Goal: Task Accomplishment & Management: Manage account settings

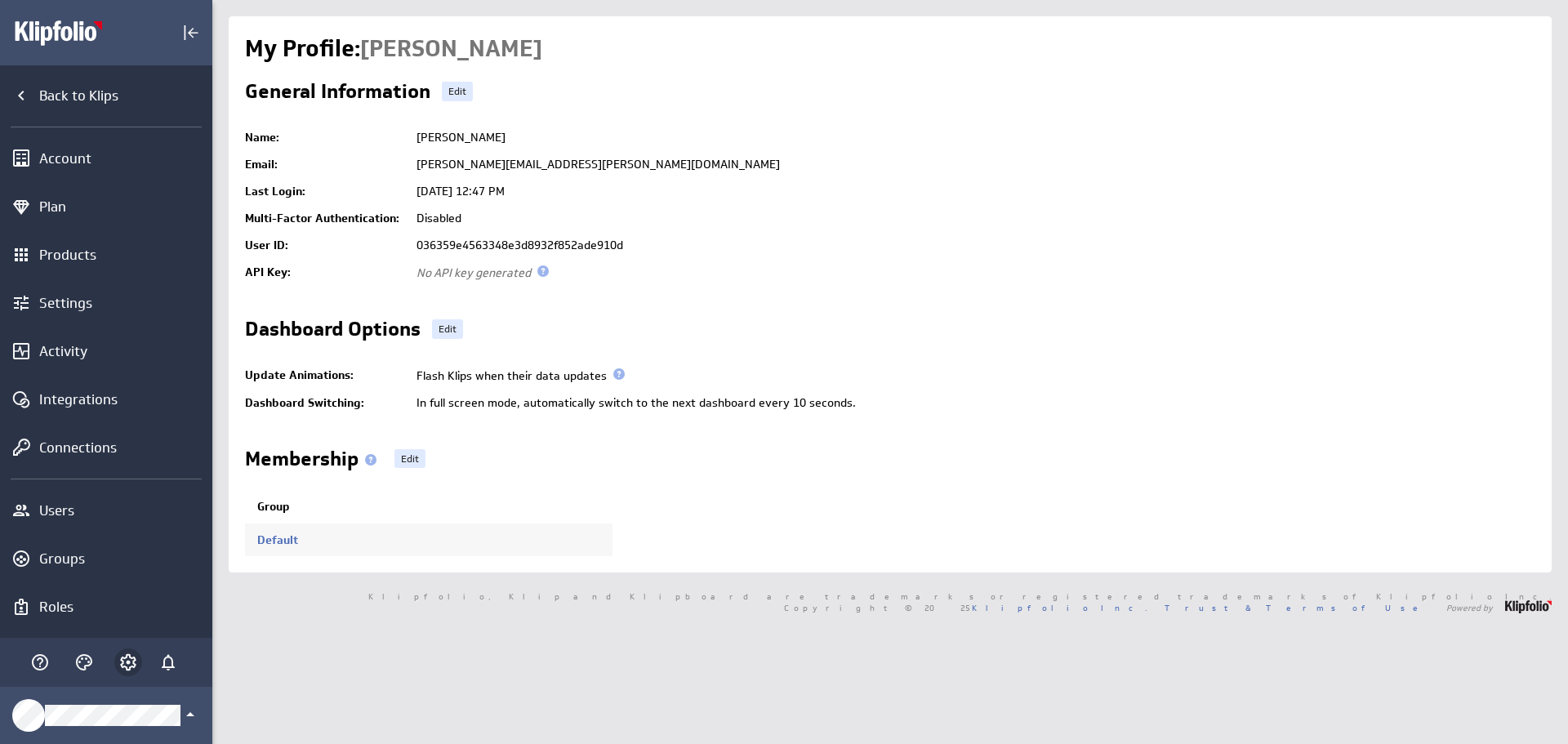
click at [141, 658] on div "Main Menu" at bounding box center [128, 662] width 44 height 36
click at [125, 665] on icon "Account and settings" at bounding box center [128, 663] width 20 height 20
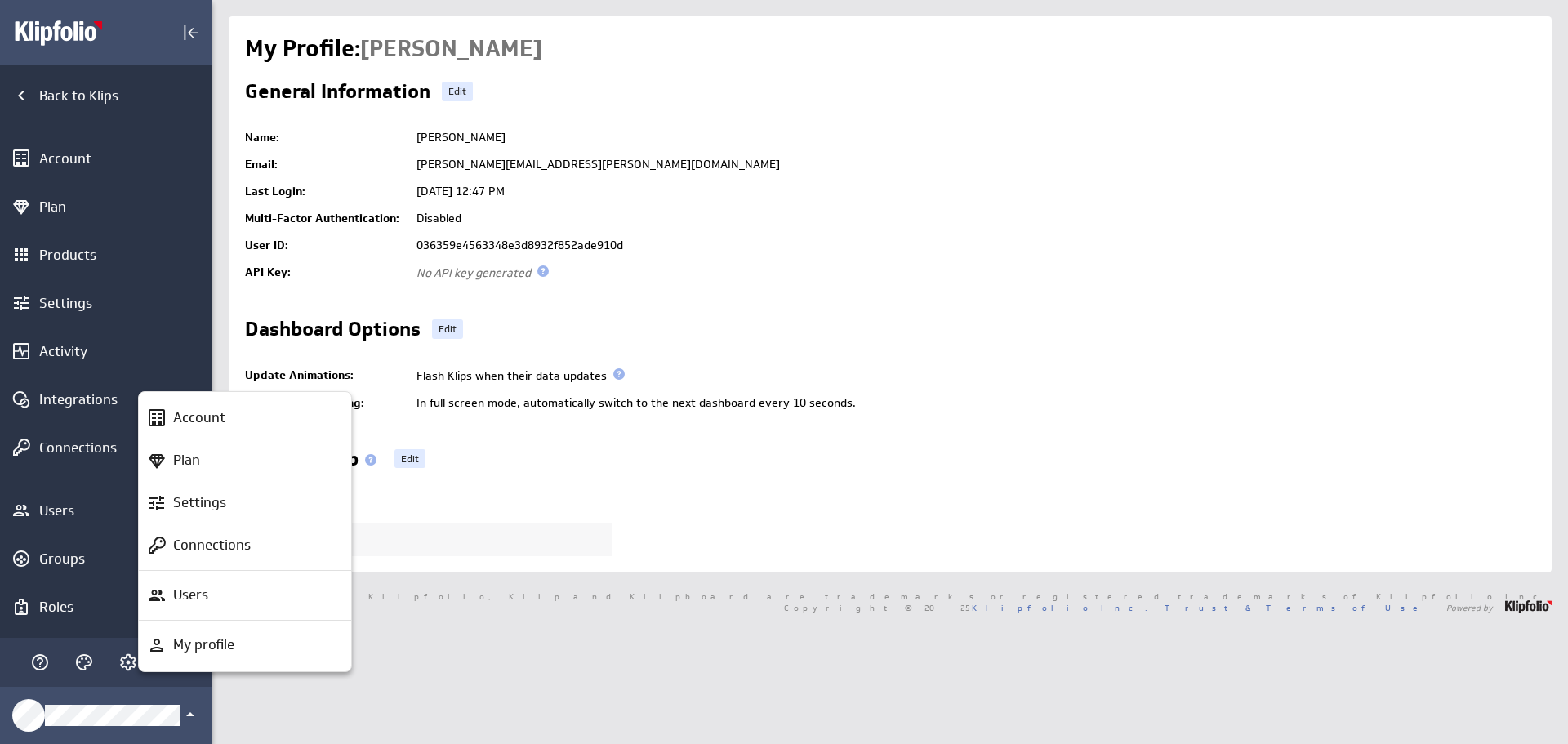
click at [208, 496] on p "Settings" at bounding box center [200, 503] width 53 height 20
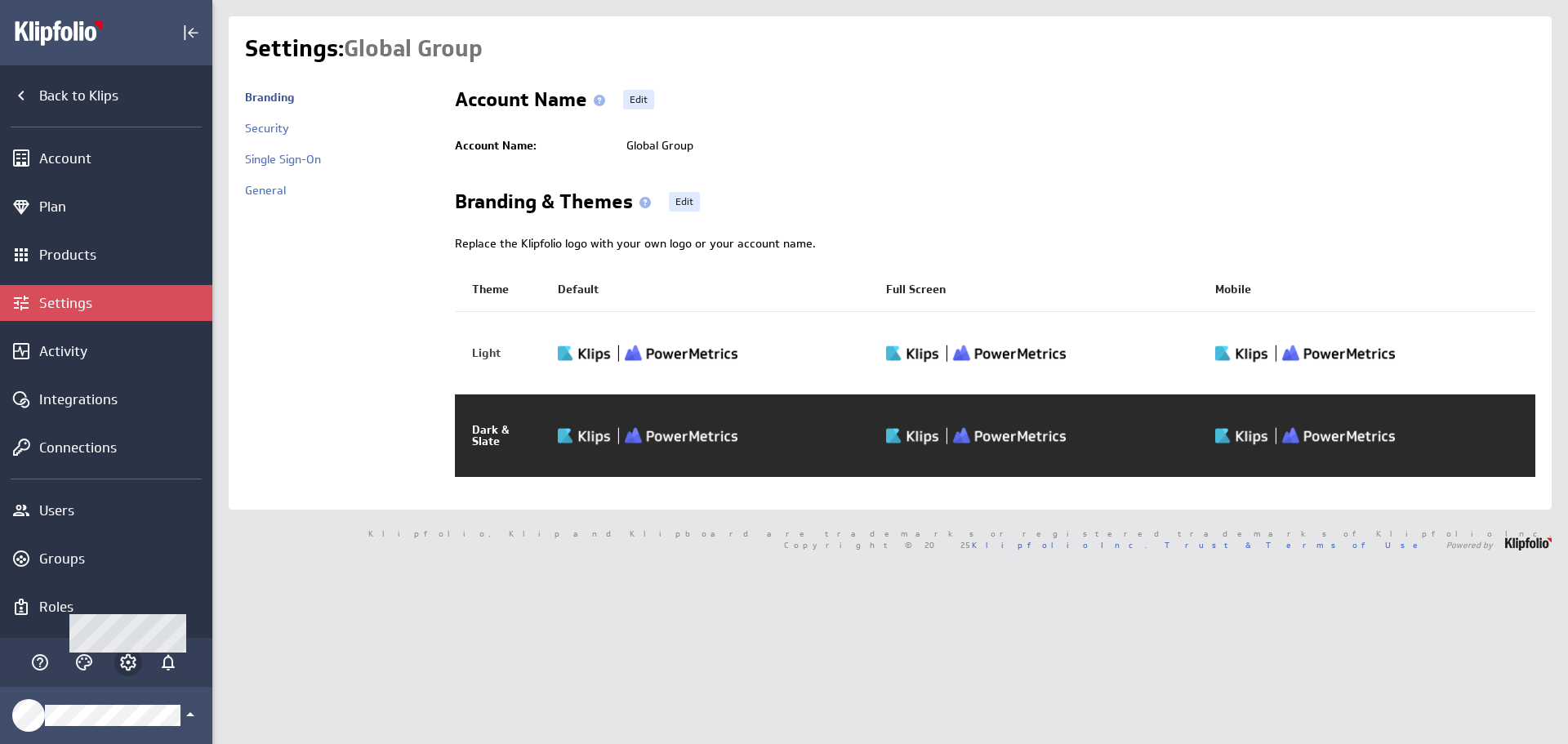
click at [122, 665] on icon "Account and settings" at bounding box center [128, 662] width 16 height 16
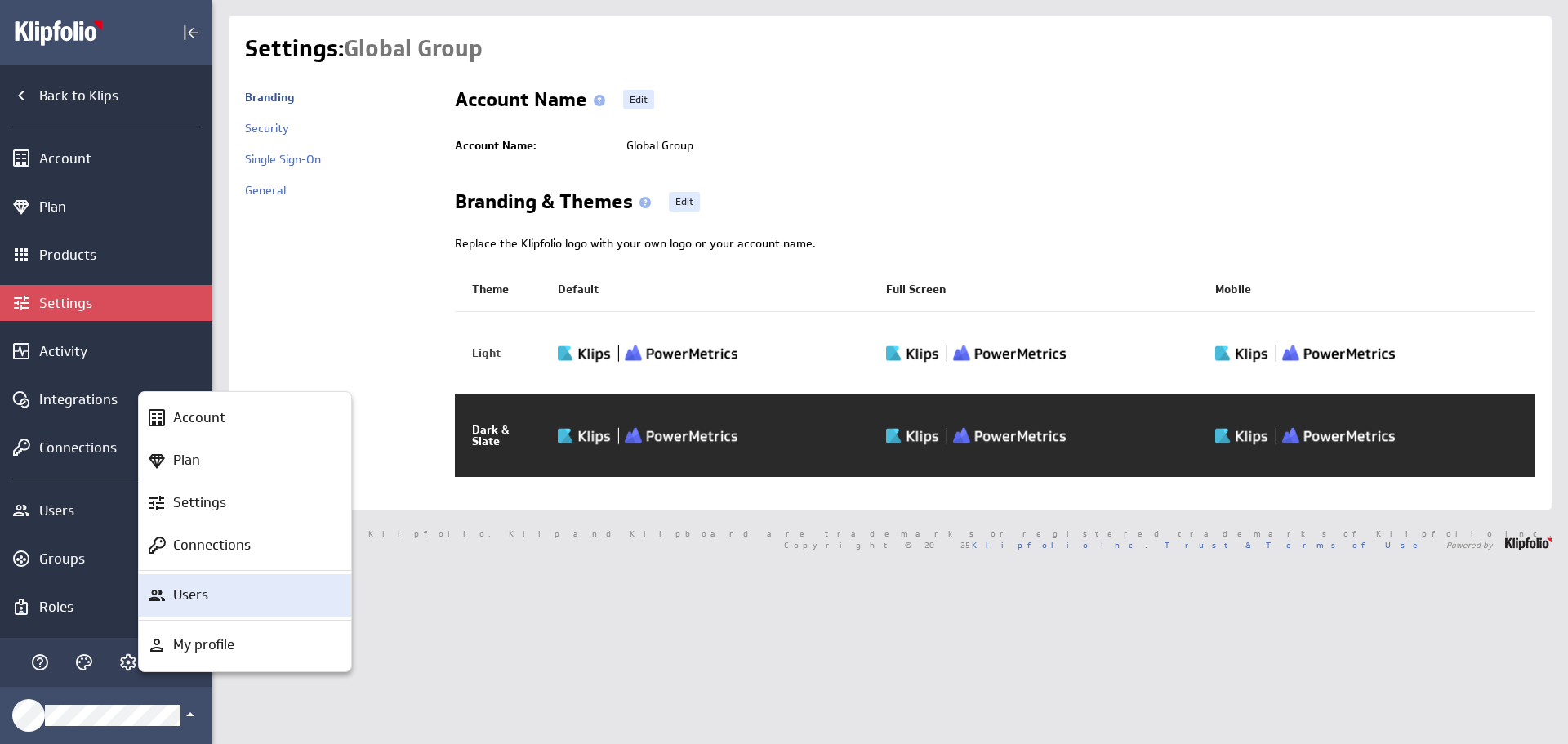
click at [173, 596] on div "Users" at bounding box center [252, 594] width 172 height 20
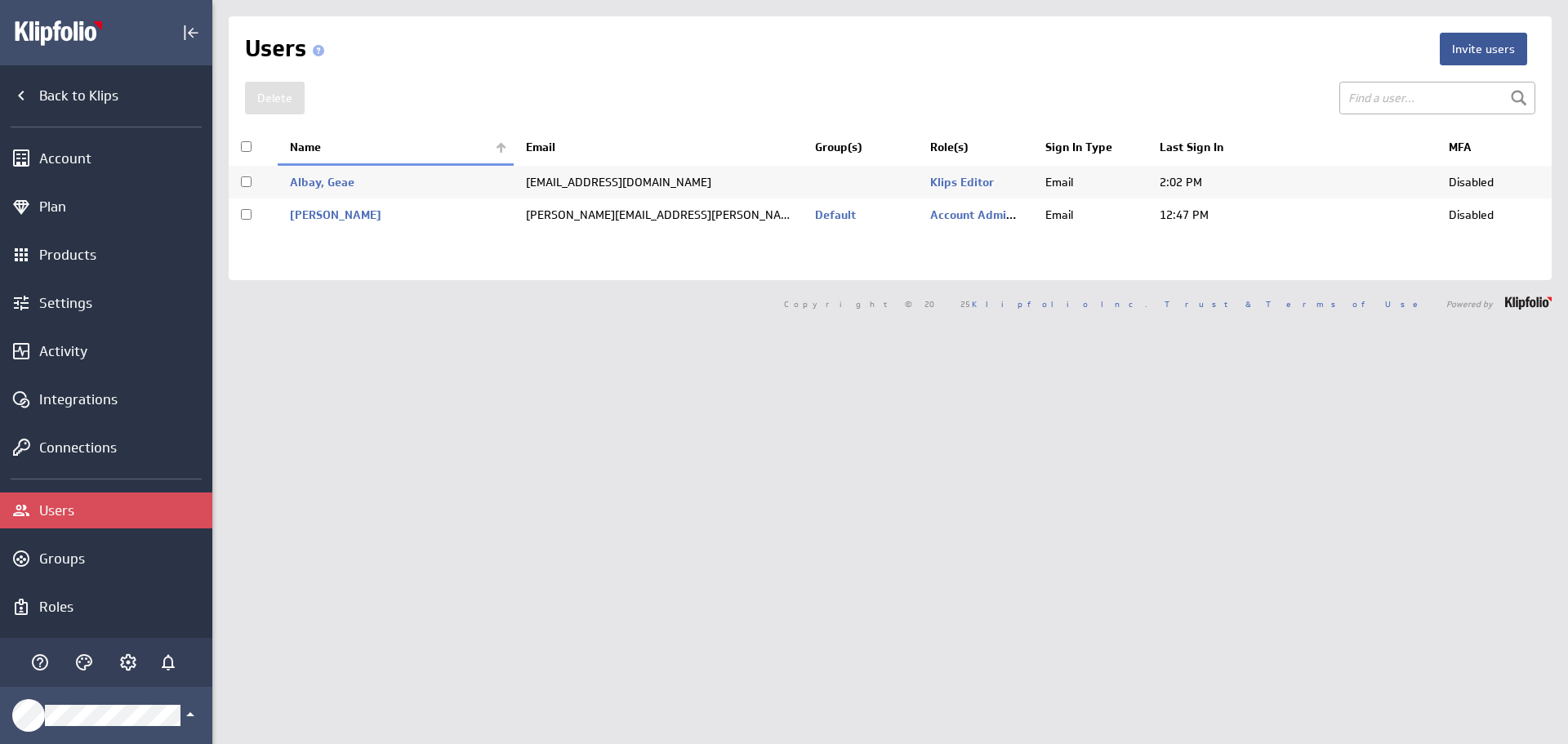
click at [247, 182] on input "checkbox" at bounding box center [246, 182] width 11 height 11
checkbox input "true"
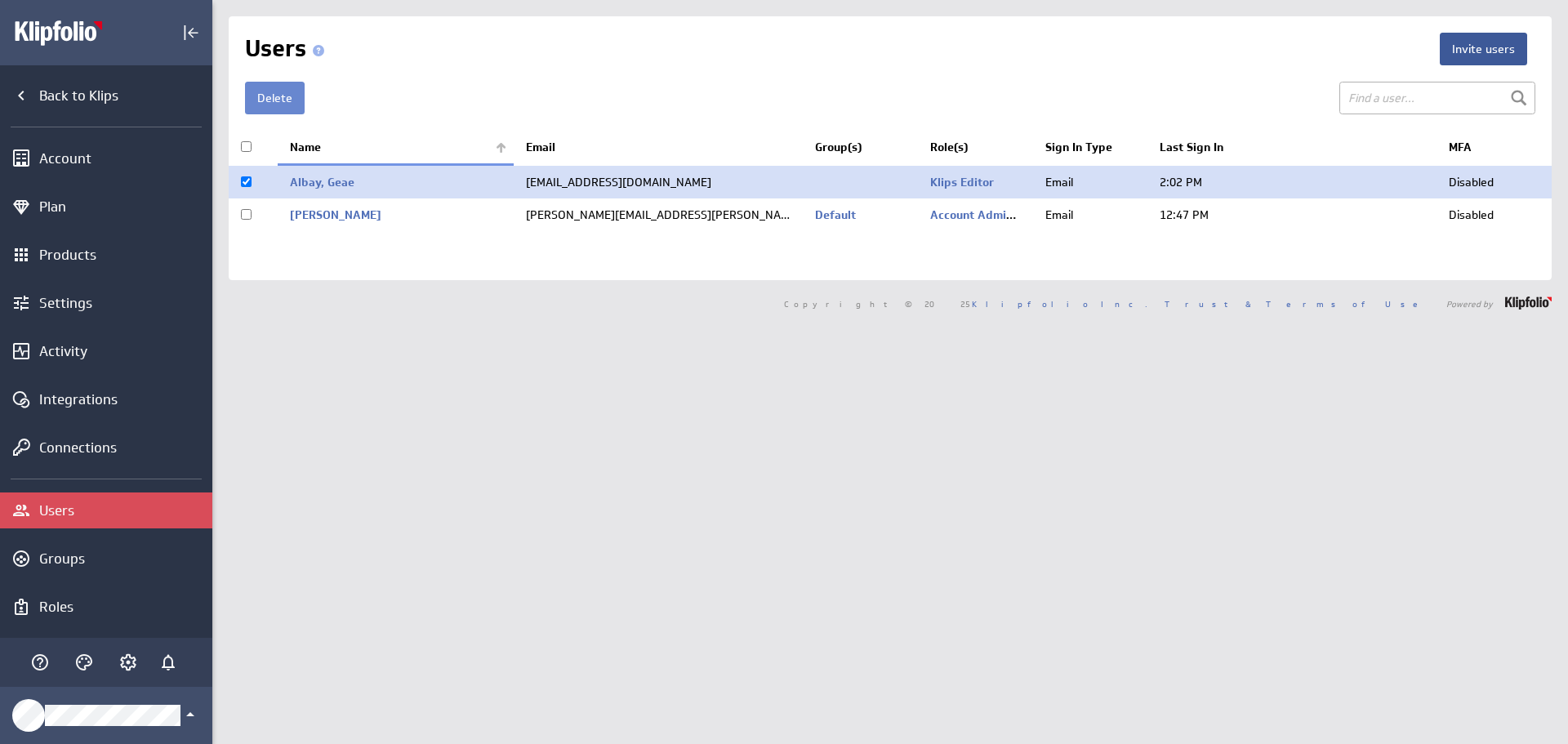
click at [272, 97] on button "Delete" at bounding box center [274, 98] width 60 height 33
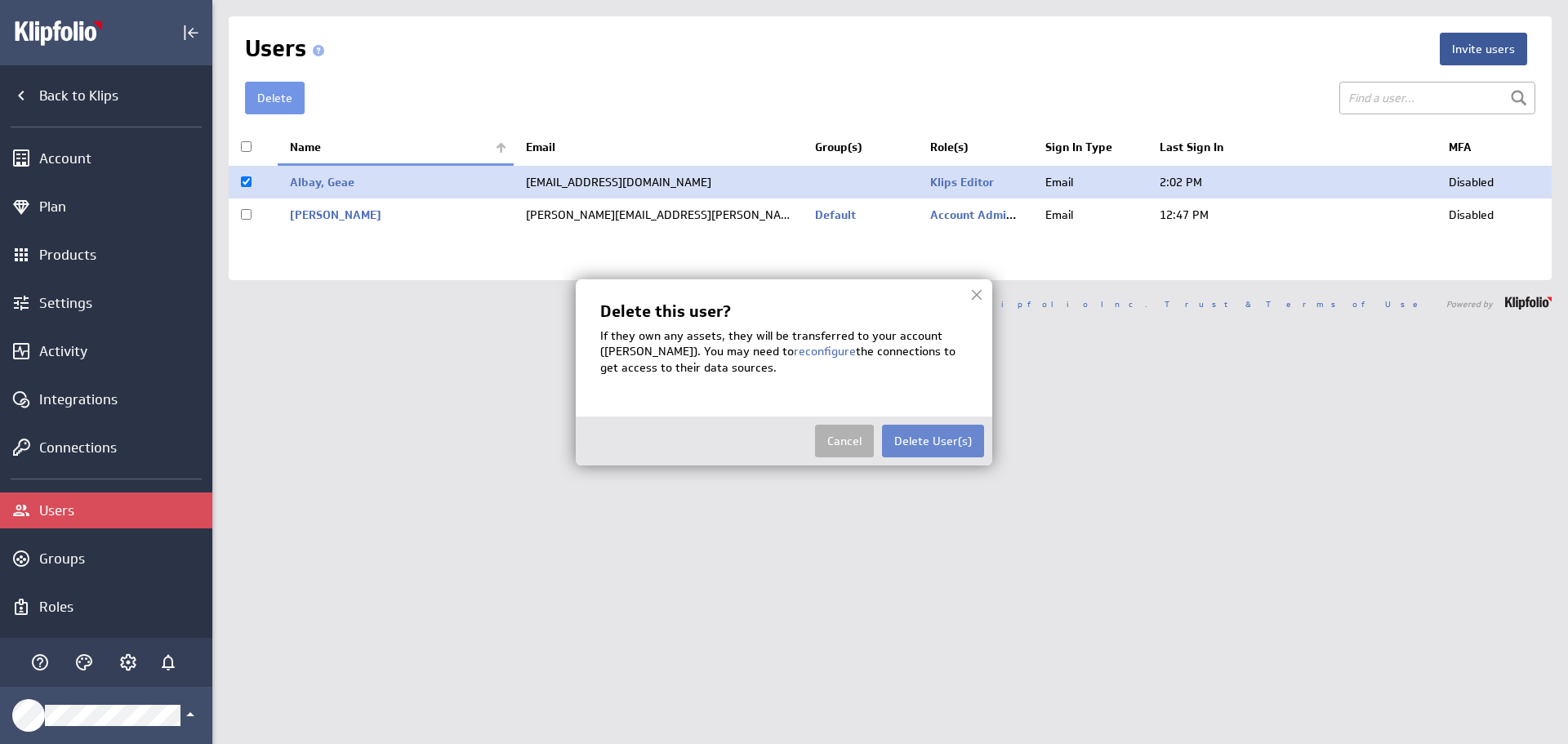
click at [929, 442] on button "Delete User(s)" at bounding box center [933, 441] width 102 height 33
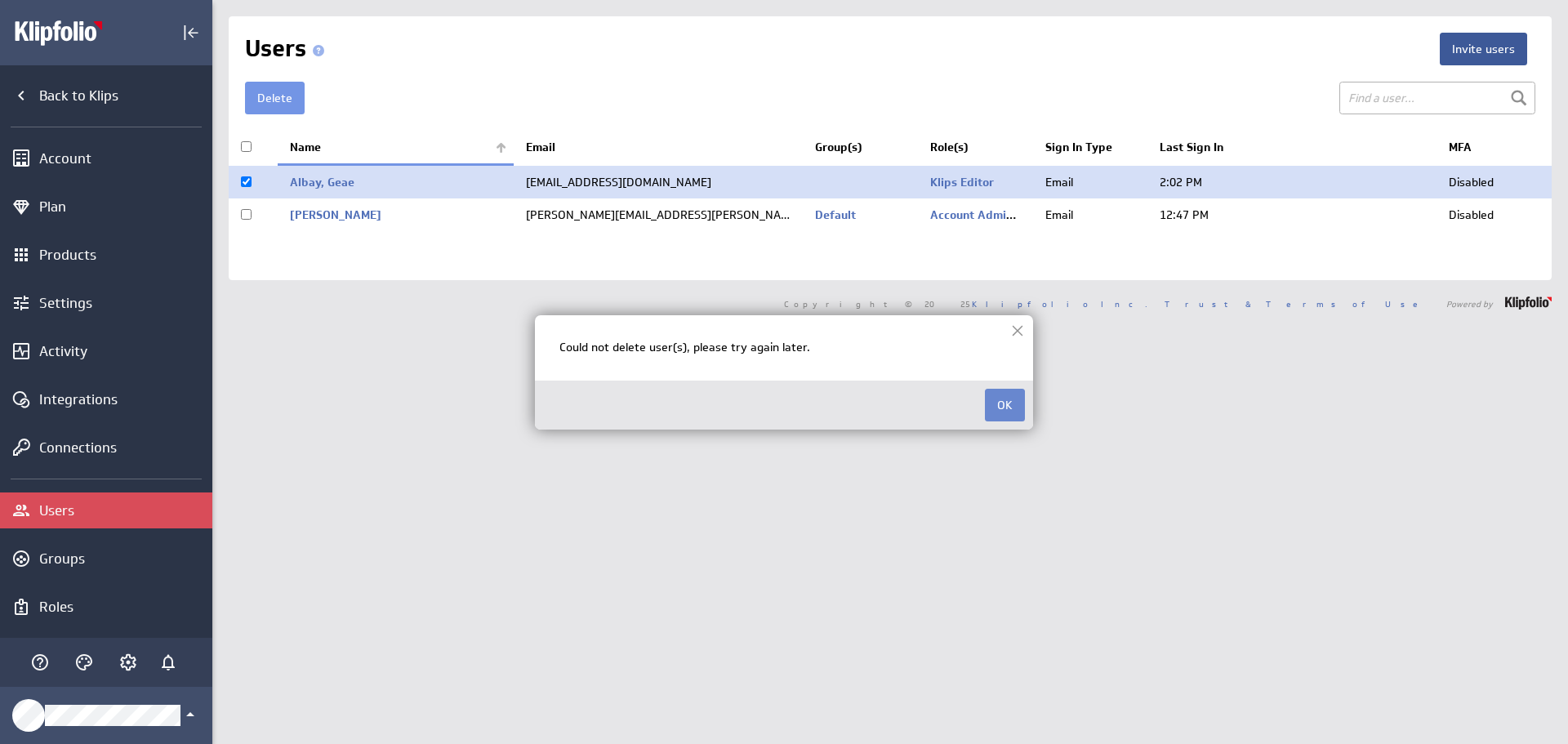
click at [1010, 405] on button "OK" at bounding box center [1004, 405] width 40 height 33
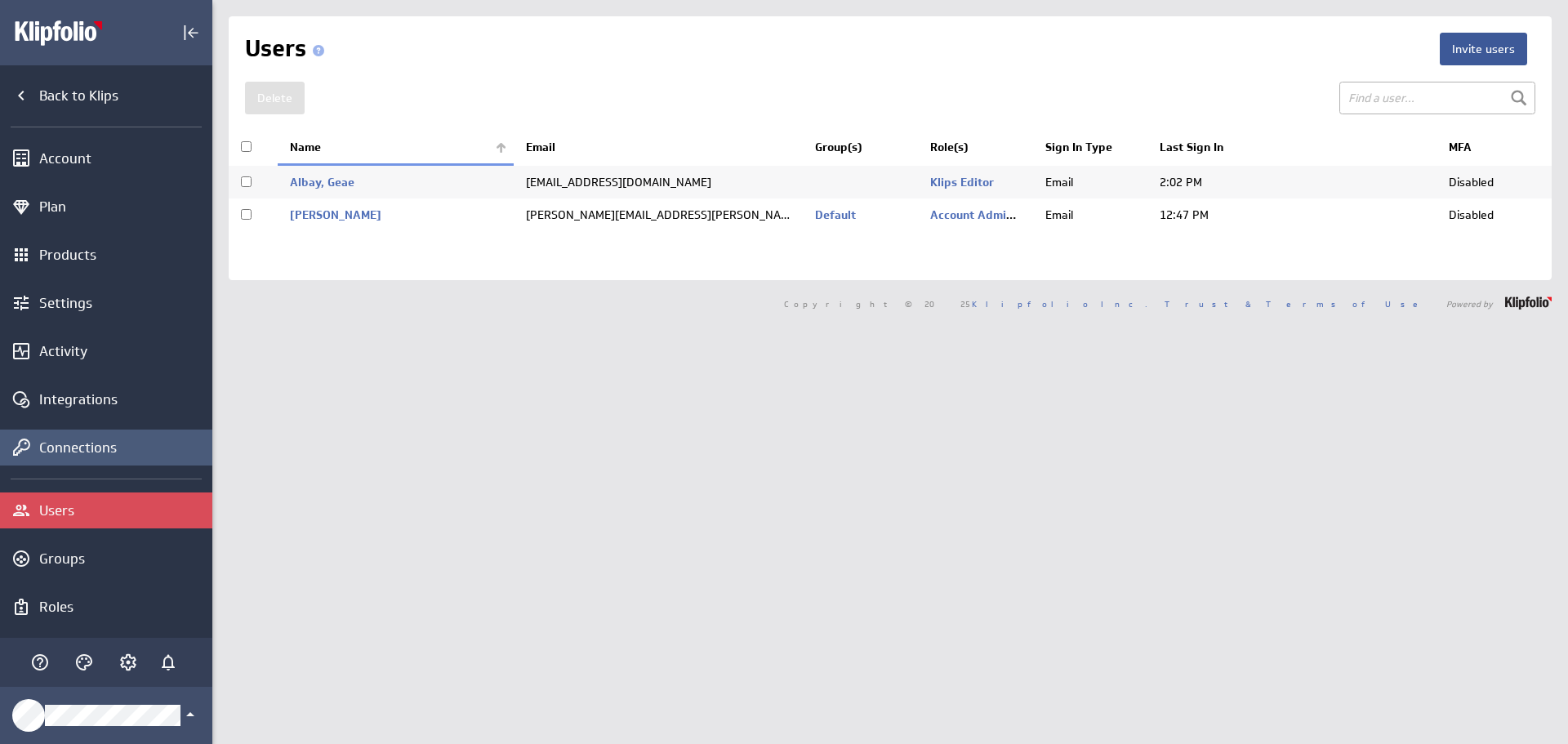
click at [110, 449] on div "Connections" at bounding box center [124, 448] width 169 height 18
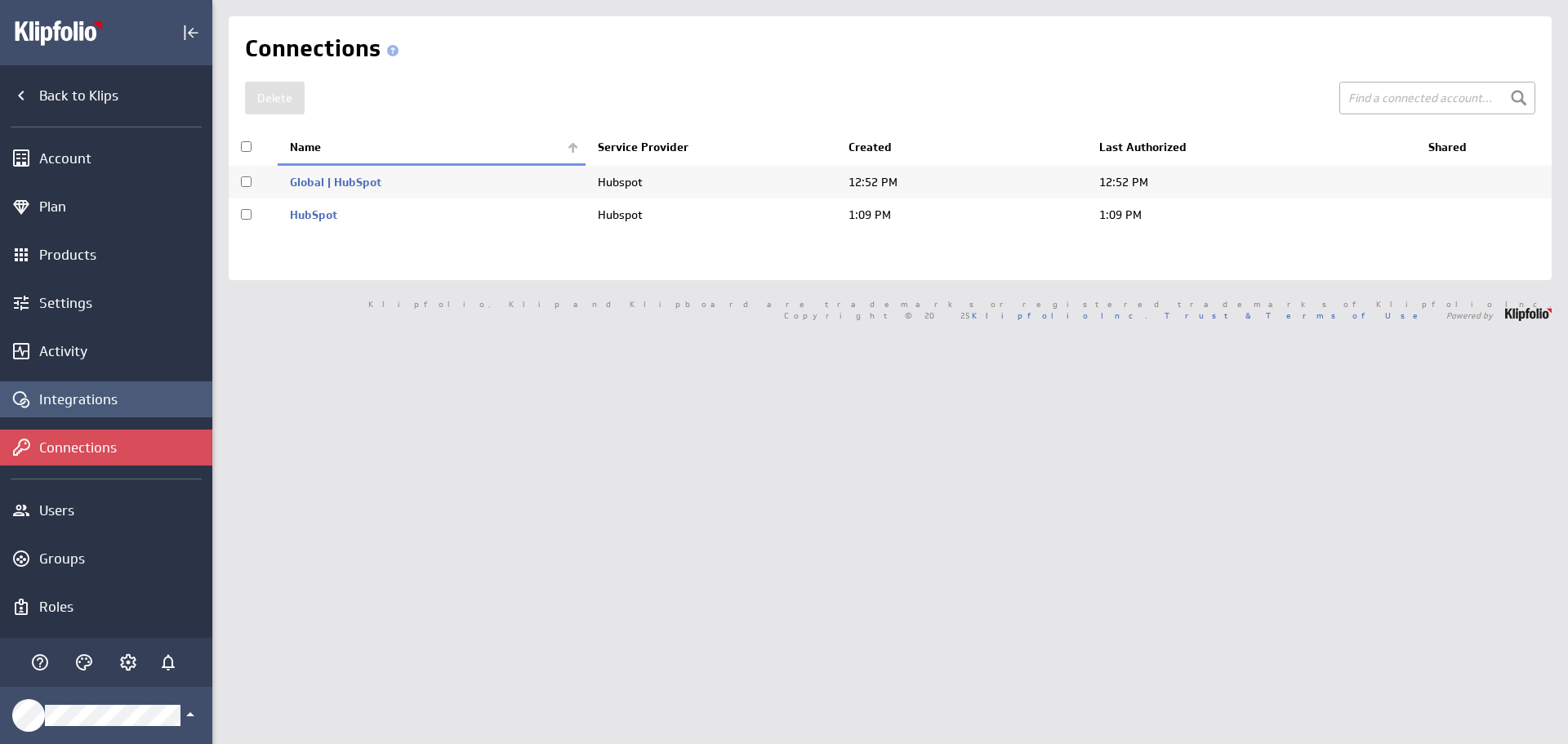
click at [105, 410] on div "Integrations" at bounding box center [106, 400] width 213 height 36
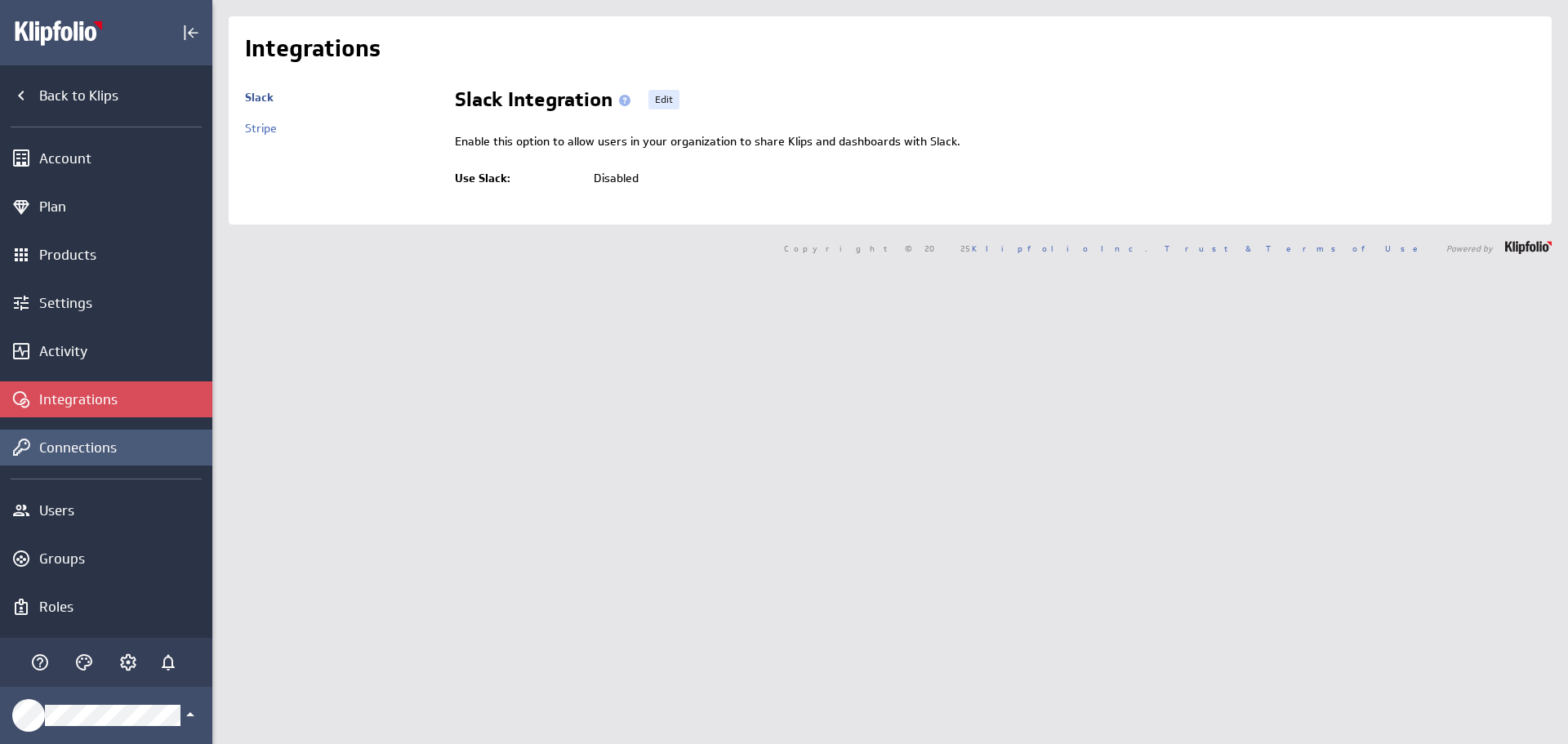
click at [98, 444] on div "Connections" at bounding box center [124, 448] width 169 height 18
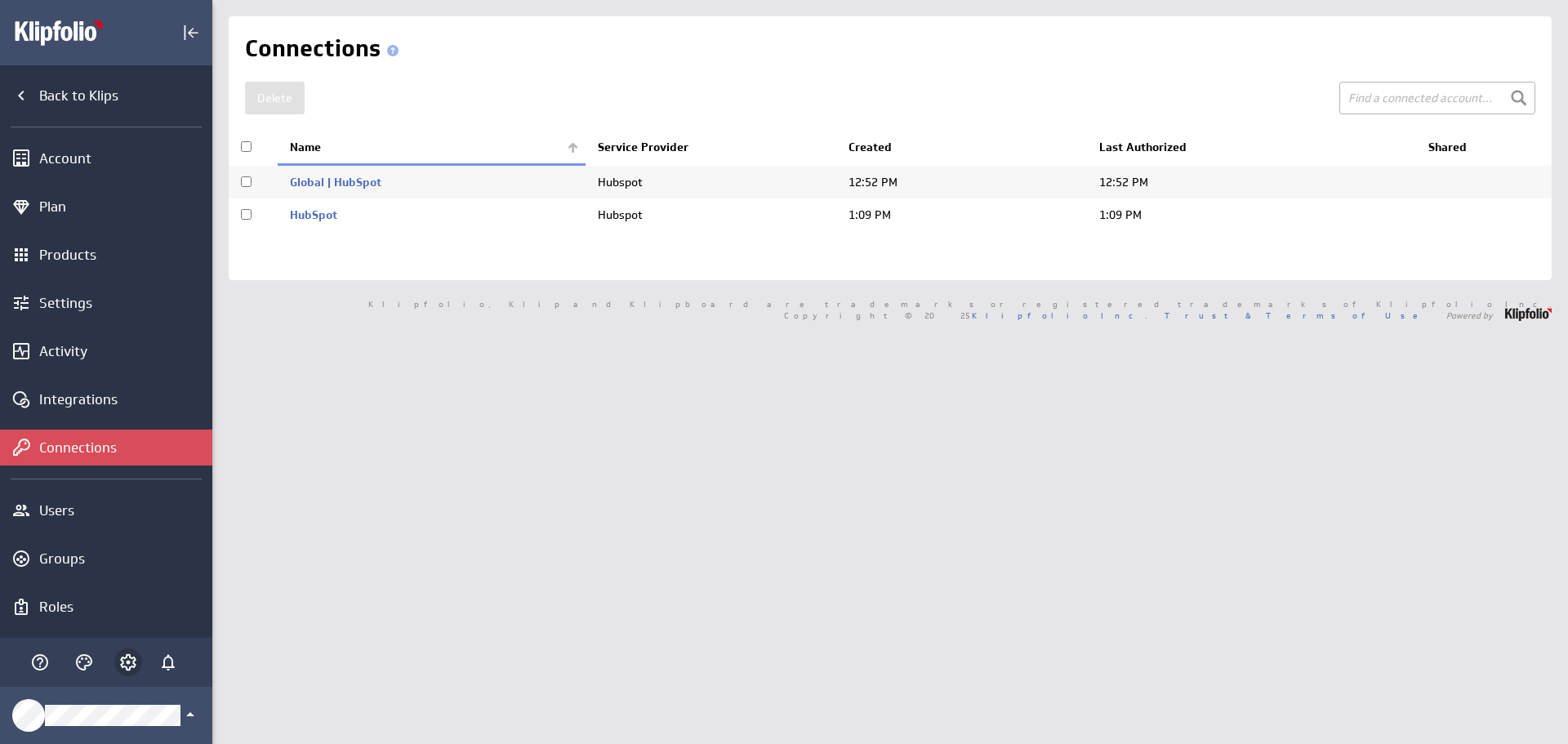
click at [125, 663] on icon "Account and settings" at bounding box center [128, 663] width 20 height 20
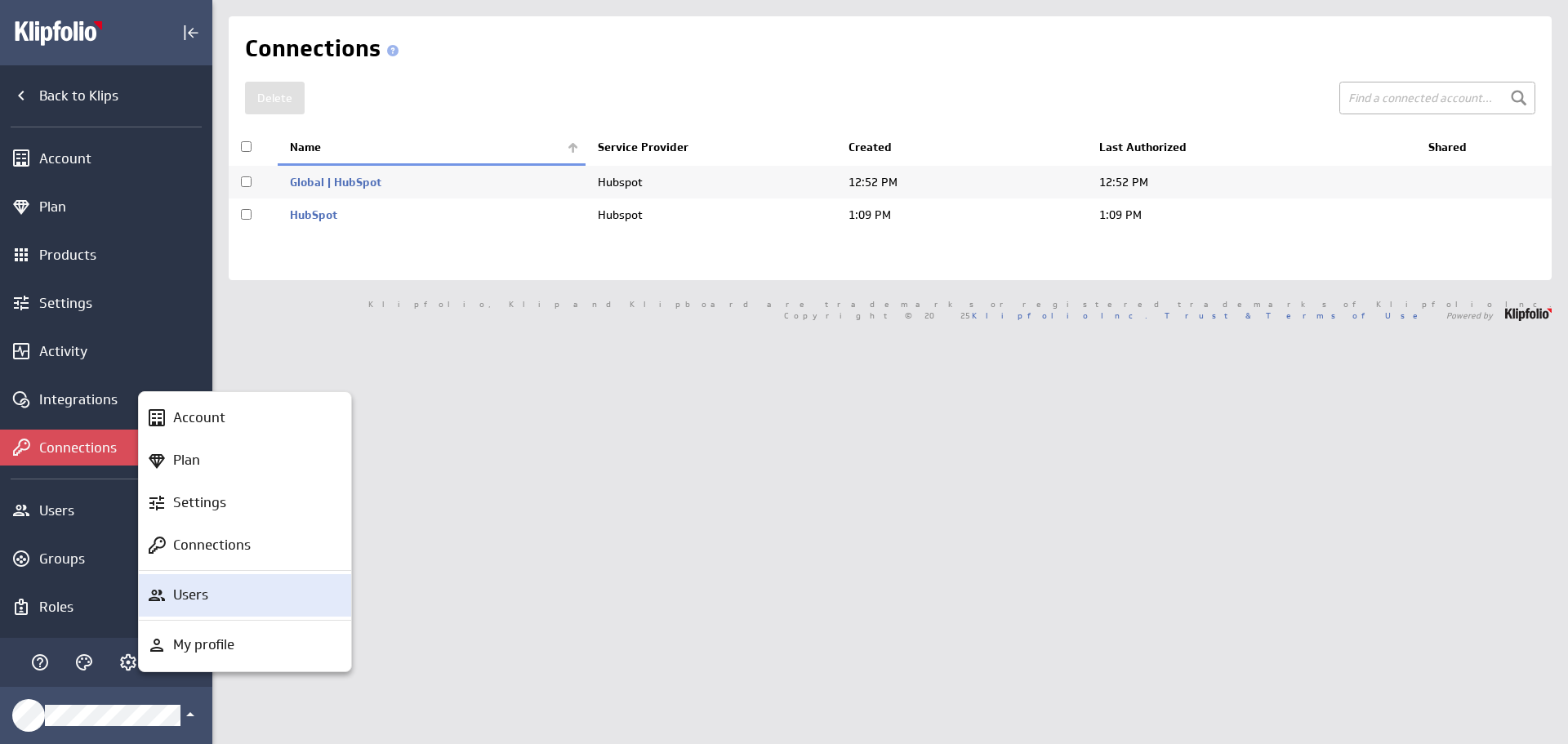
click at [212, 590] on div "Users" at bounding box center [252, 594] width 172 height 20
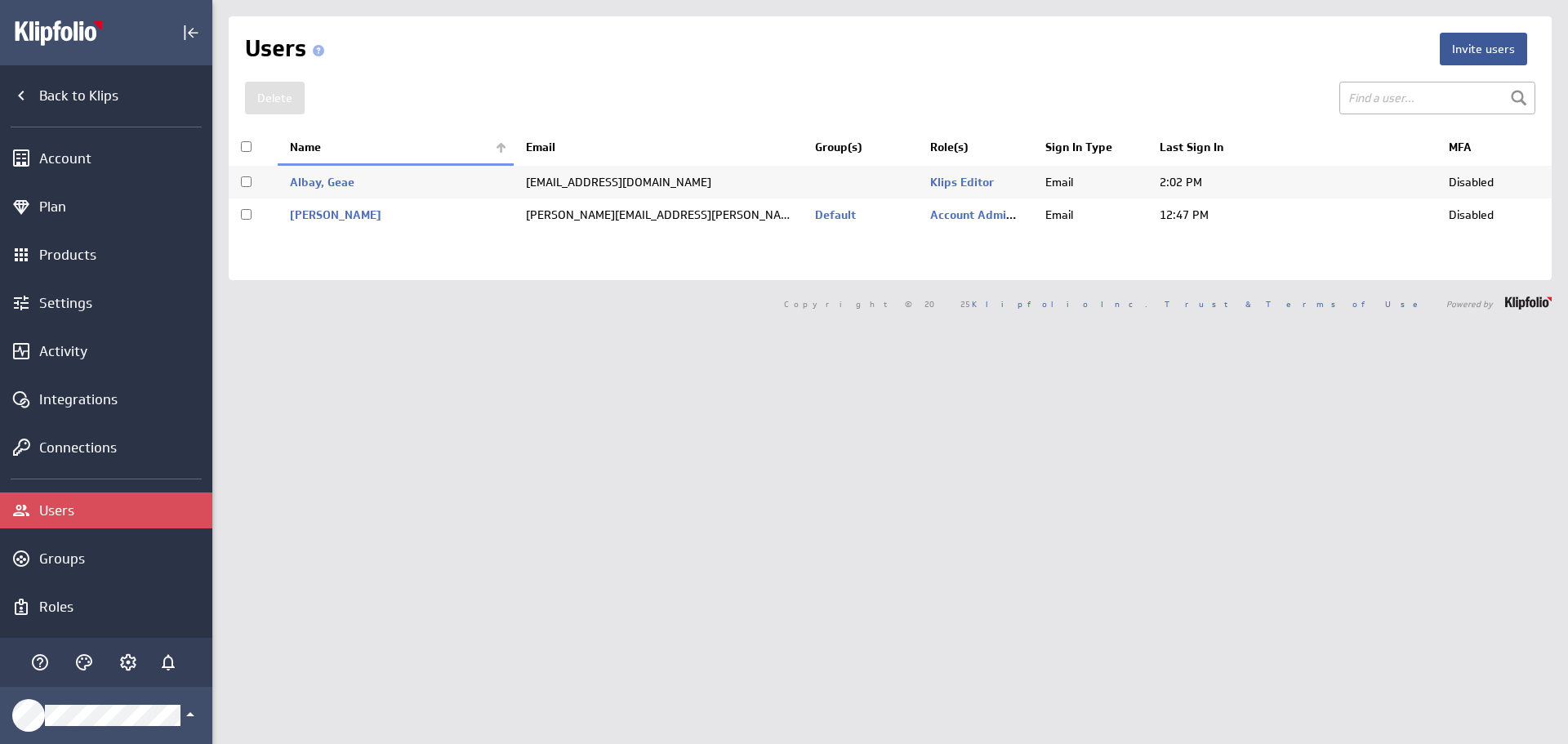
click at [244, 182] on input "checkbox" at bounding box center [246, 182] width 11 height 11
checkbox input "true"
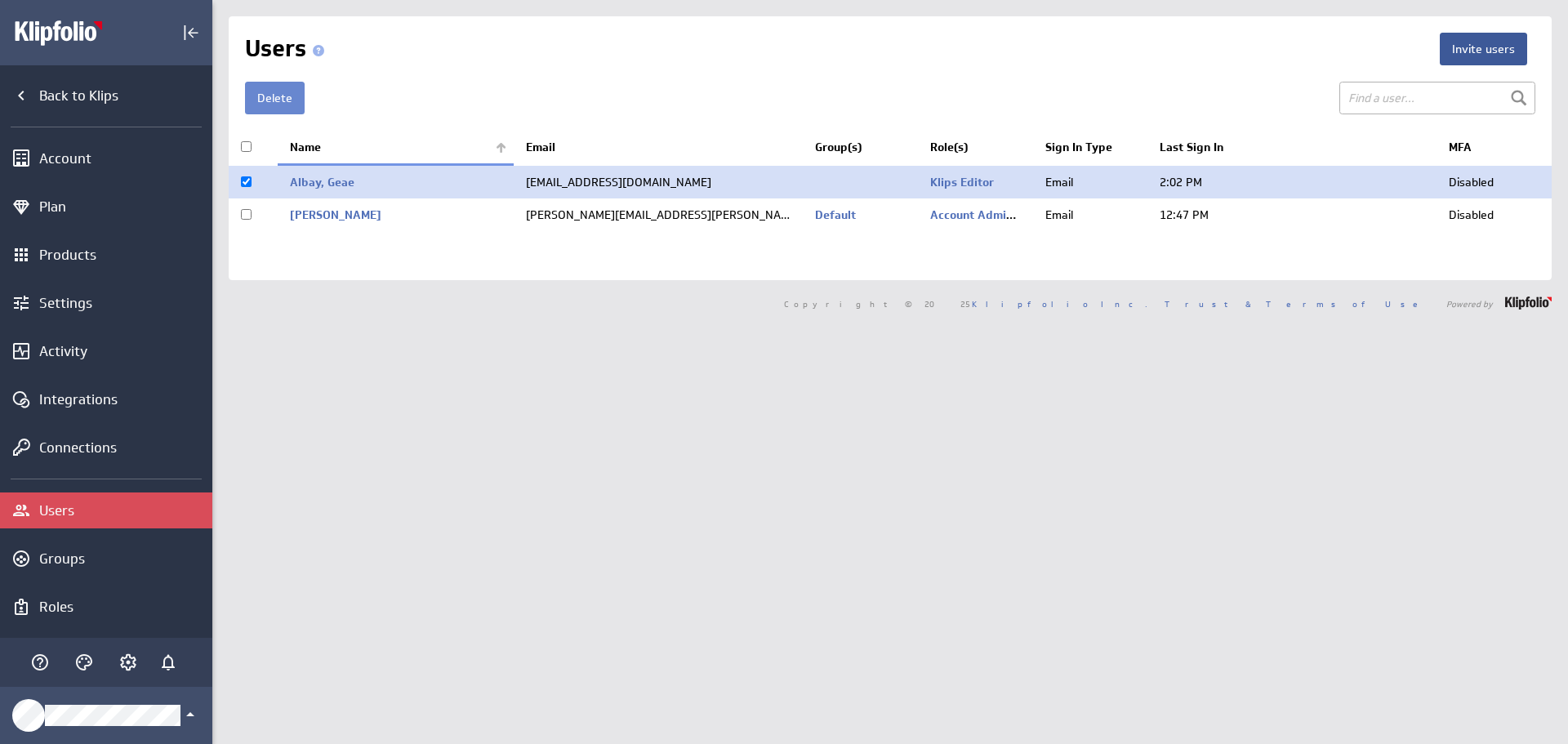
click at [288, 94] on button "Delete" at bounding box center [274, 98] width 60 height 33
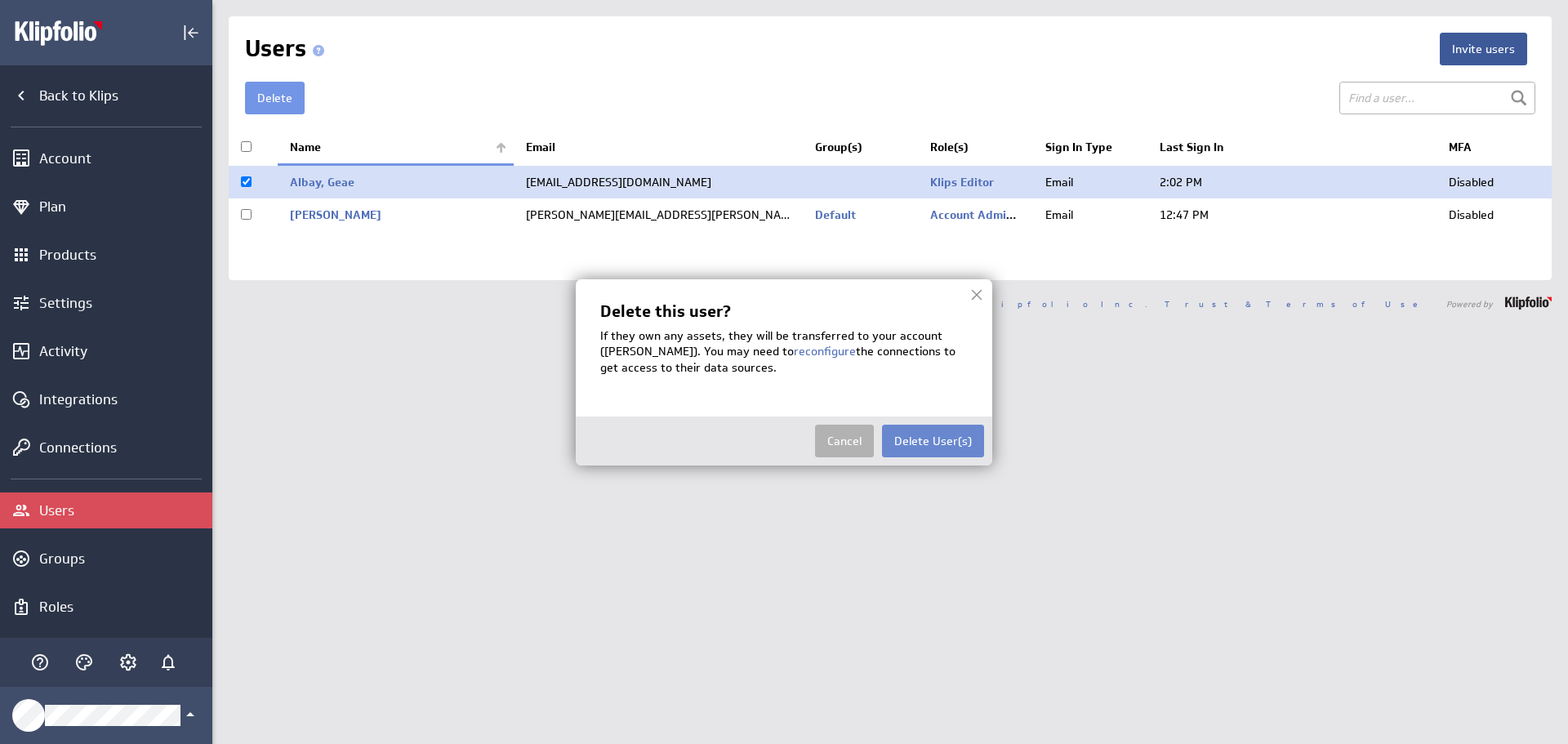
click at [931, 447] on button "Delete User(s)" at bounding box center [933, 441] width 102 height 33
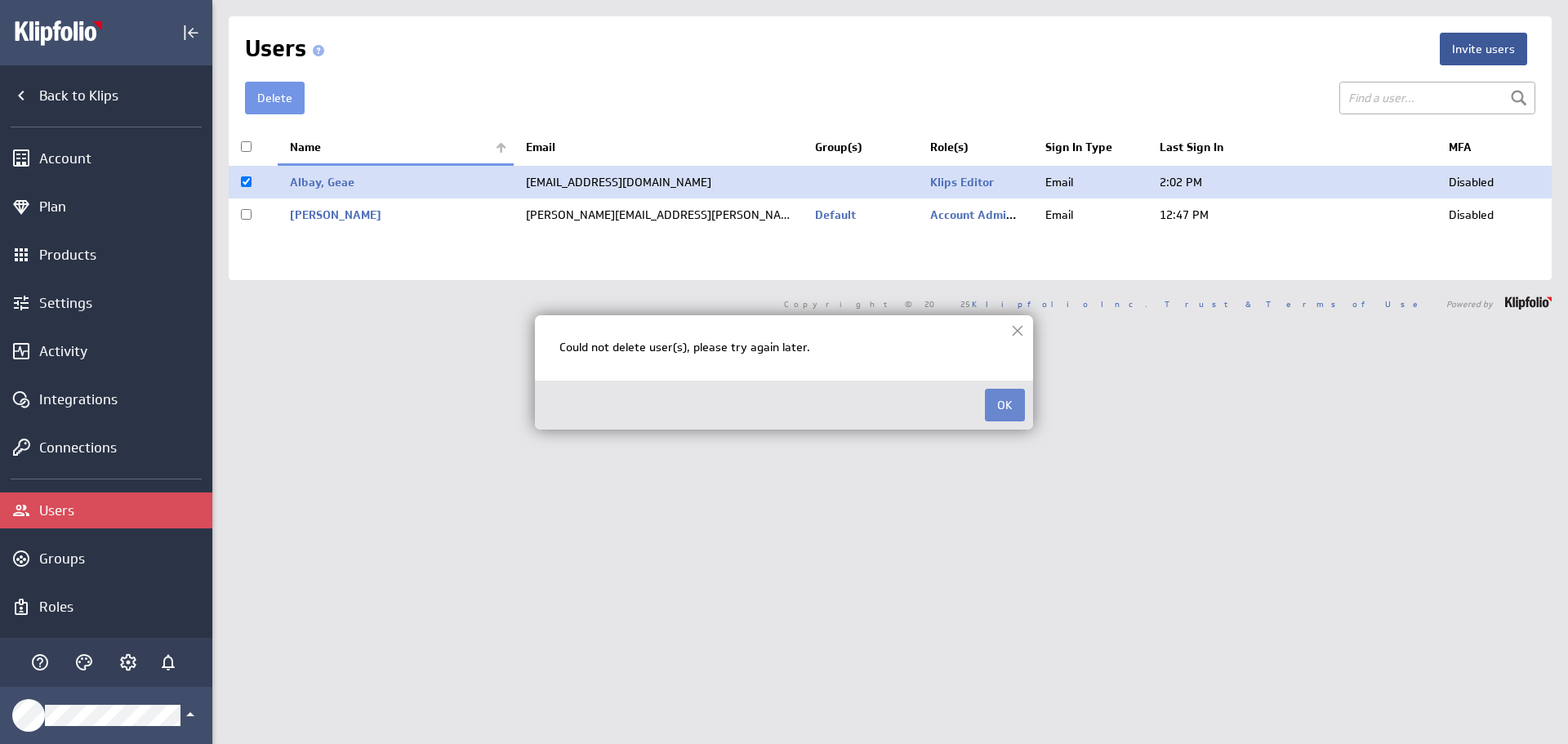
click at [1014, 399] on button "OK" at bounding box center [1004, 405] width 40 height 33
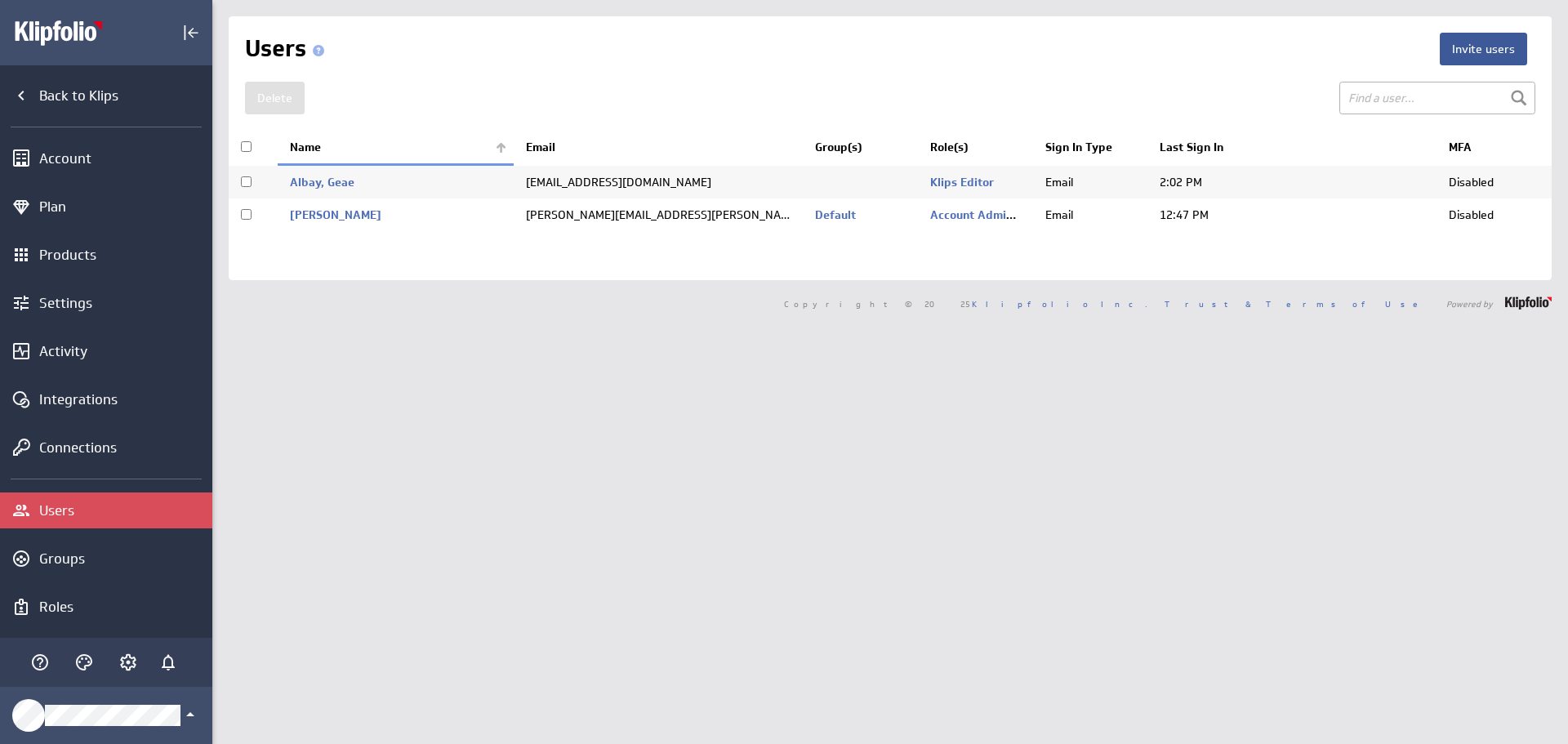
click at [247, 178] on input "checkbox" at bounding box center [246, 182] width 11 height 11
checkbox input "true"
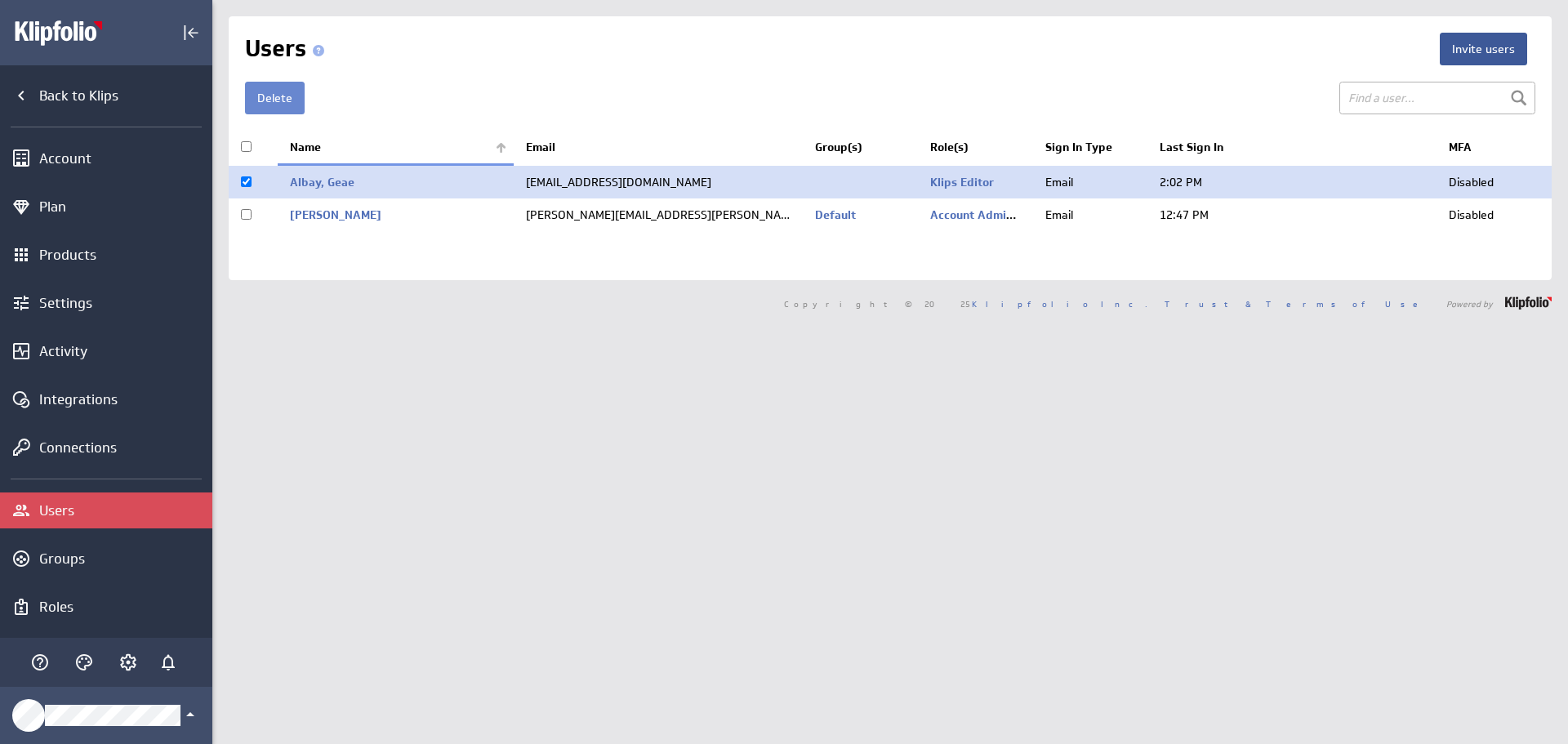
click at [282, 97] on button "Delete" at bounding box center [274, 98] width 60 height 33
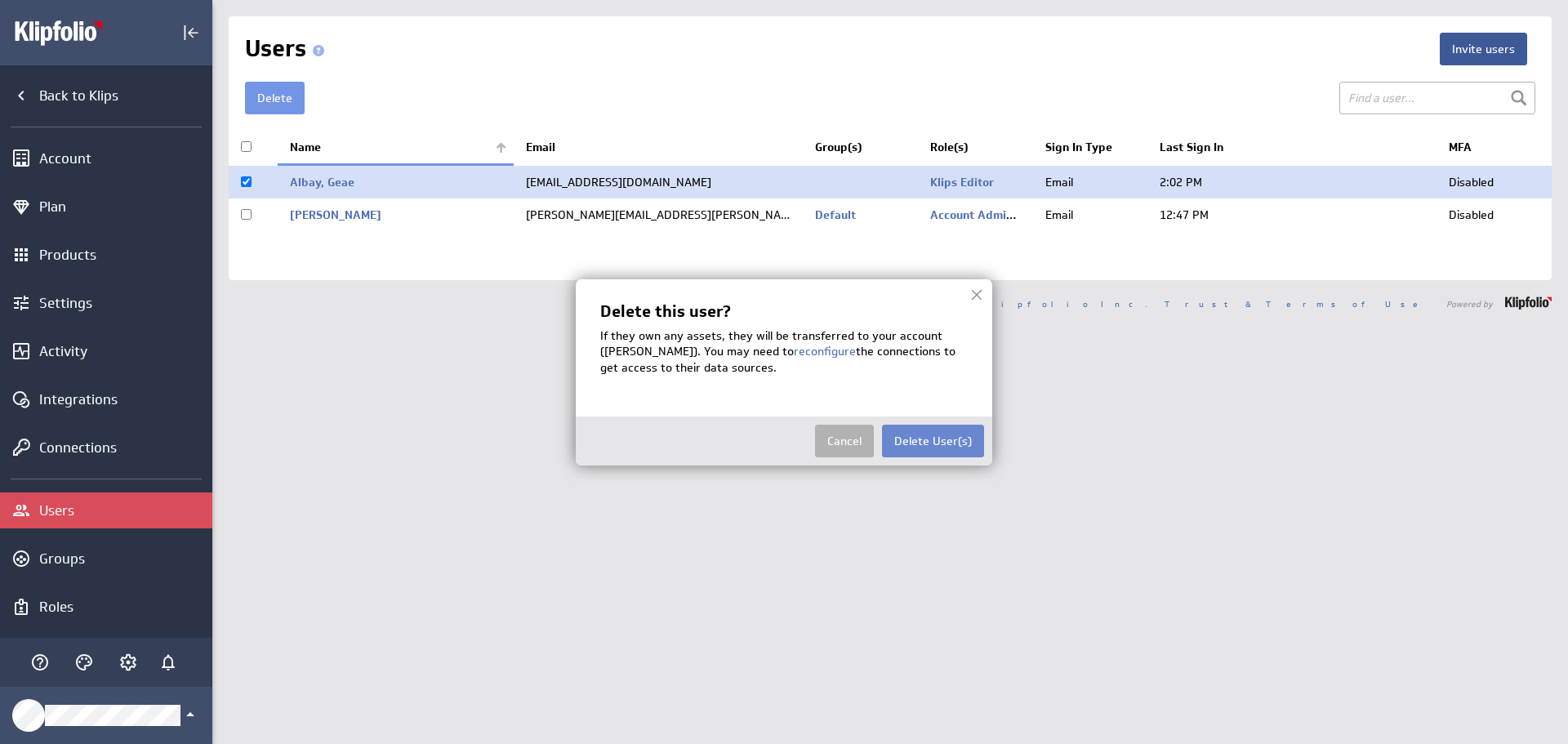
click at [936, 439] on button "Delete User(s)" at bounding box center [933, 441] width 102 height 33
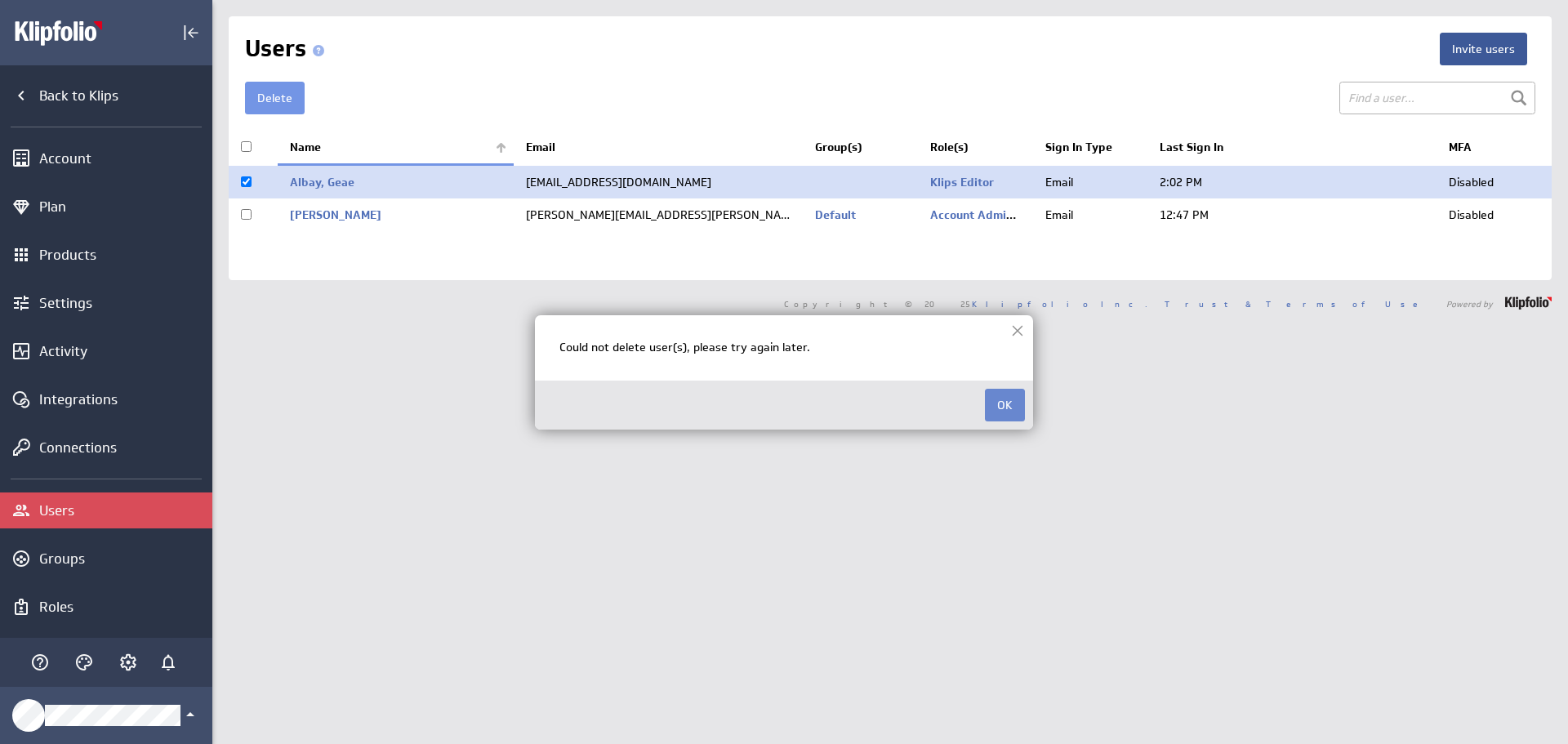
click at [1001, 401] on button "OK" at bounding box center [1004, 405] width 40 height 33
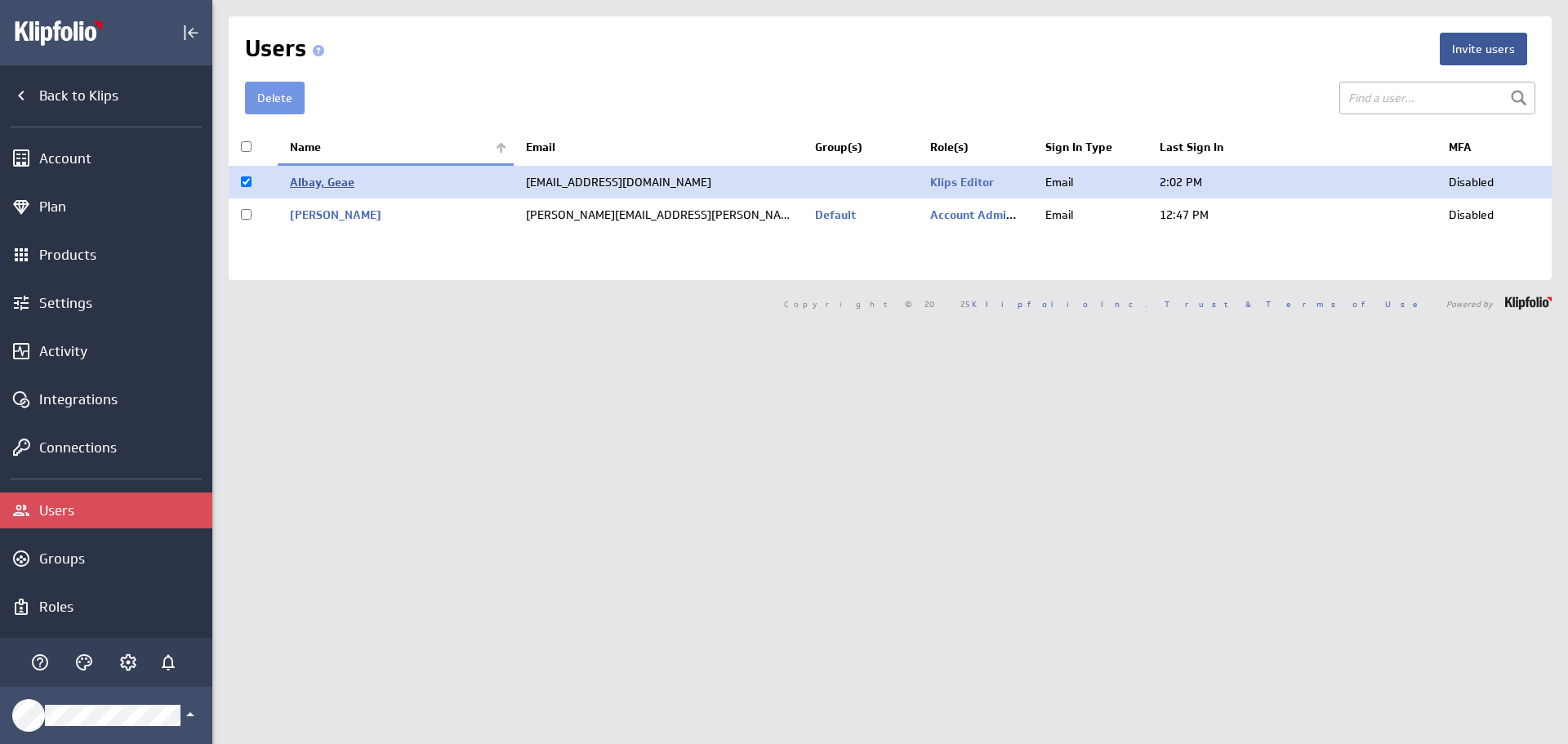
click at [344, 189] on link "Albay, Geae" at bounding box center [322, 182] width 65 height 15
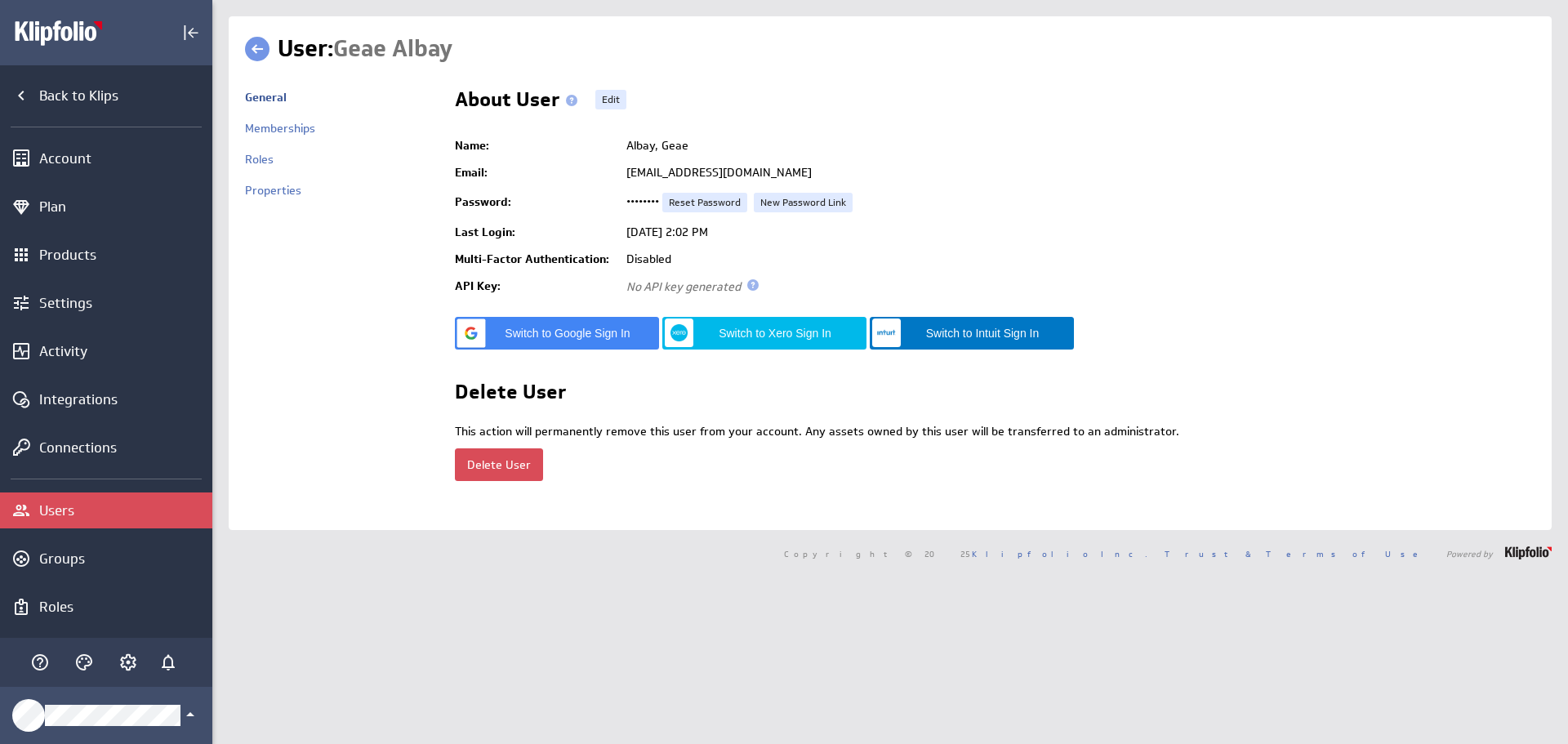
click at [505, 465] on button "Delete User" at bounding box center [498, 465] width 88 height 33
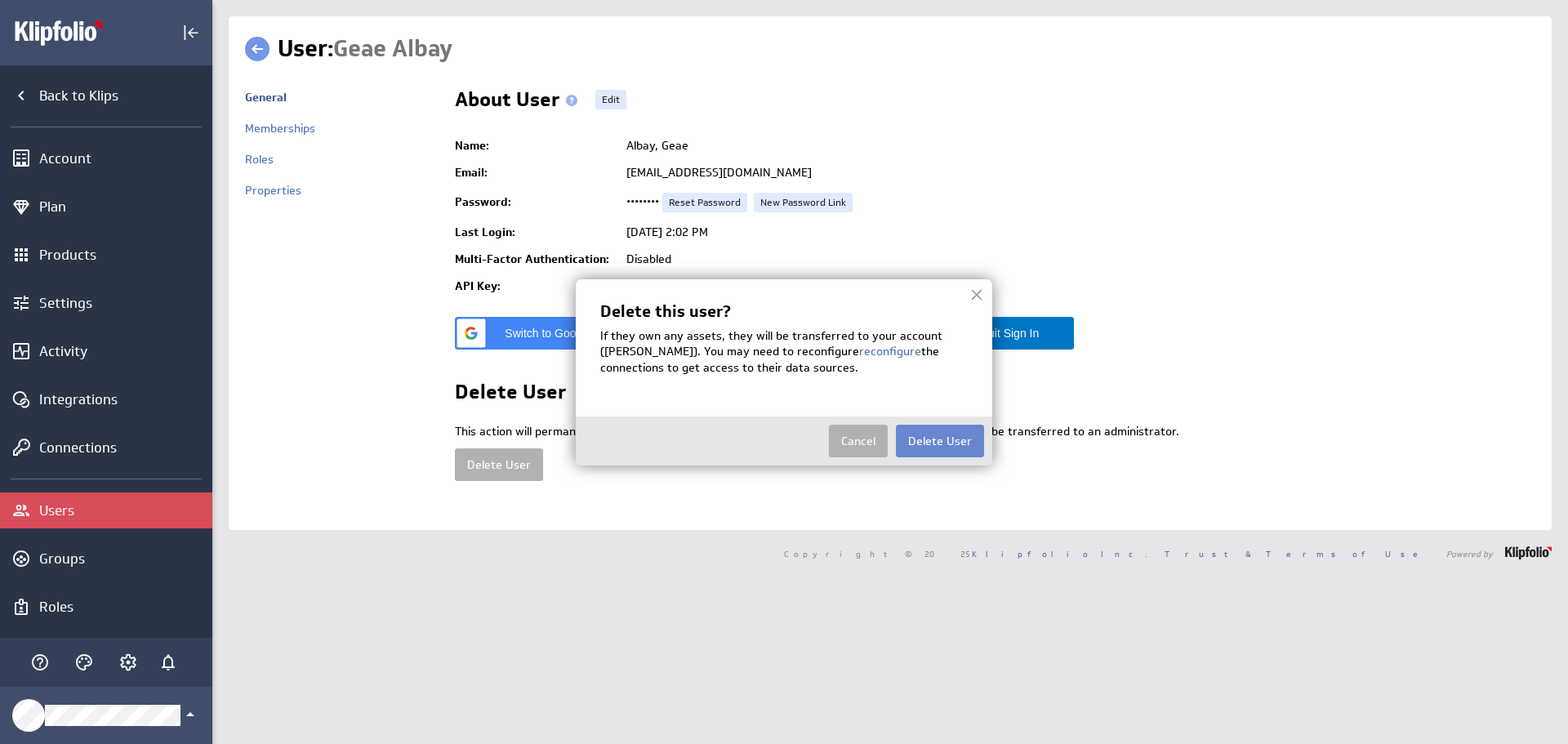
click at [942, 443] on button "Delete User" at bounding box center [939, 441] width 88 height 33
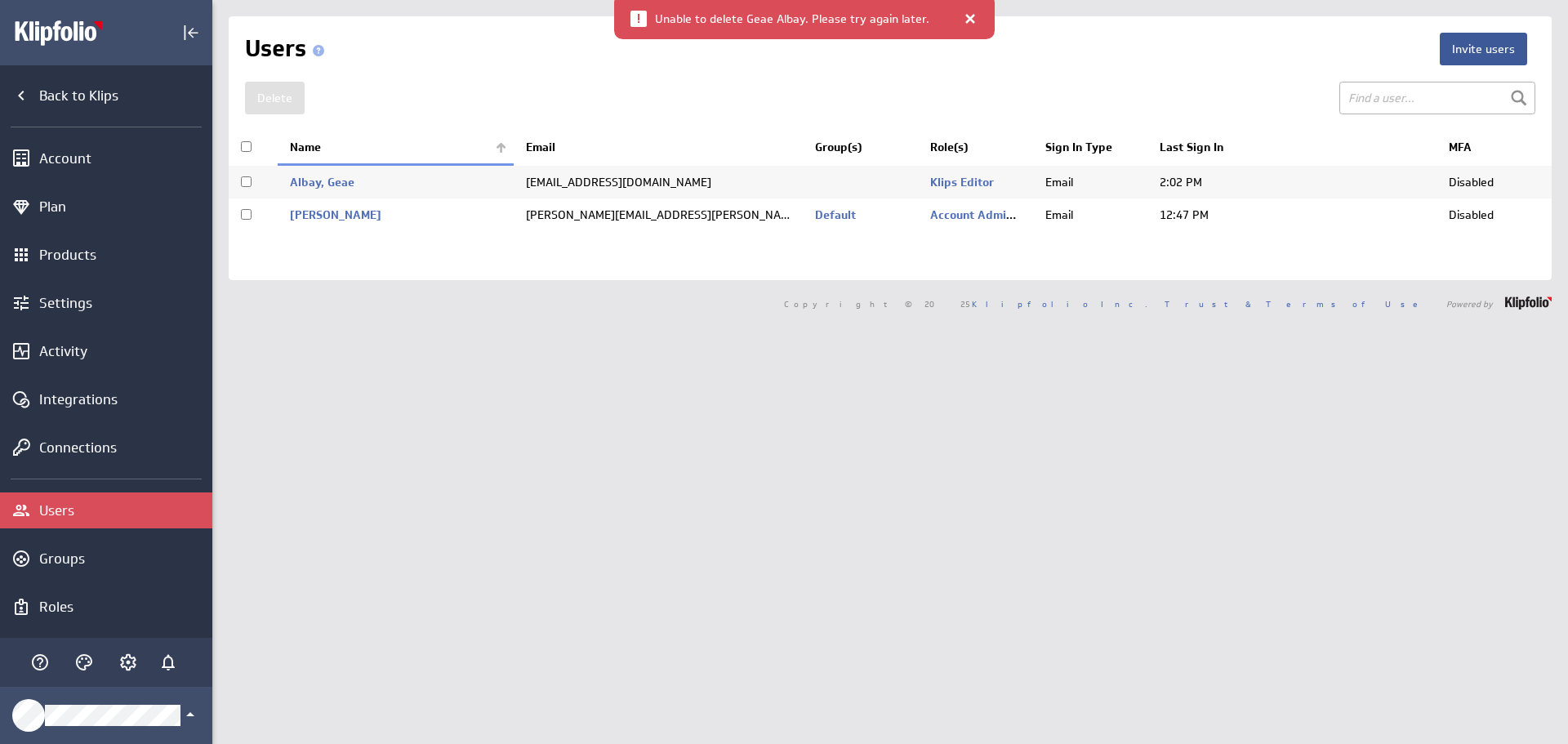
click at [965, 19] on div at bounding box center [970, 19] width 16 height 16
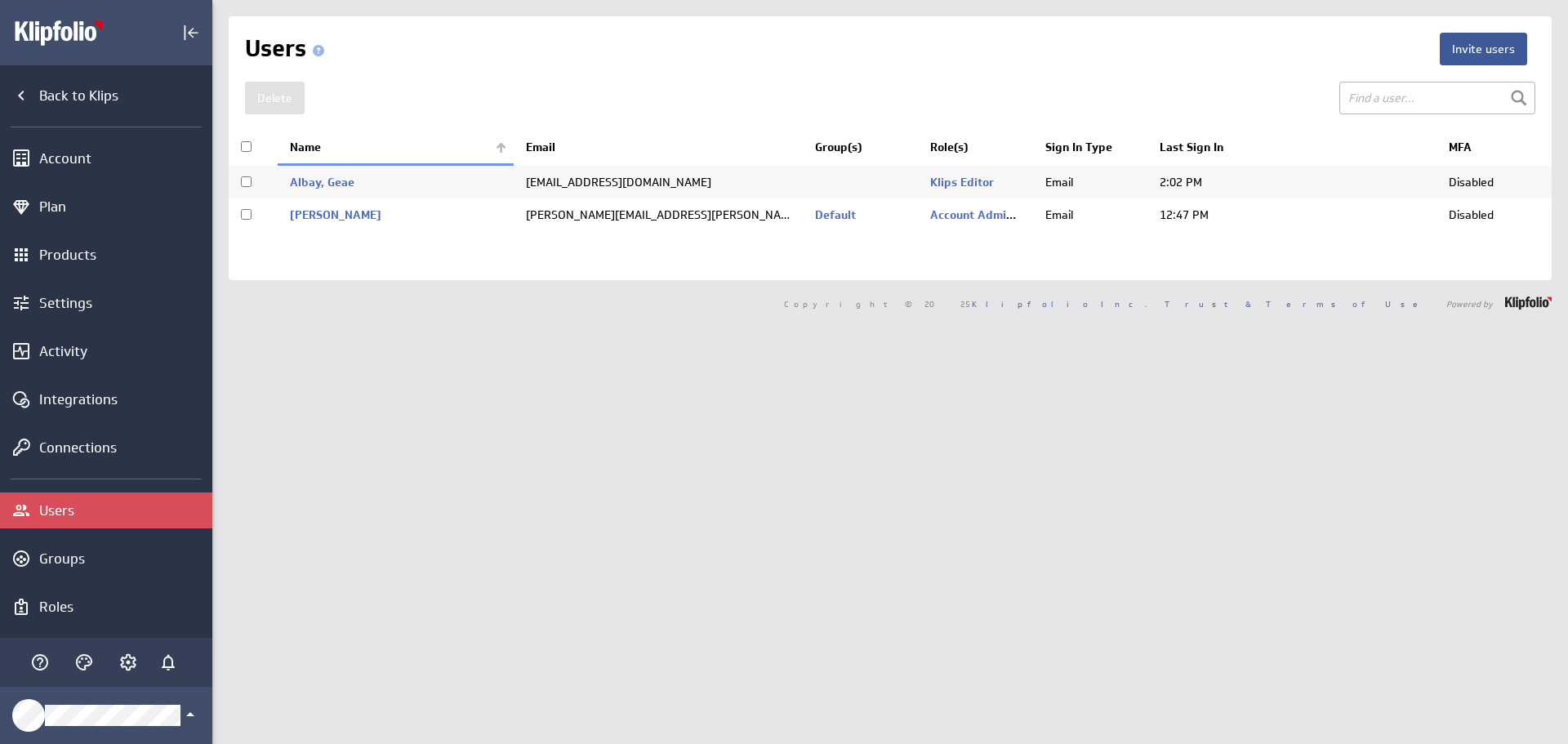
click at [243, 179] on input "checkbox" at bounding box center [246, 182] width 11 height 11
checkbox input "true"
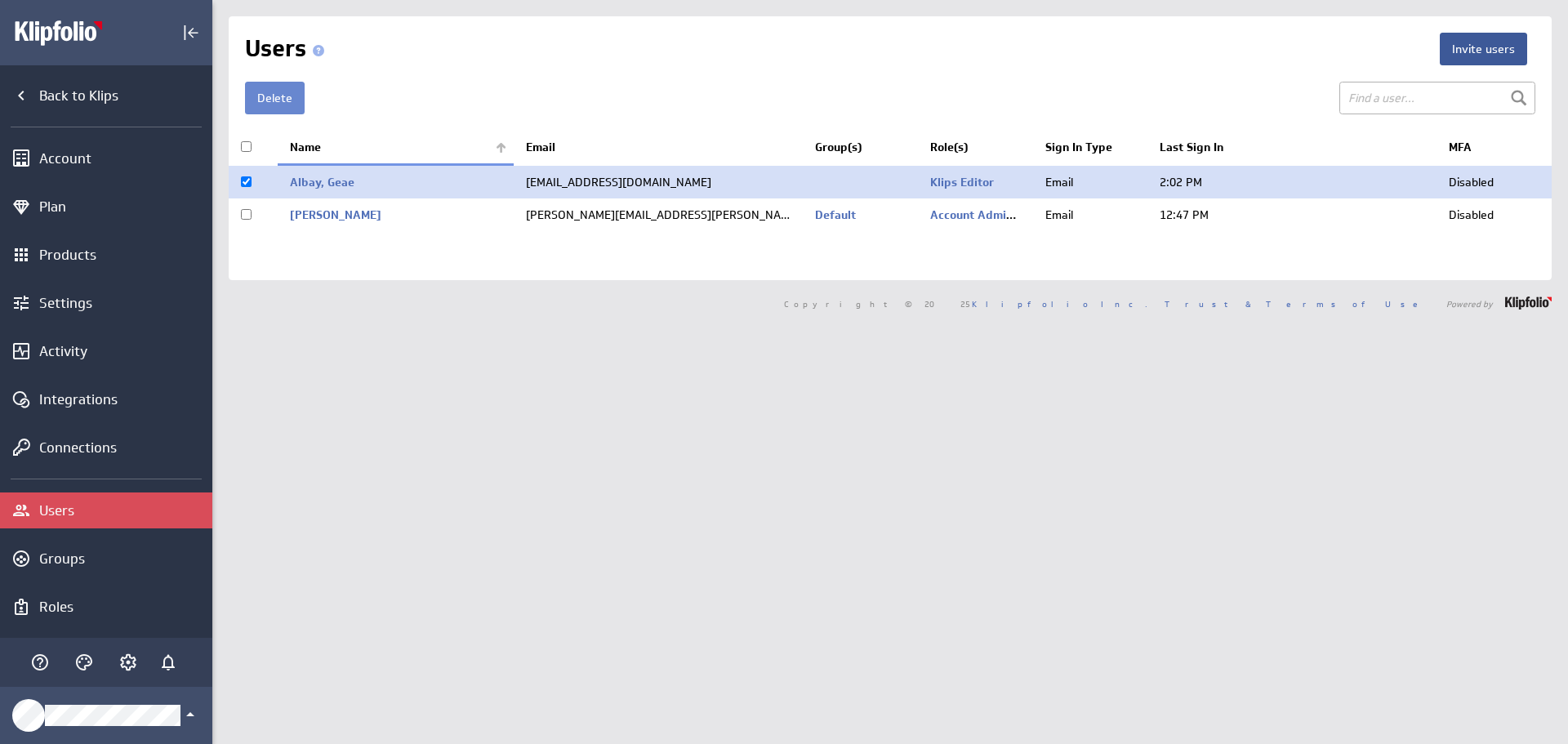
click at [293, 92] on button "Delete" at bounding box center [274, 98] width 60 height 33
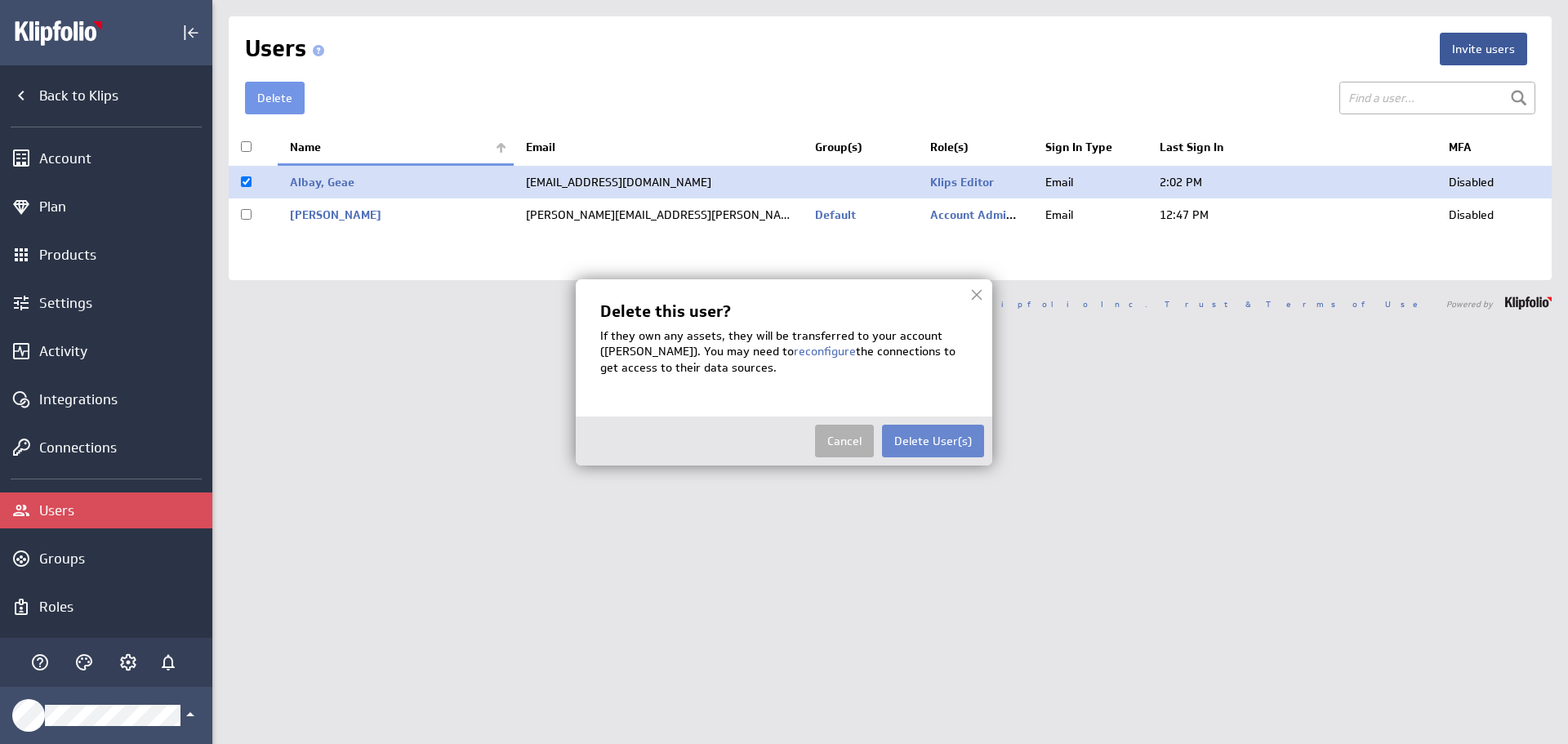
click at [930, 441] on button "Delete User(s)" at bounding box center [933, 441] width 102 height 33
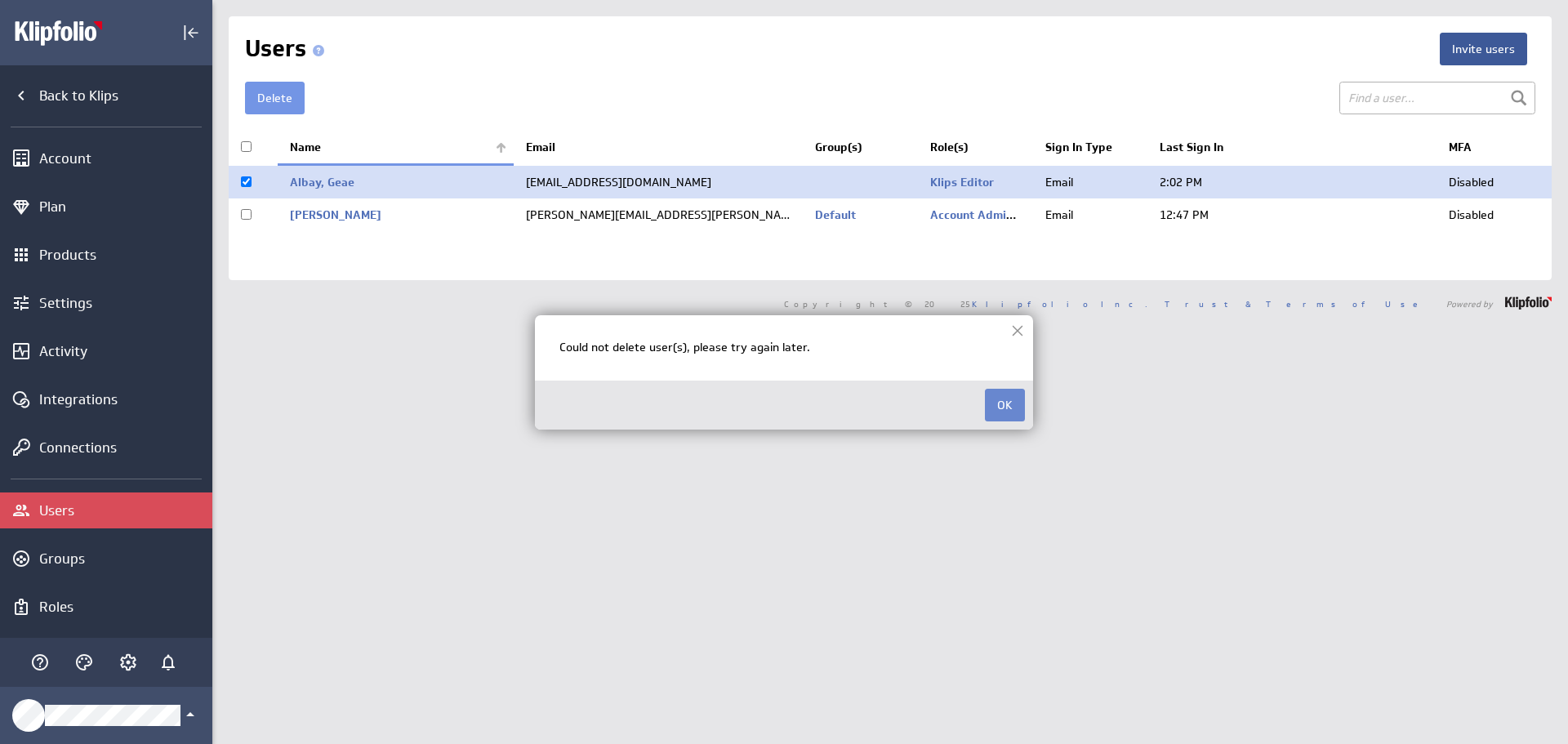
click at [1008, 405] on button "OK" at bounding box center [1004, 405] width 40 height 33
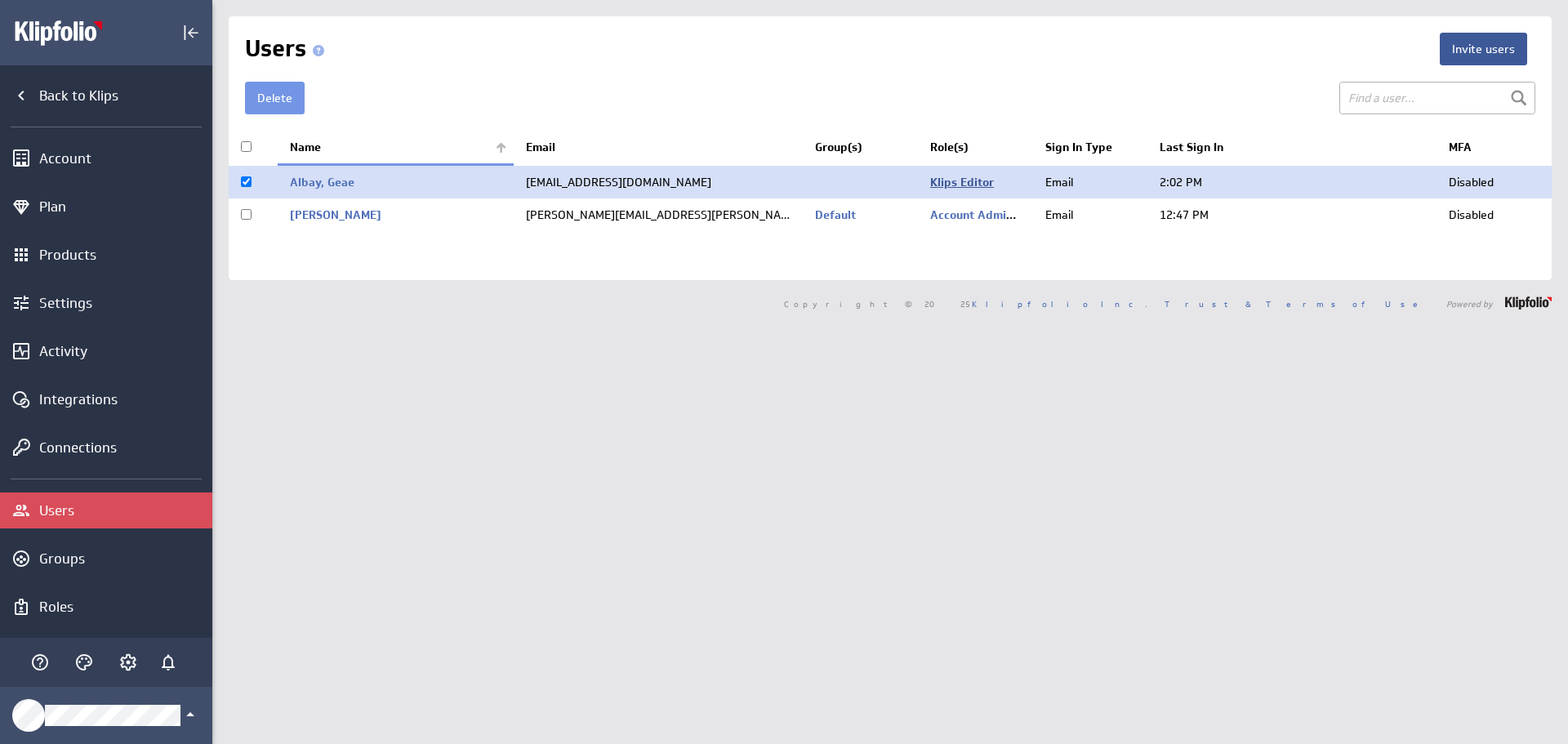
click at [965, 182] on link "Klips Editor" at bounding box center [962, 182] width 64 height 15
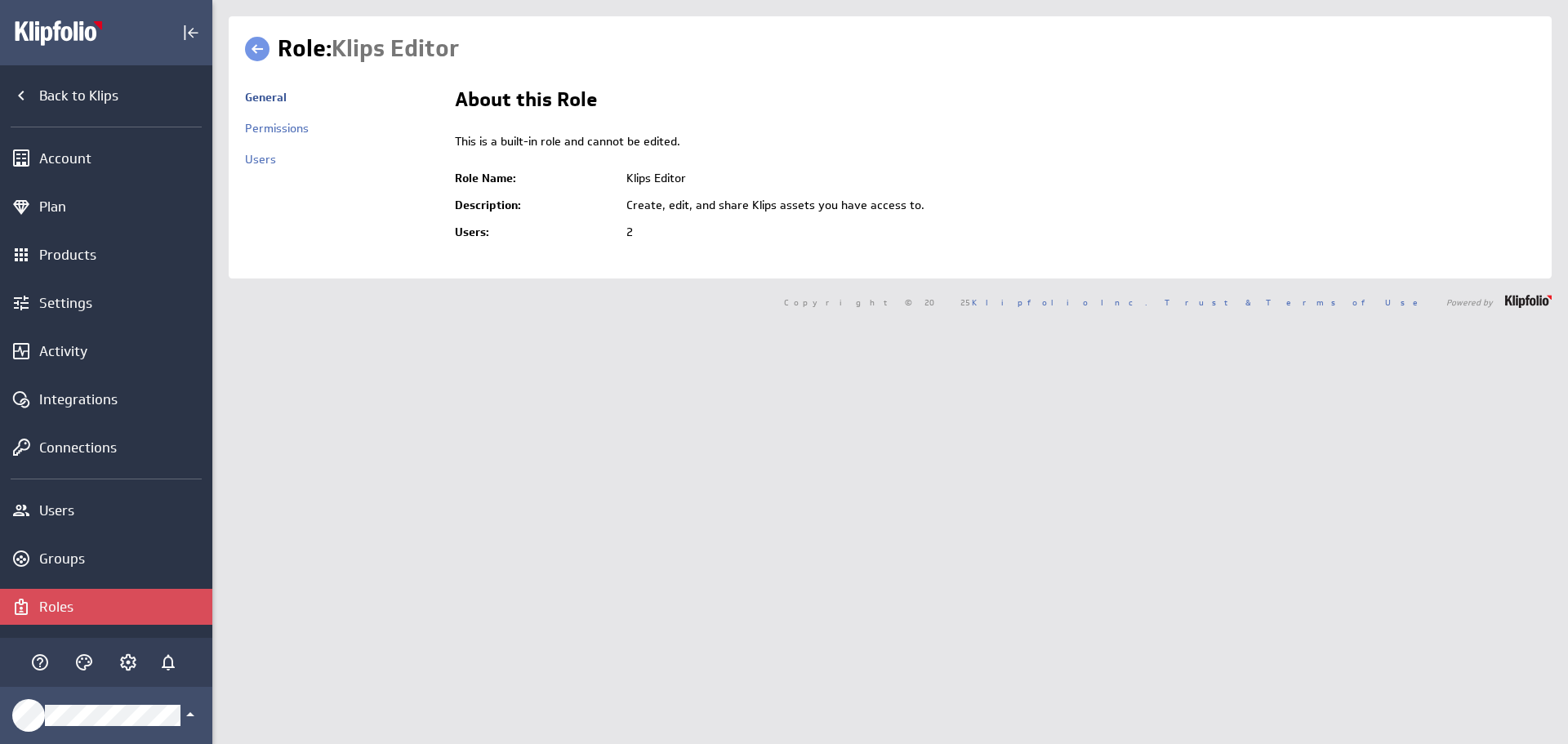
click at [254, 45] on link at bounding box center [257, 49] width 25 height 25
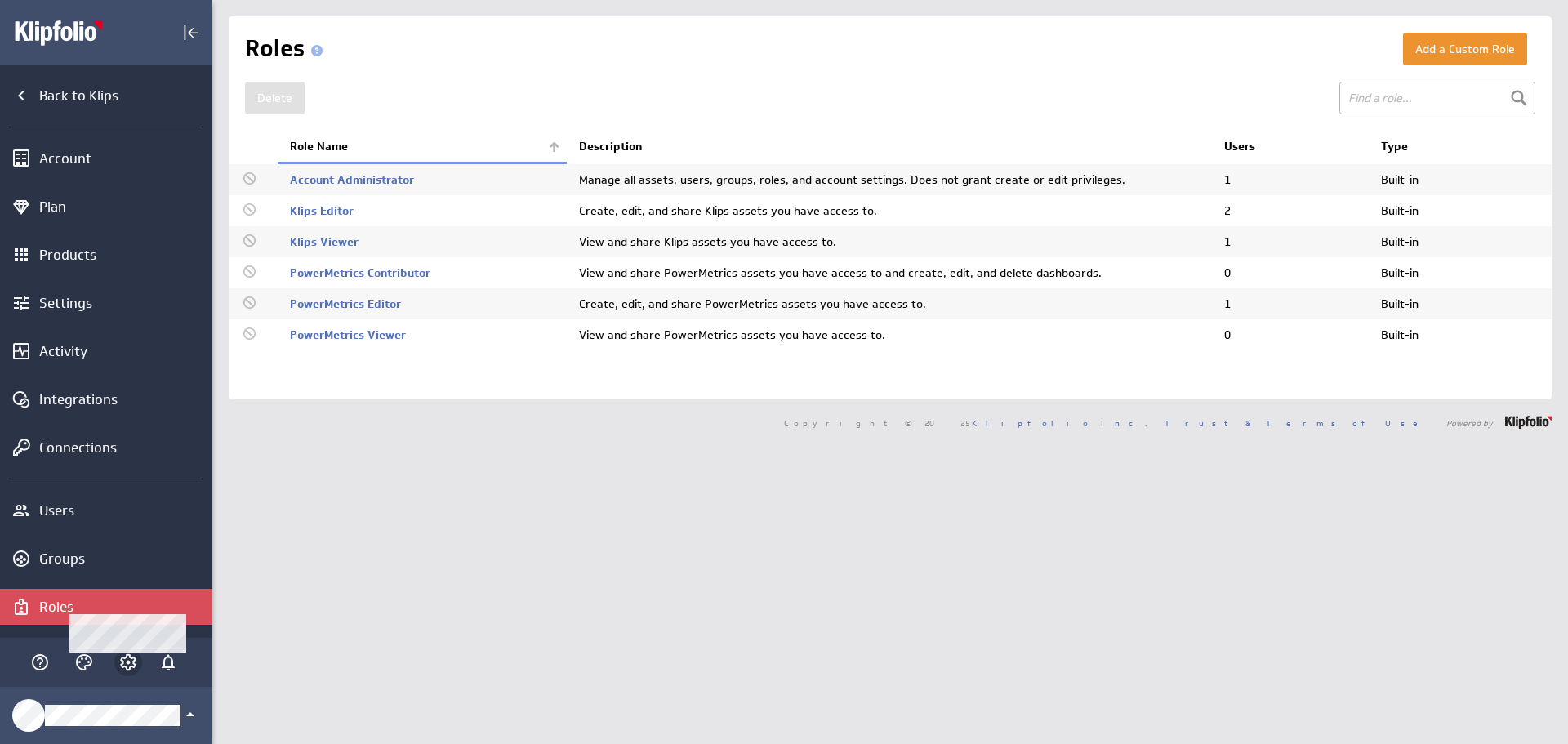
click at [124, 660] on icon "Account and settings" at bounding box center [128, 663] width 20 height 20
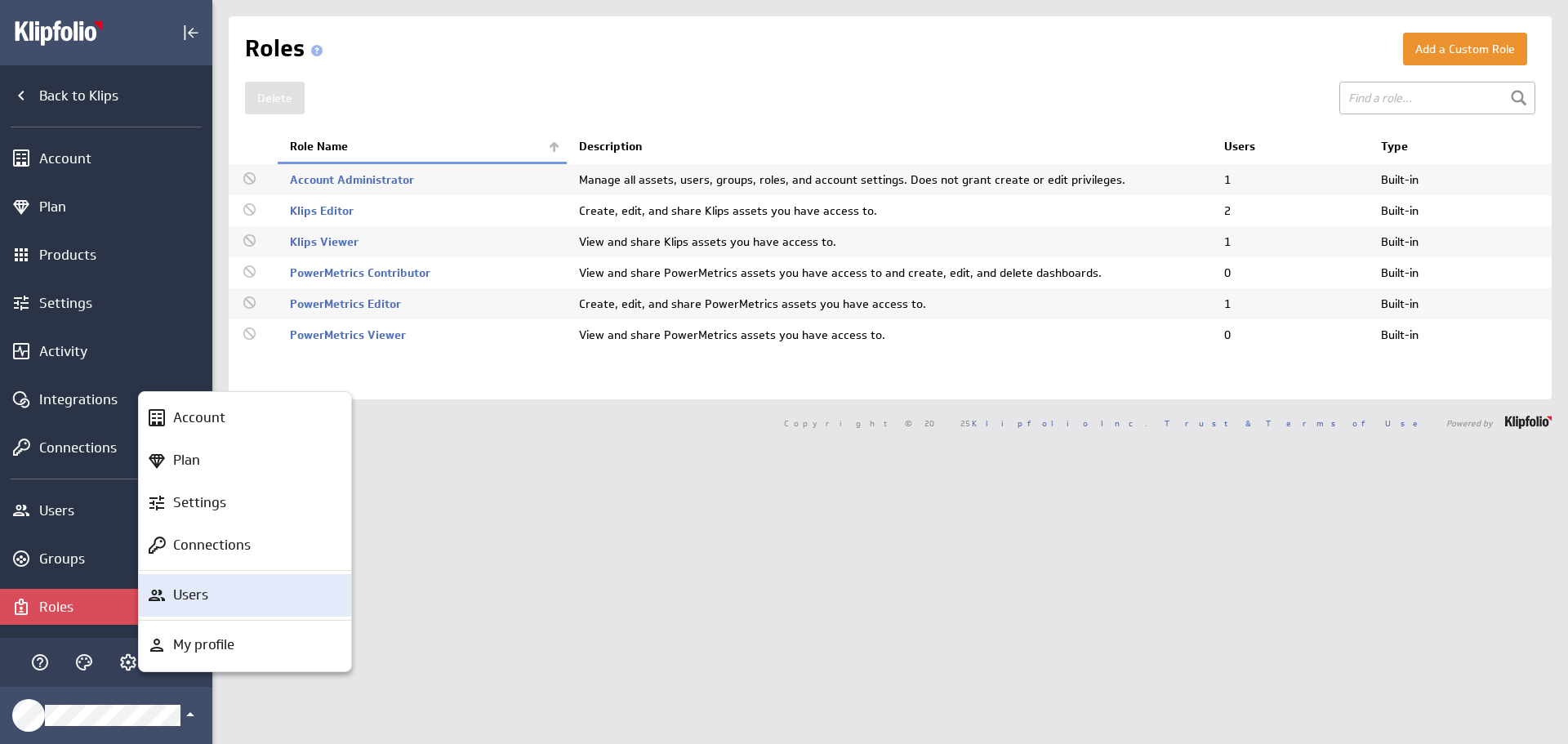
click at [220, 591] on div "Users" at bounding box center [252, 594] width 172 height 20
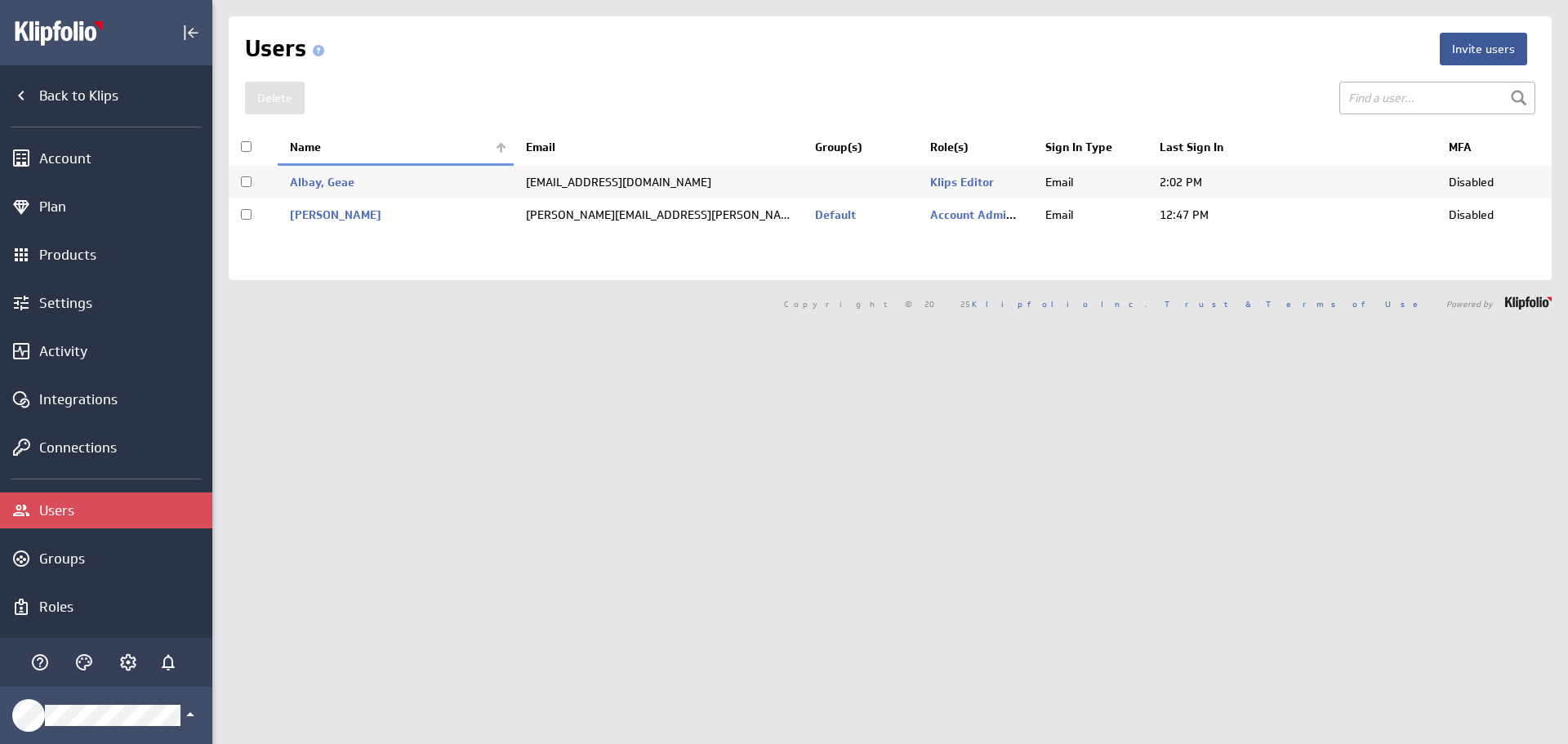
click at [248, 183] on input "checkbox" at bounding box center [246, 182] width 11 height 11
checkbox input "true"
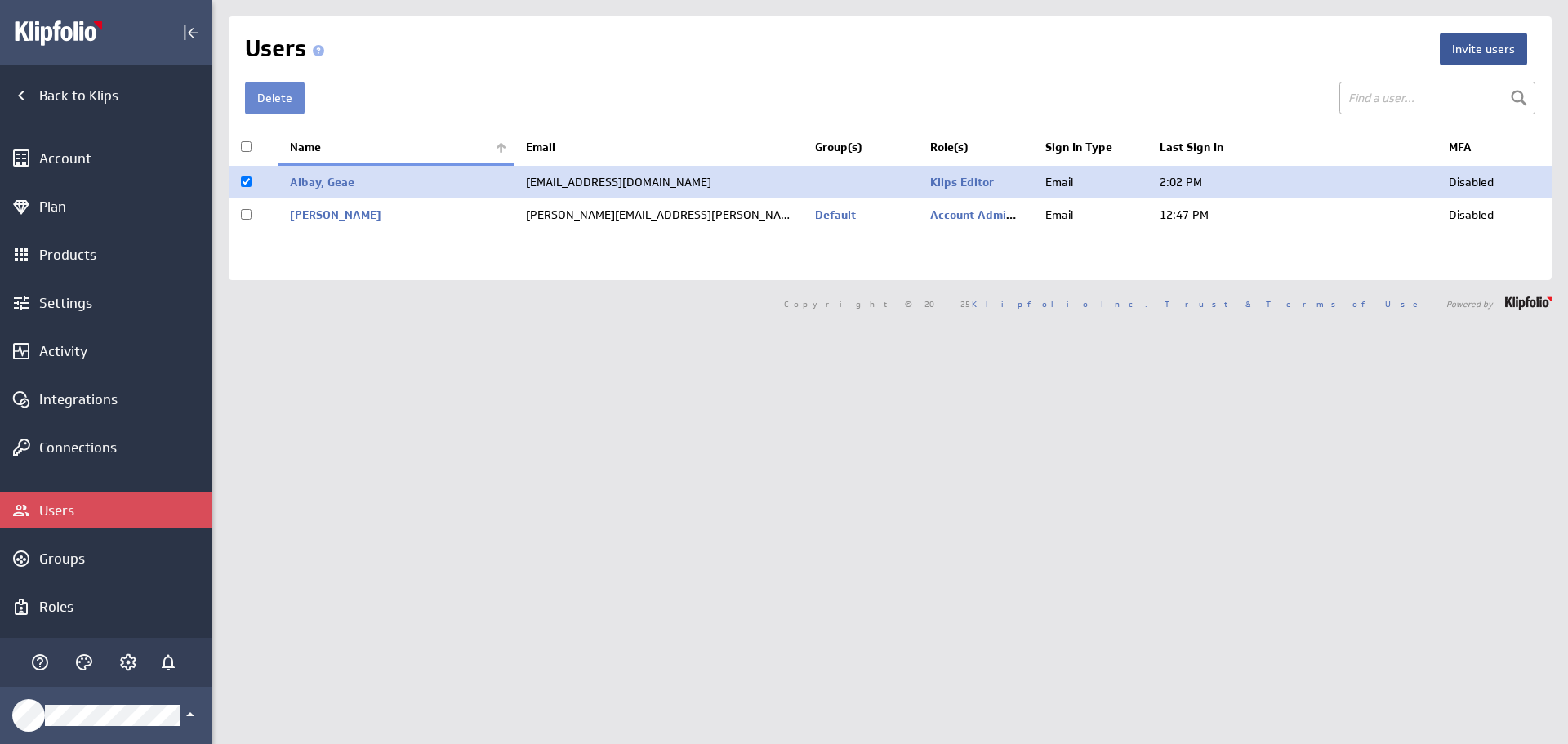
click at [277, 89] on button "Delete" at bounding box center [274, 98] width 60 height 33
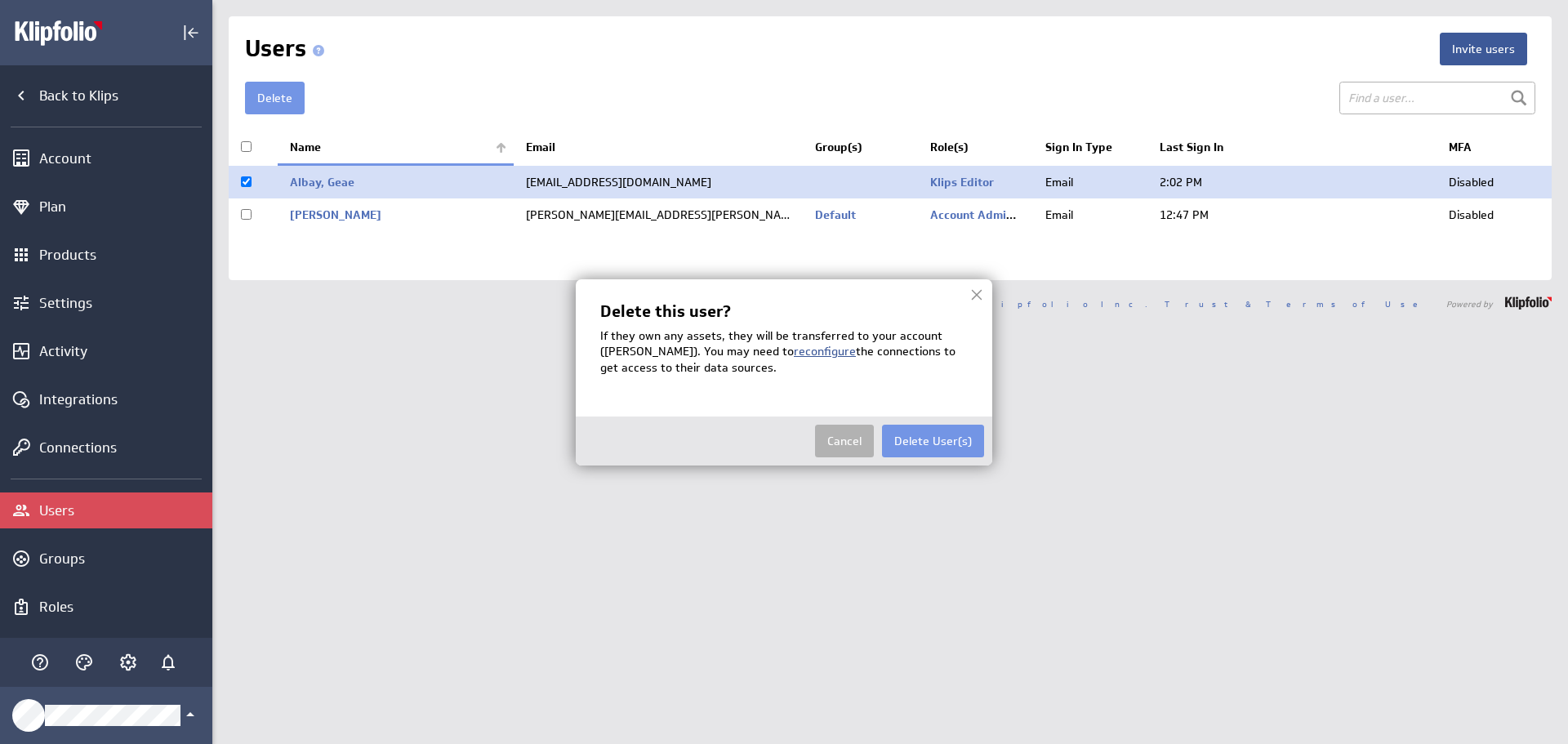
click at [820, 352] on link "reconfigure" at bounding box center [824, 352] width 62 height 15
click at [77, 434] on img at bounding box center [784, 372] width 1568 height 744
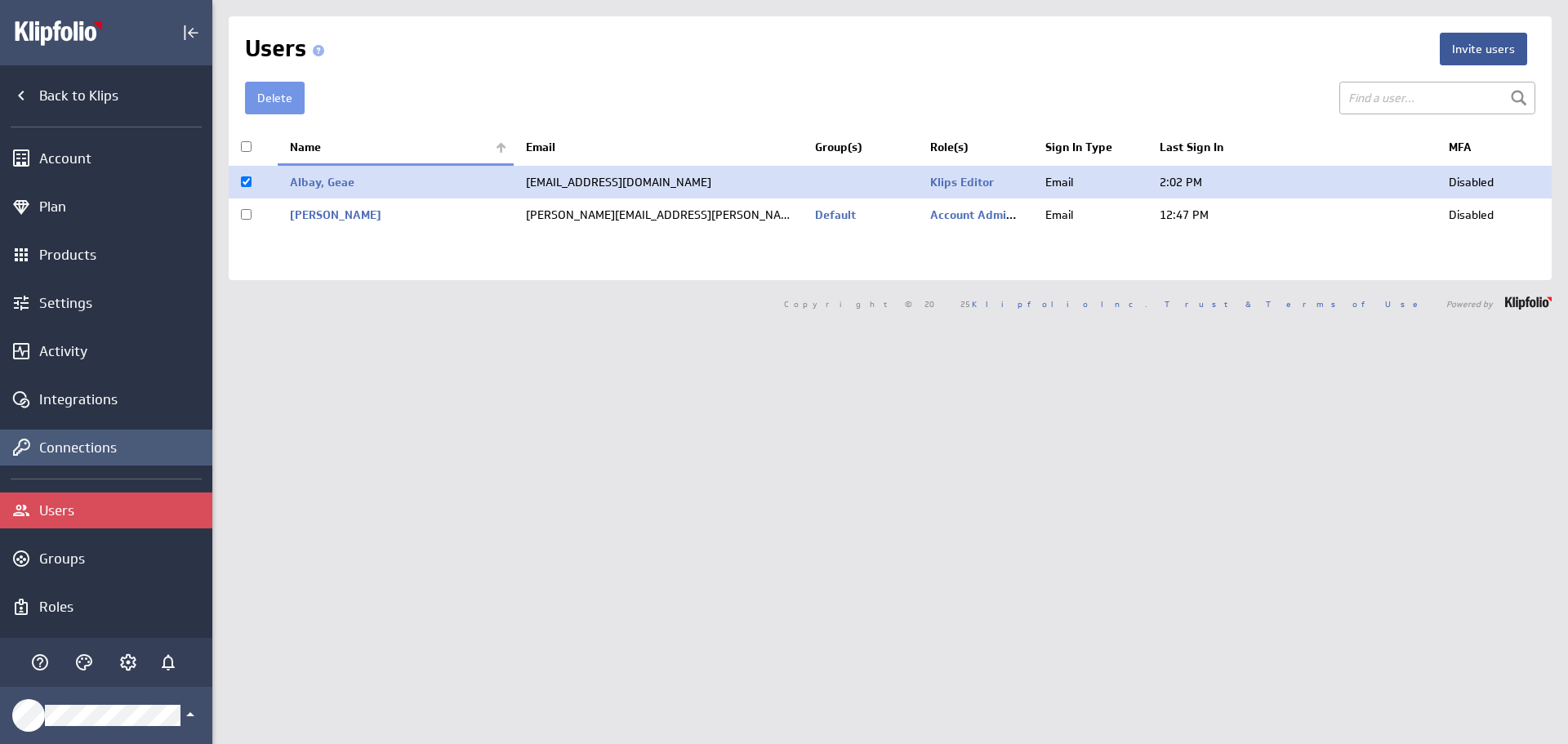
click at [79, 450] on div "Connections" at bounding box center [124, 448] width 169 height 18
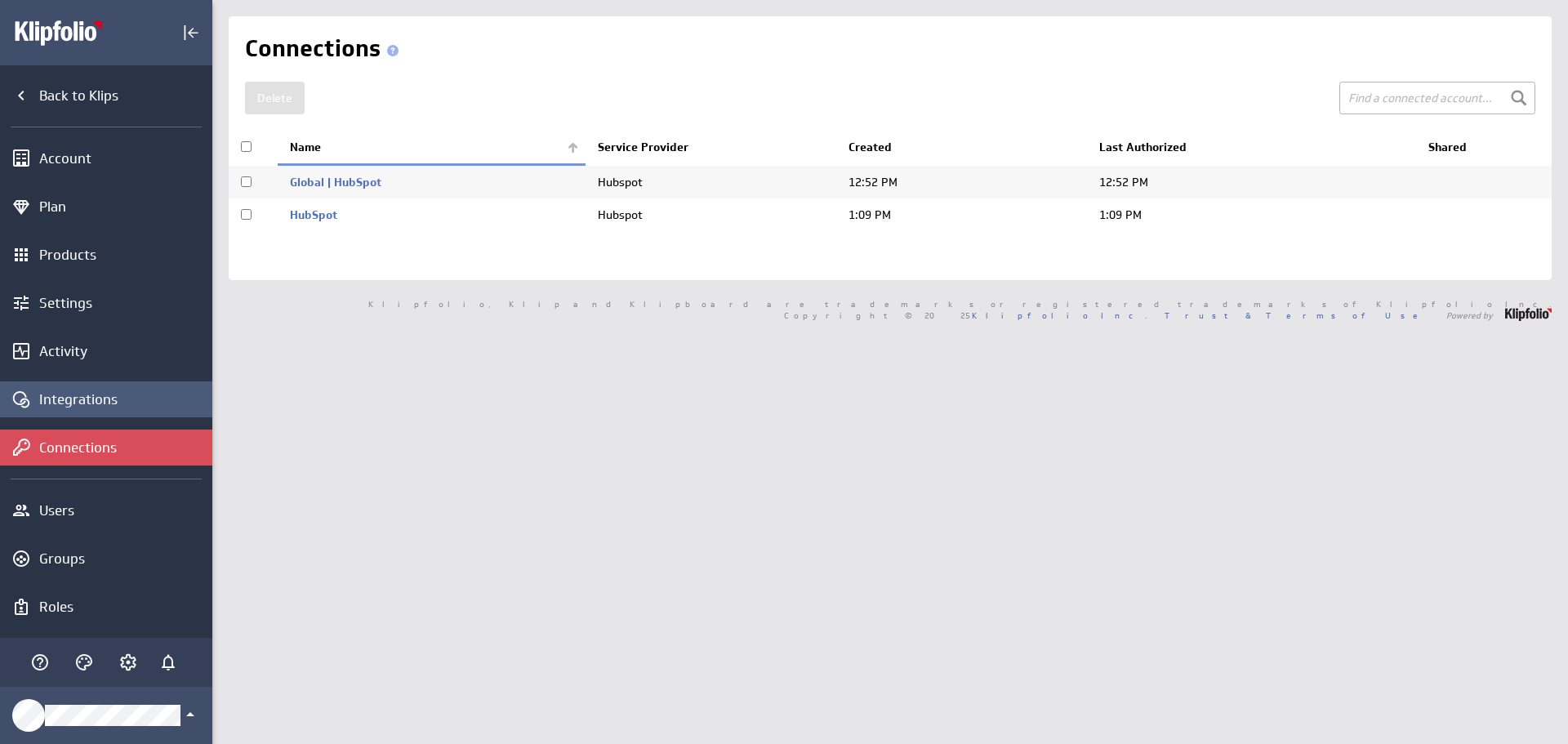
click at [77, 402] on div "Integrations" at bounding box center [124, 400] width 169 height 18
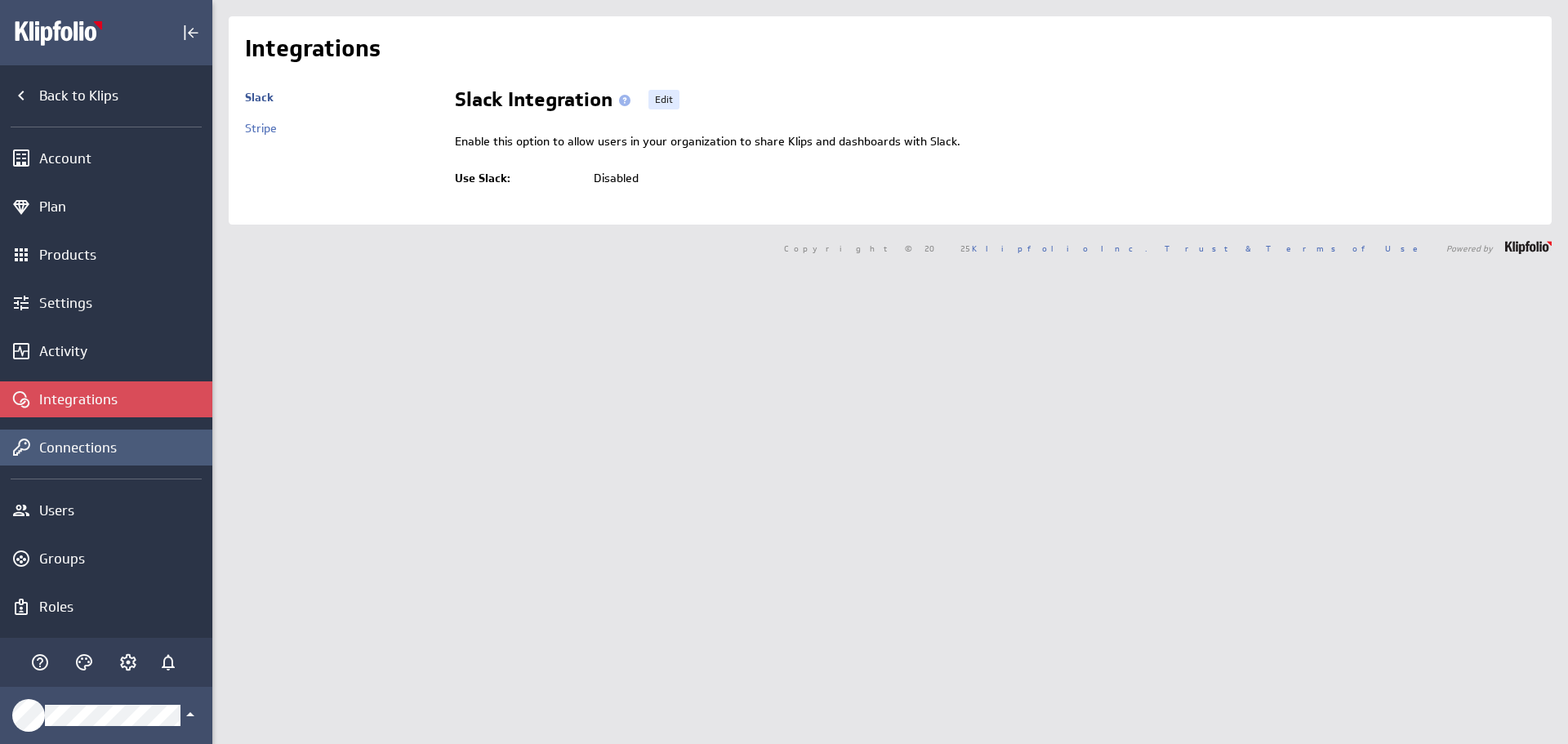
click at [92, 443] on div "Connections" at bounding box center [124, 448] width 169 height 18
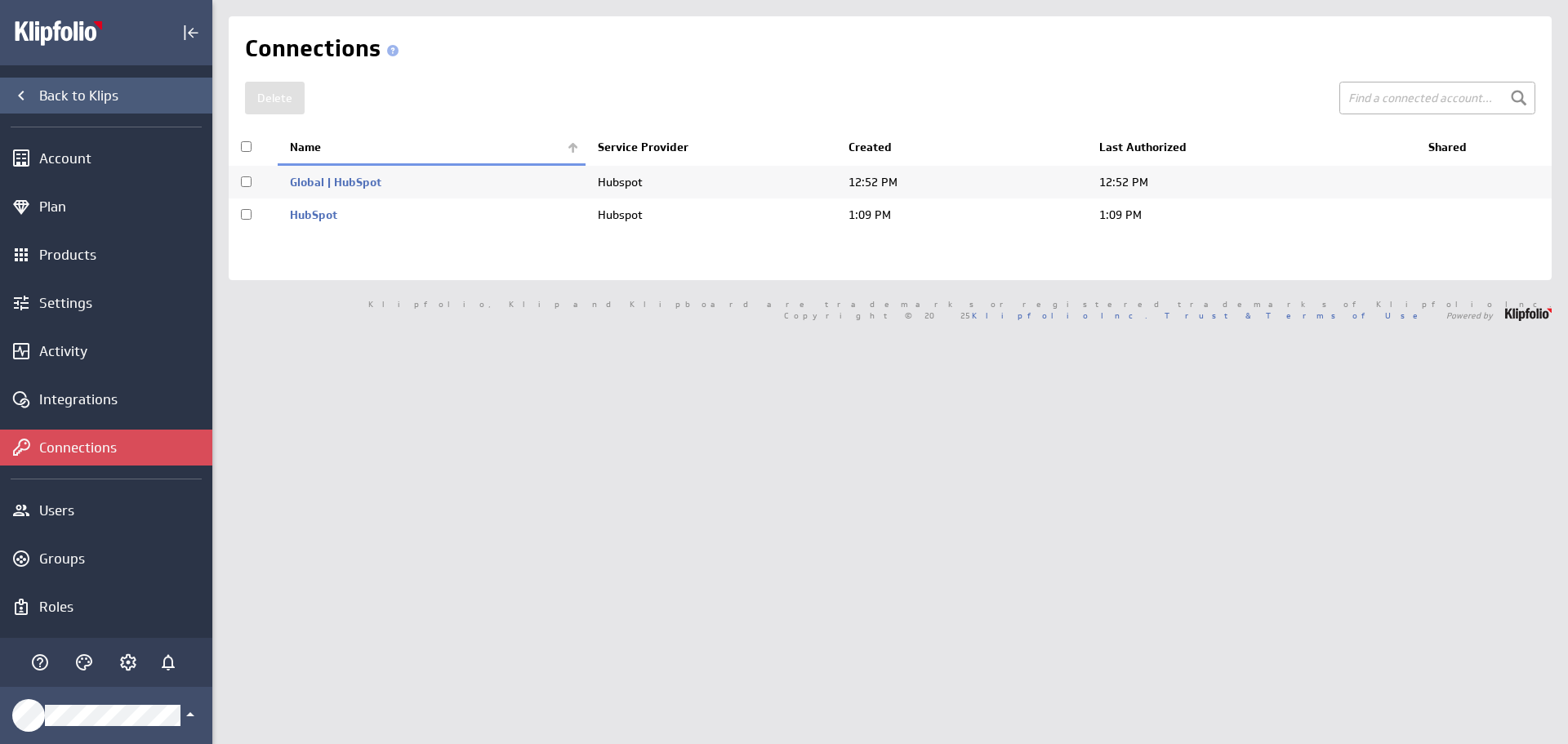
click at [18, 89] on icon "Back to Klips" at bounding box center [21, 95] width 20 height 20
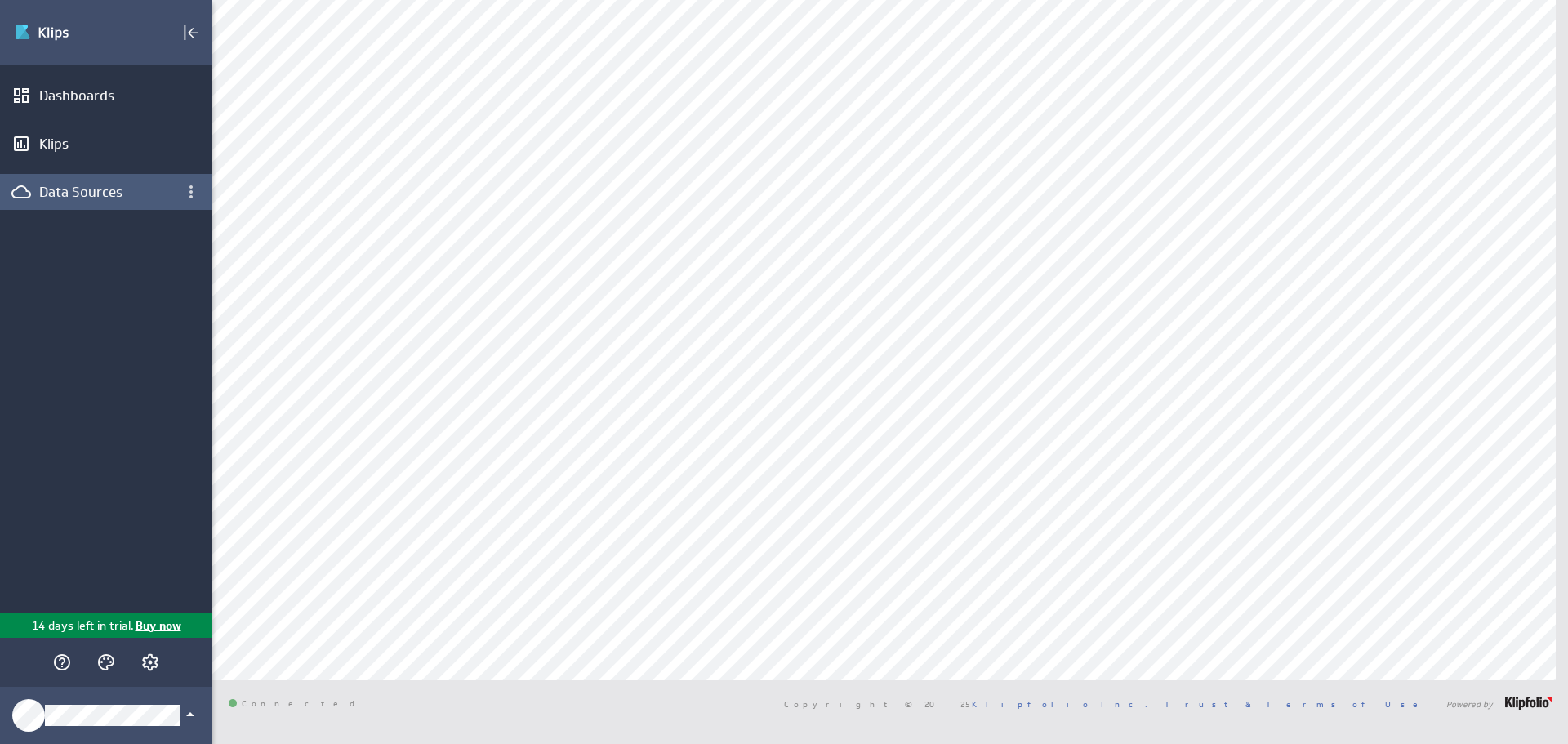
click at [81, 195] on div "Data Sources" at bounding box center [106, 192] width 134 height 18
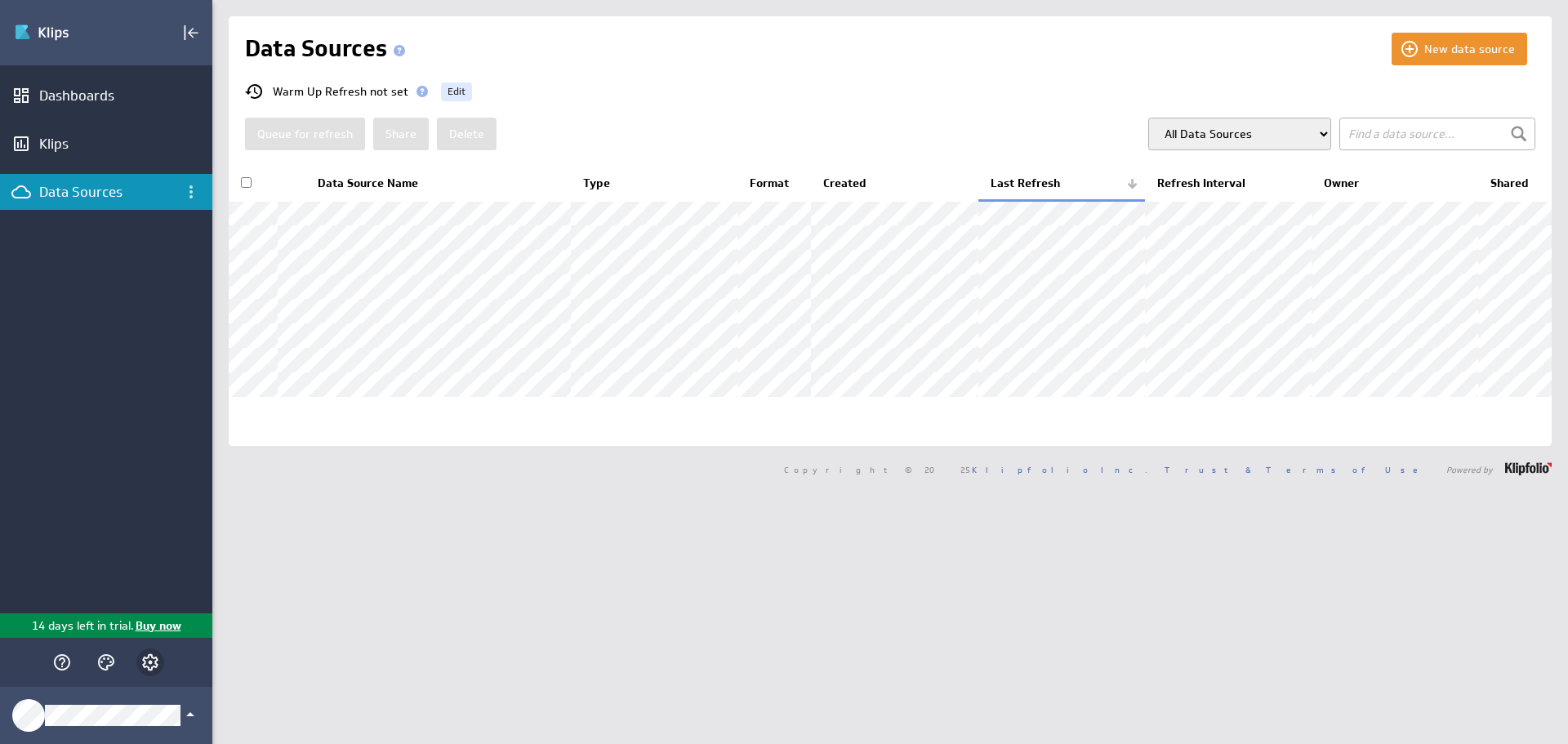
click at [159, 664] on icon "Account and settings" at bounding box center [150, 663] width 20 height 20
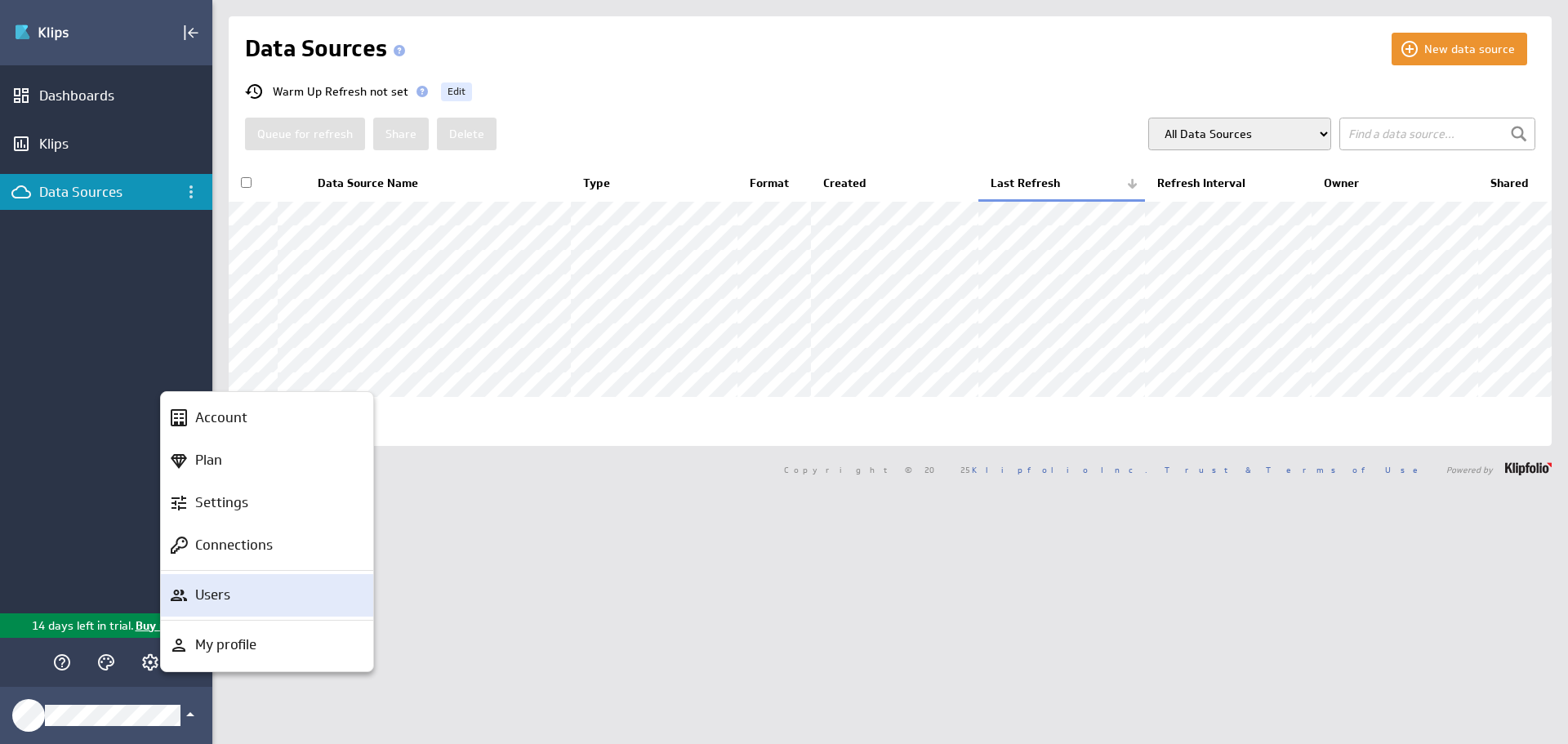
click at [219, 595] on p "Users" at bounding box center [212, 594] width 35 height 20
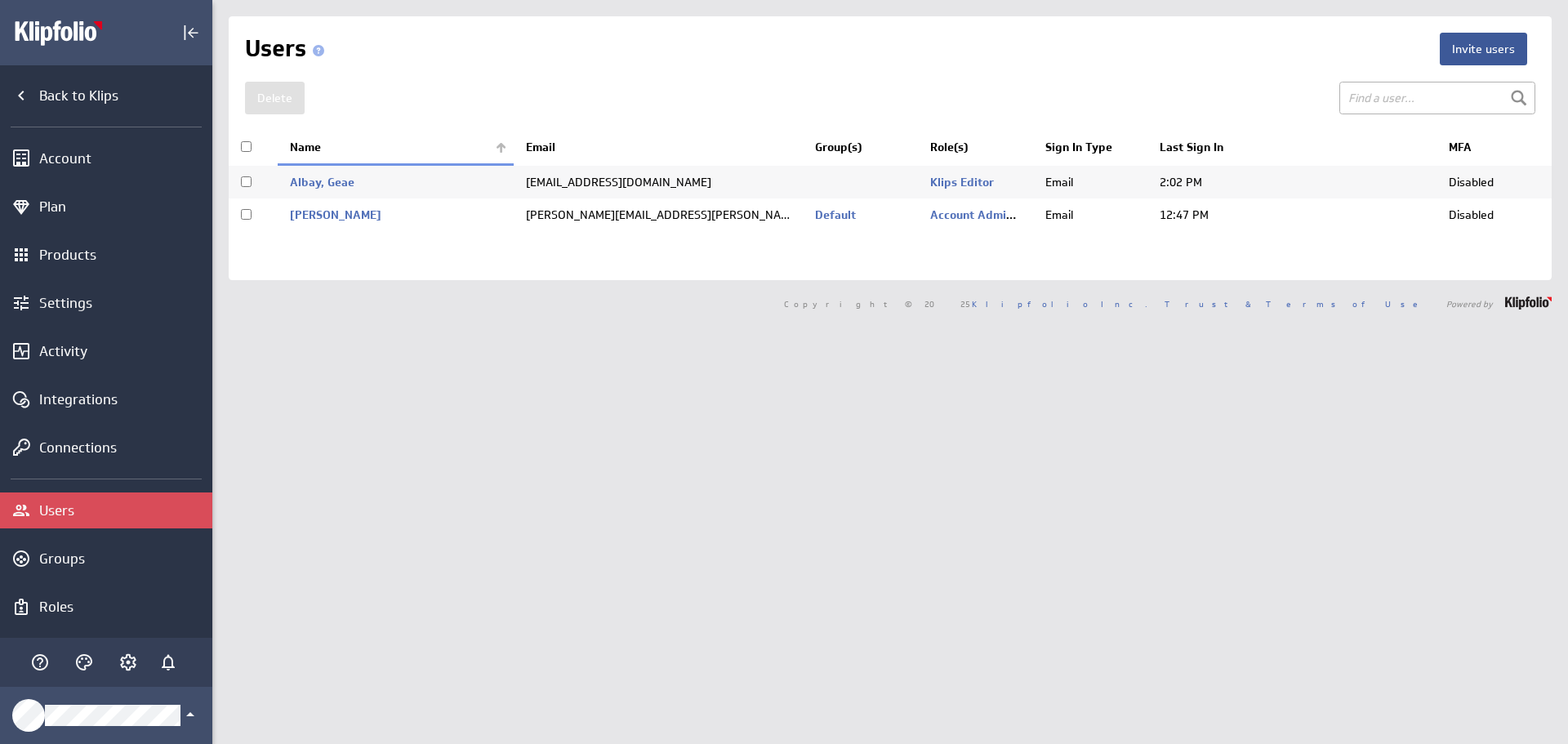
click at [249, 178] on input "checkbox" at bounding box center [246, 182] width 11 height 11
checkbox input "true"
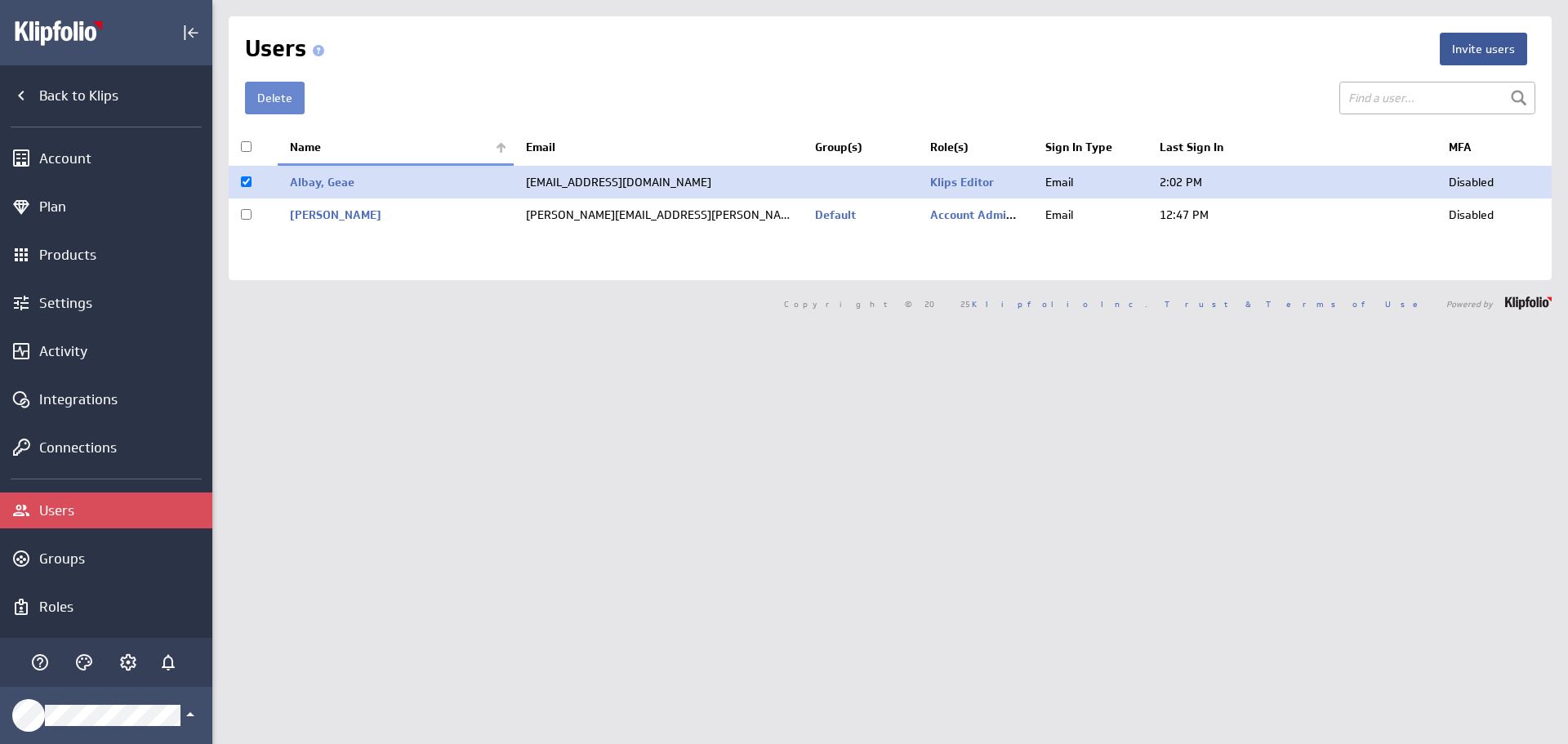
click at [285, 98] on button "Delete" at bounding box center [274, 98] width 60 height 33
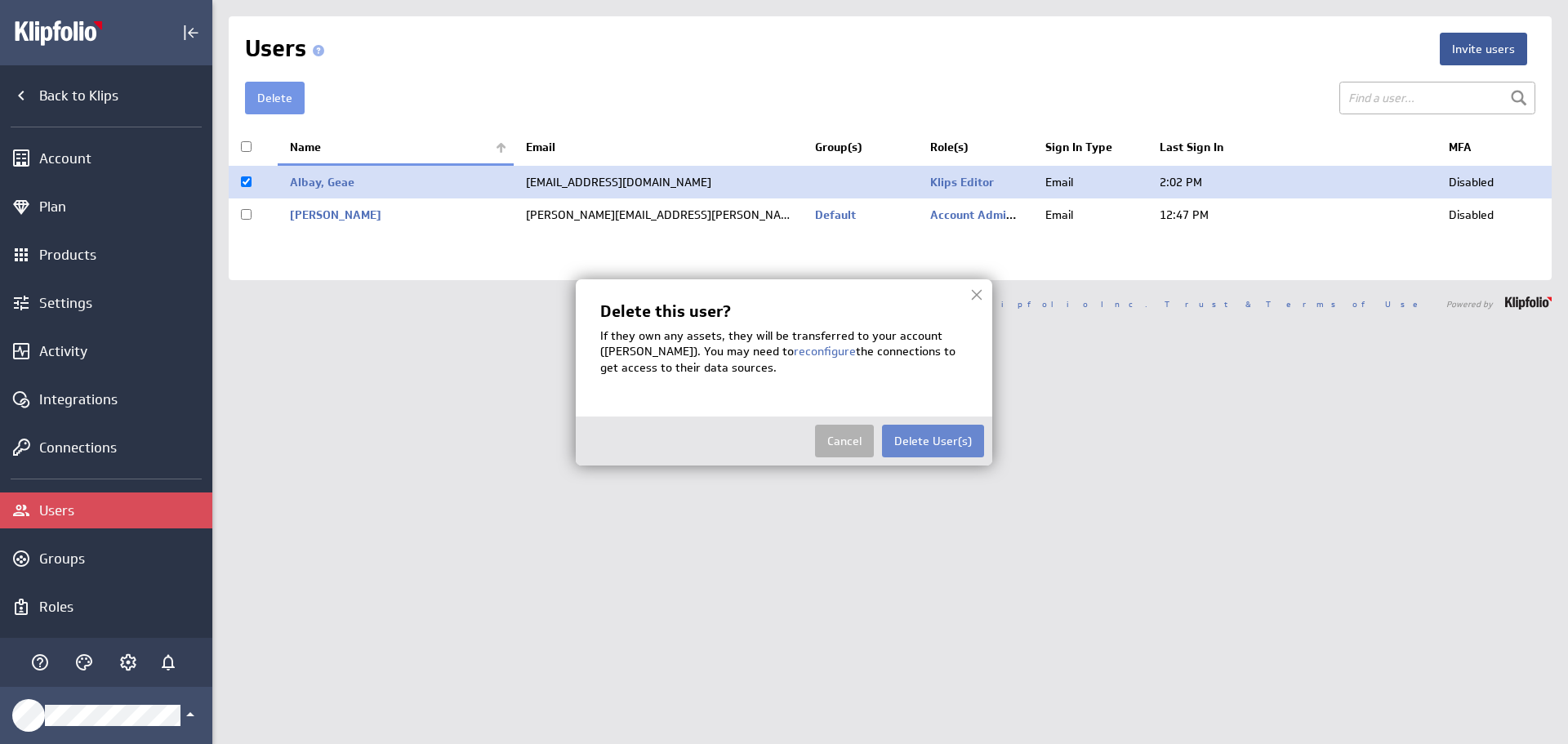
click at [936, 440] on button "Delete User(s)" at bounding box center [933, 441] width 102 height 33
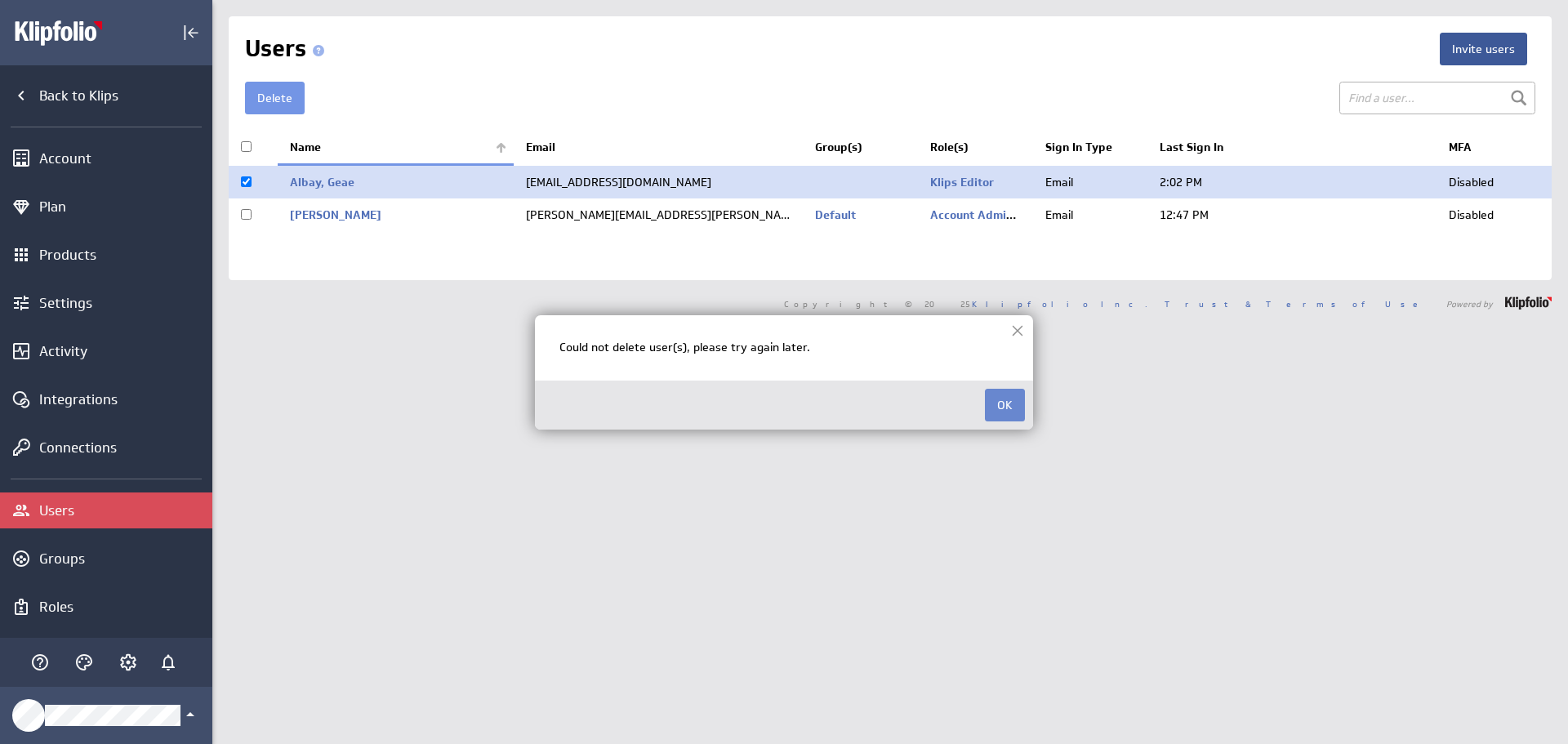
click at [1008, 393] on button "OK" at bounding box center [1004, 405] width 40 height 33
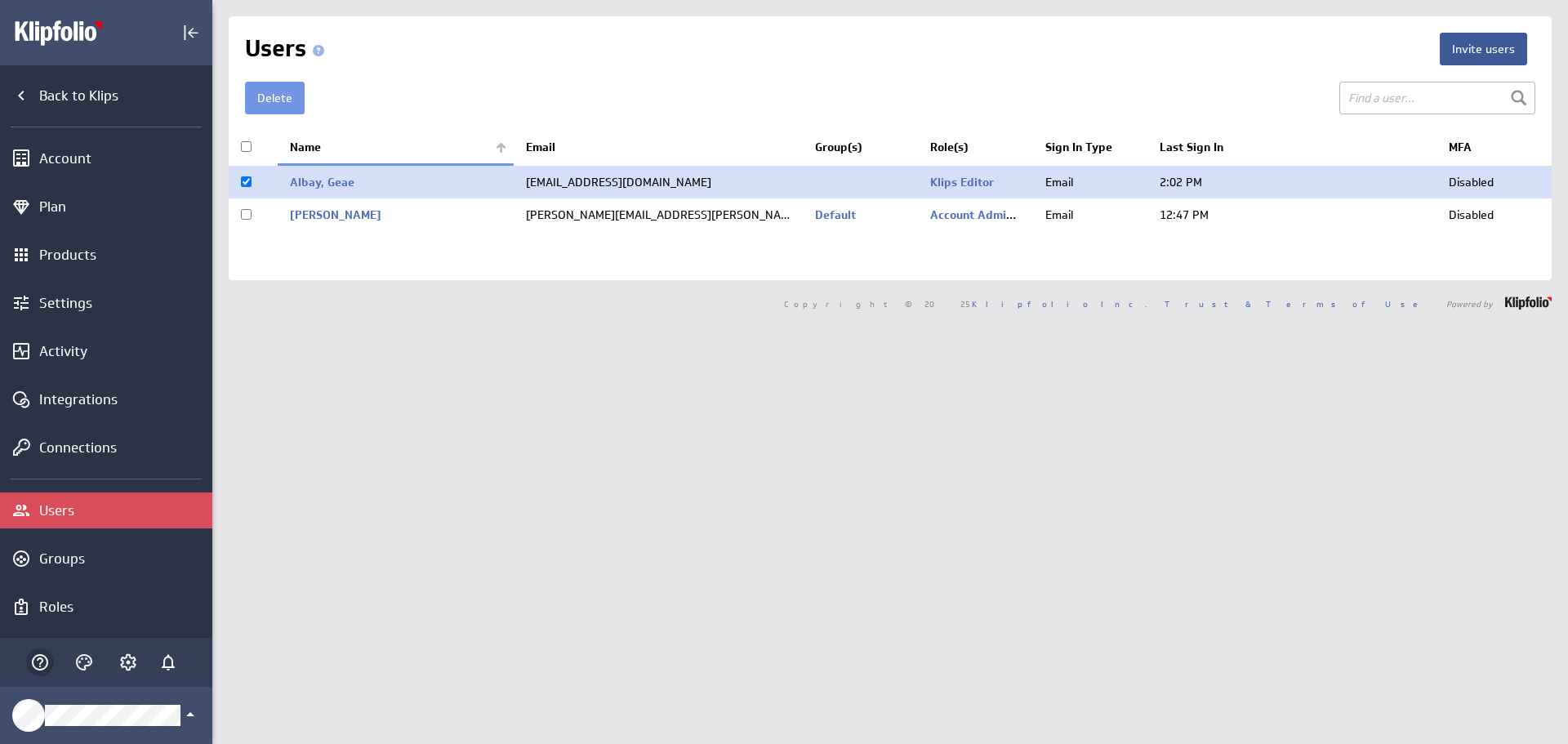
click at [41, 661] on icon "Help" at bounding box center [40, 663] width 20 height 20
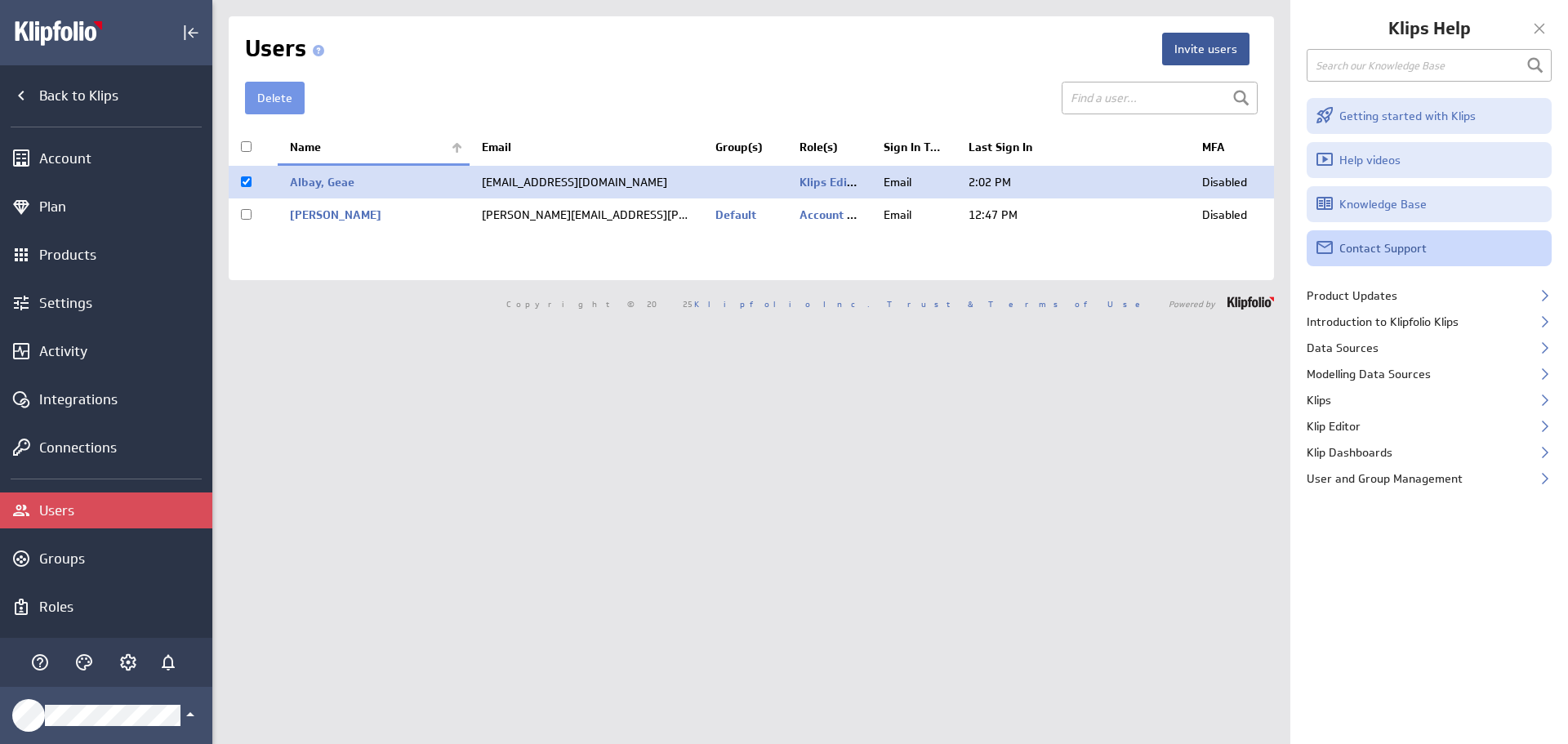
click at [1420, 248] on link "Contact Support" at bounding box center [1428, 248] width 245 height 36
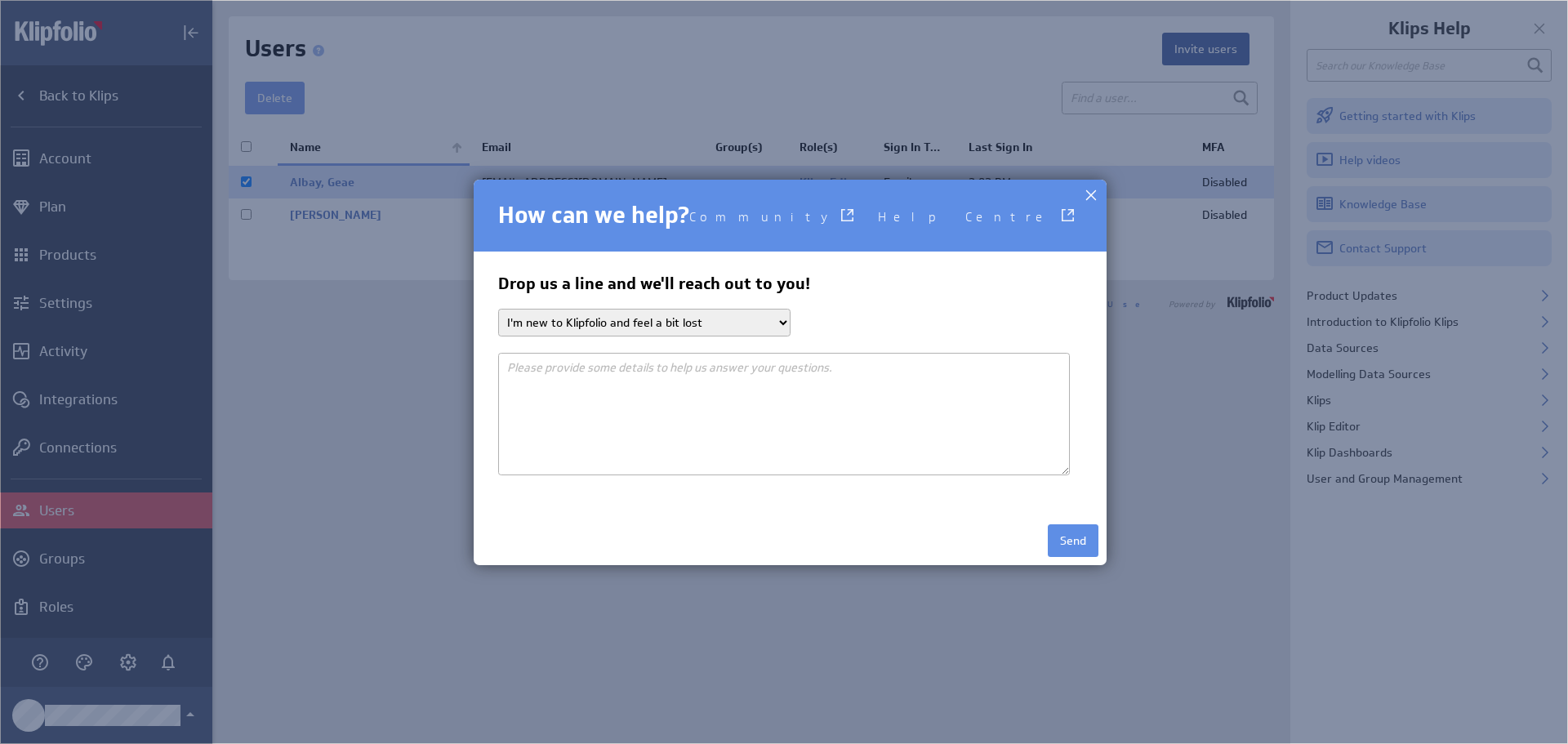
click at [774, 324] on select "I'm new to Klipfolio and feel a bit lost I need help getting my data in I want …" at bounding box center [644, 322] width 293 height 28
select select "Other"
click at [498, 309] on select "I'm new to Klipfolio and feel a bit lost I need help getting my data in I want …" at bounding box center [644, 322] width 293 height 28
click at [644, 377] on textarea at bounding box center [784, 415] width 572 height 123
type textarea "i need help removing a user. Keep getting an error"
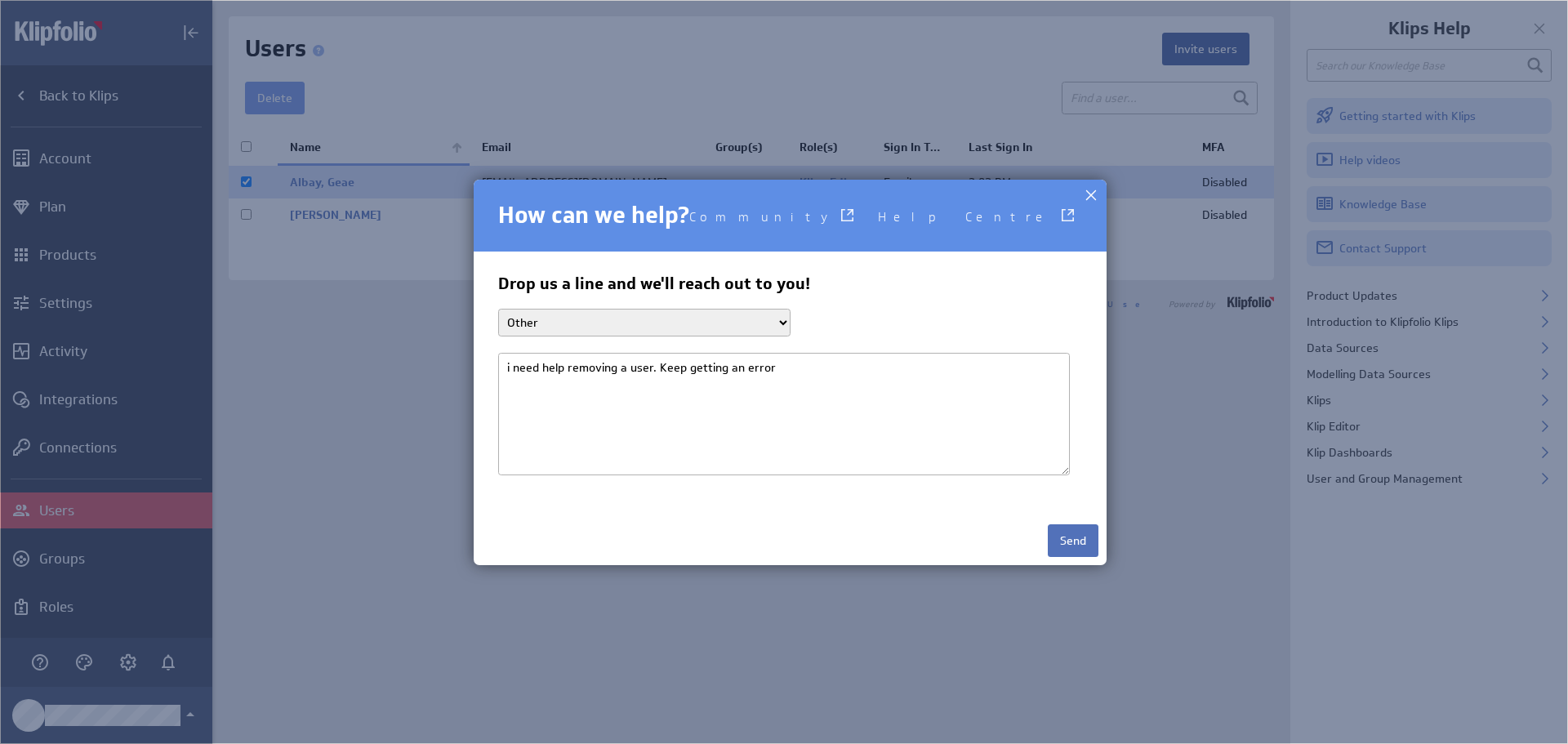
click at [1065, 536] on button "Send" at bounding box center [1073, 540] width 51 height 33
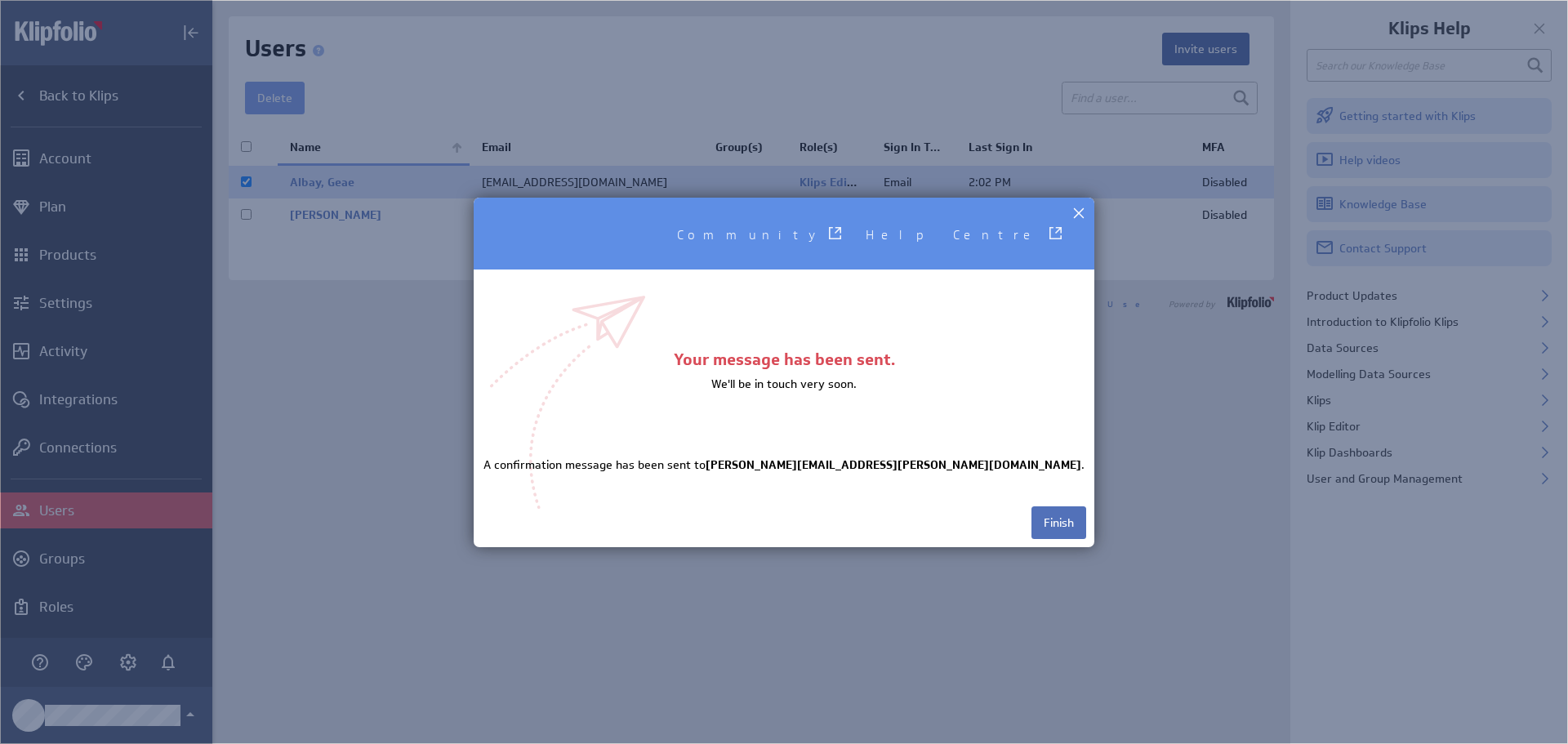
click at [1050, 526] on button "Finish" at bounding box center [1059, 522] width 55 height 33
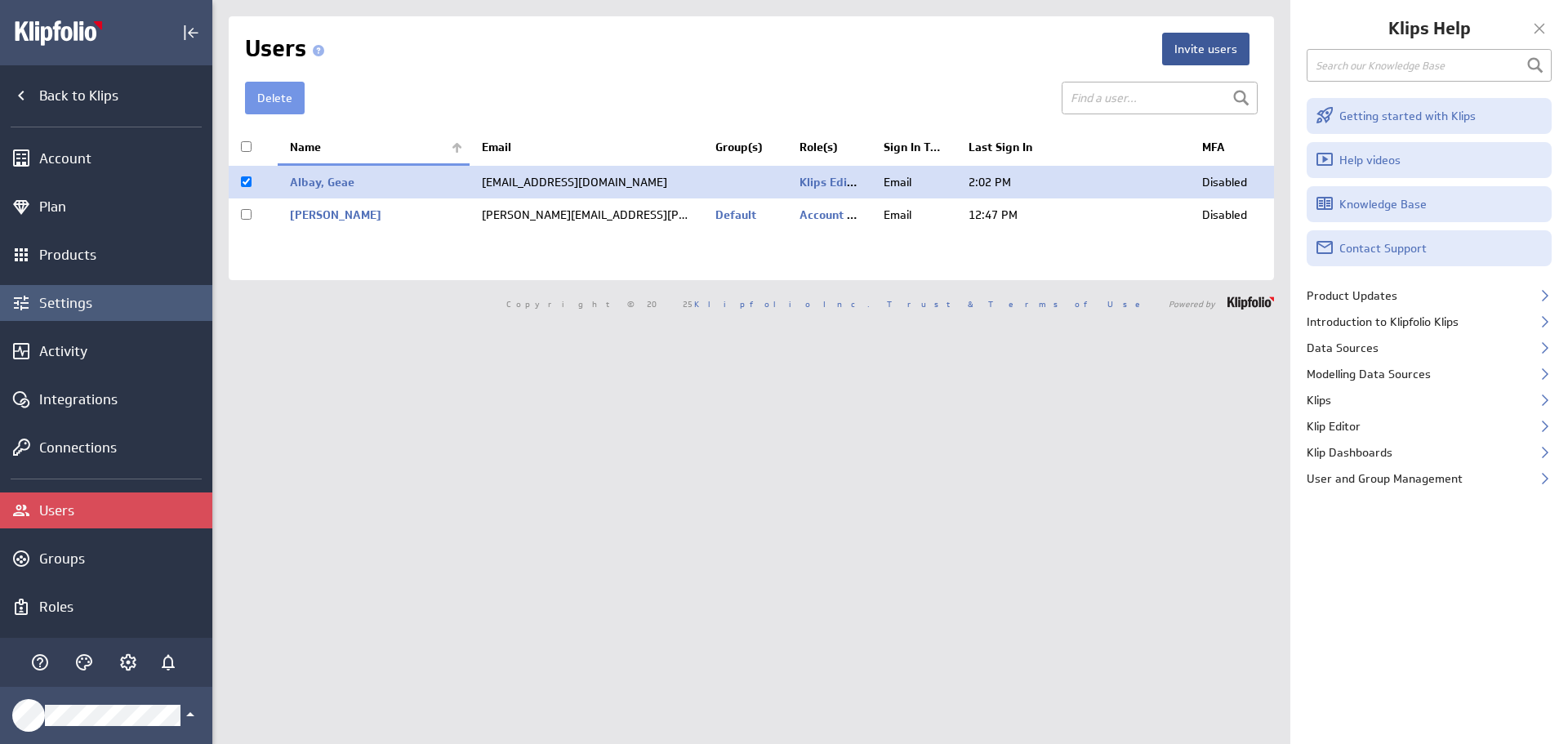
click at [76, 310] on div "Settings" at bounding box center [124, 303] width 169 height 18
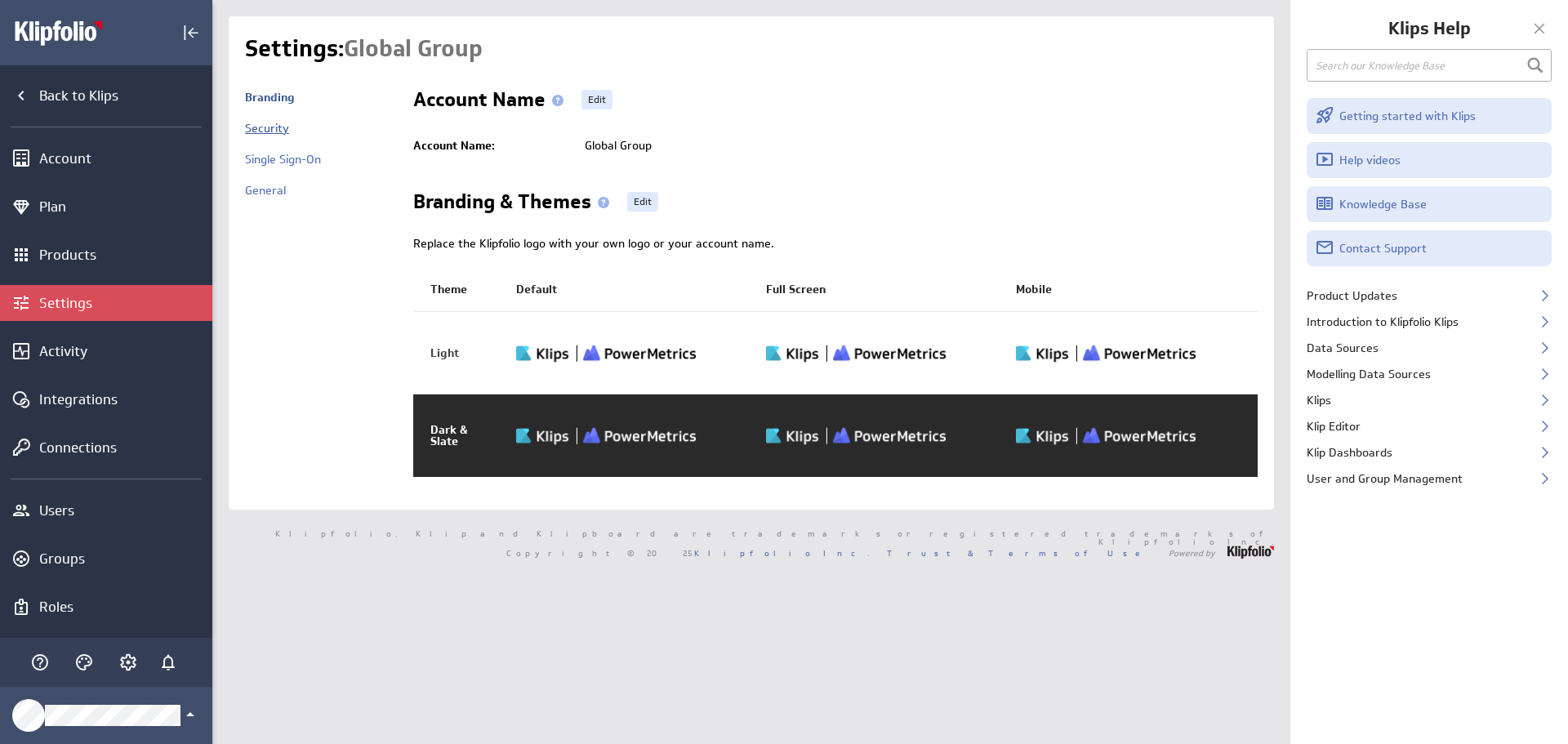
click at [275, 128] on link "Security" at bounding box center [267, 128] width 44 height 15
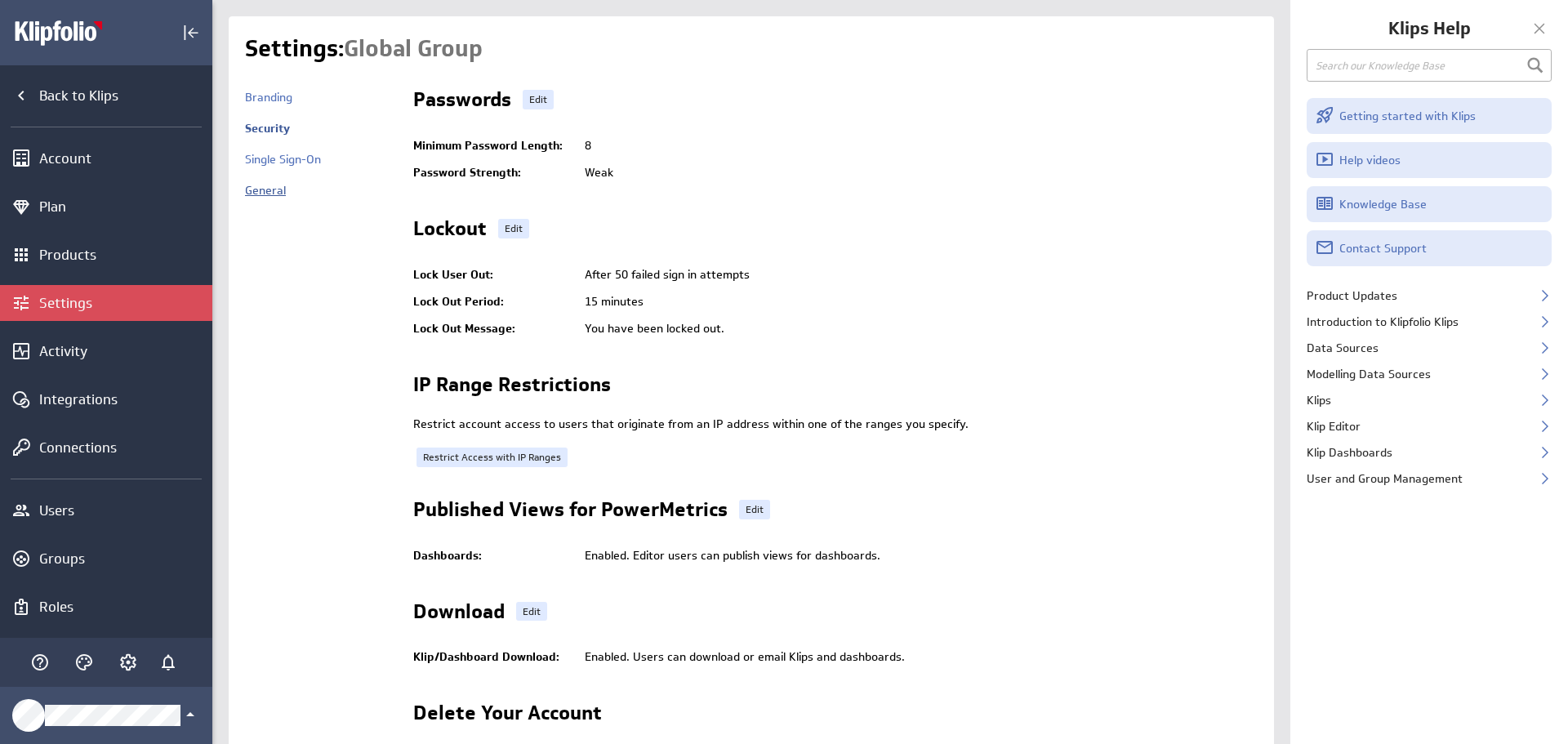
click at [271, 188] on link "General" at bounding box center [265, 190] width 41 height 15
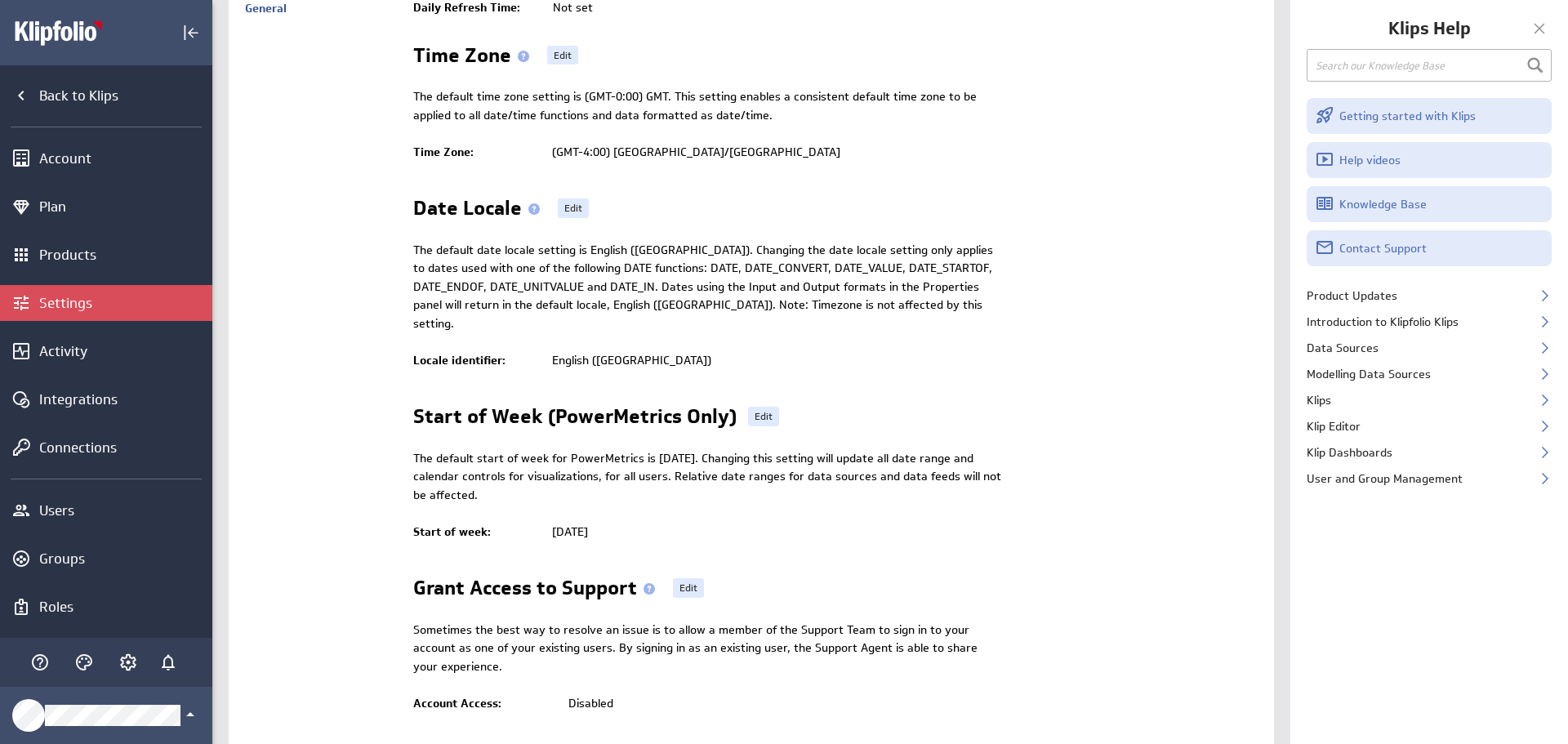
scroll to position [215, 0]
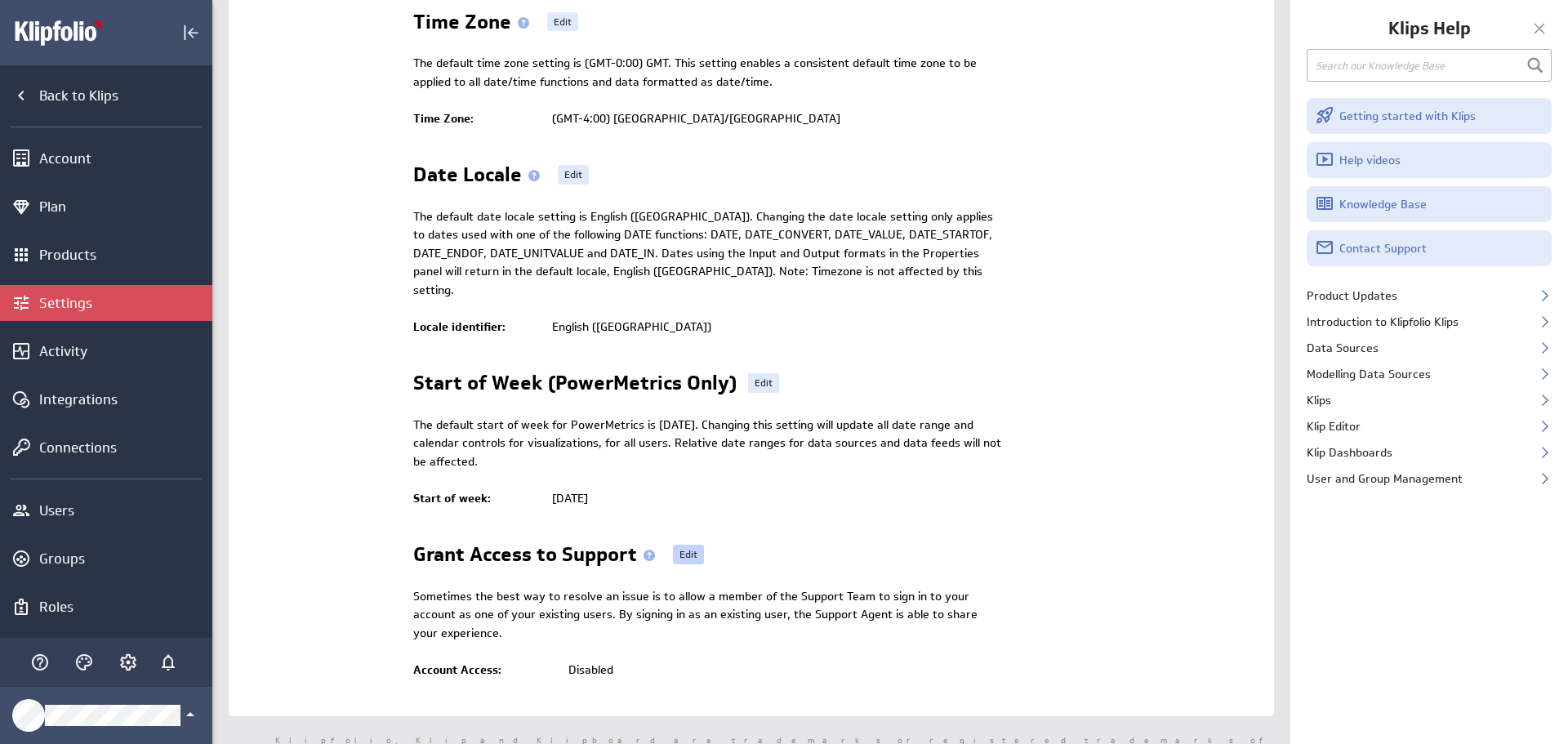
click at [679, 545] on link "Edit" at bounding box center [688, 554] width 31 height 20
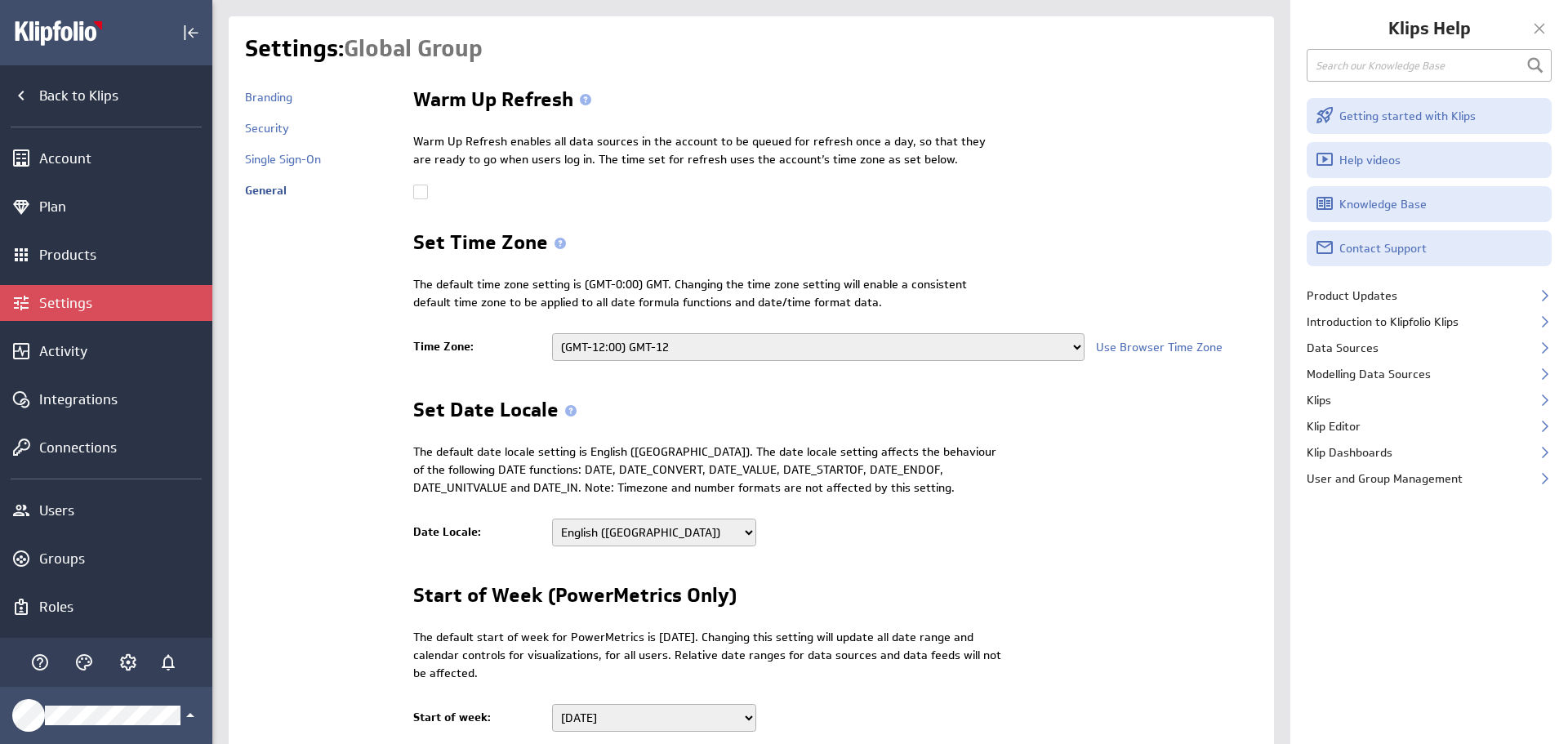
select select
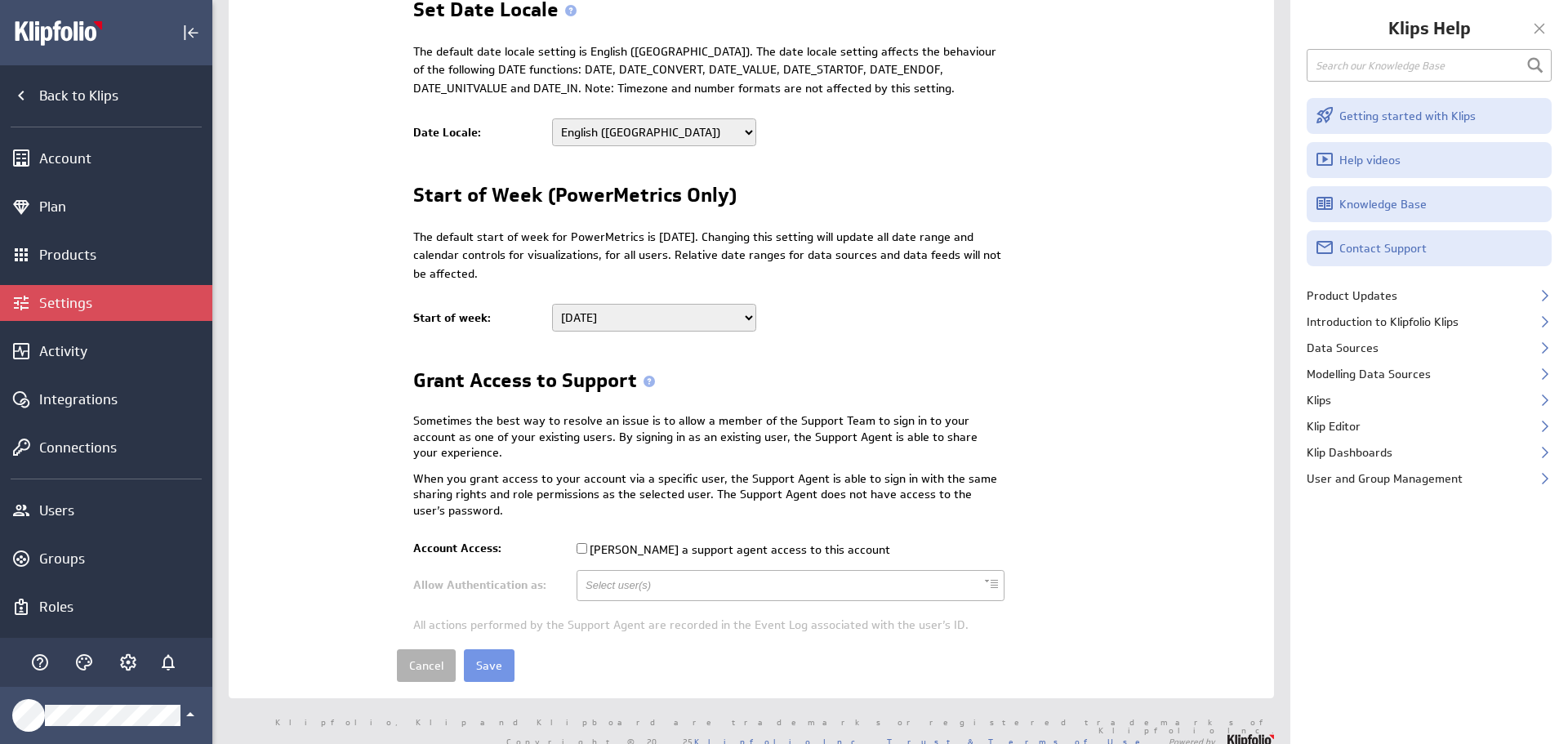
click at [586, 548] on label "Grant a support agent access to this account" at bounding box center [733, 550] width 314 height 15
click at [586, 548] on input "Grant a support agent access to this account" at bounding box center [582, 549] width 11 height 11
checkbox input "true"
click at [633, 514] on p "When you grant access to your account via a specific user, the Support Agent is…" at bounding box center [709, 496] width 591 height 48
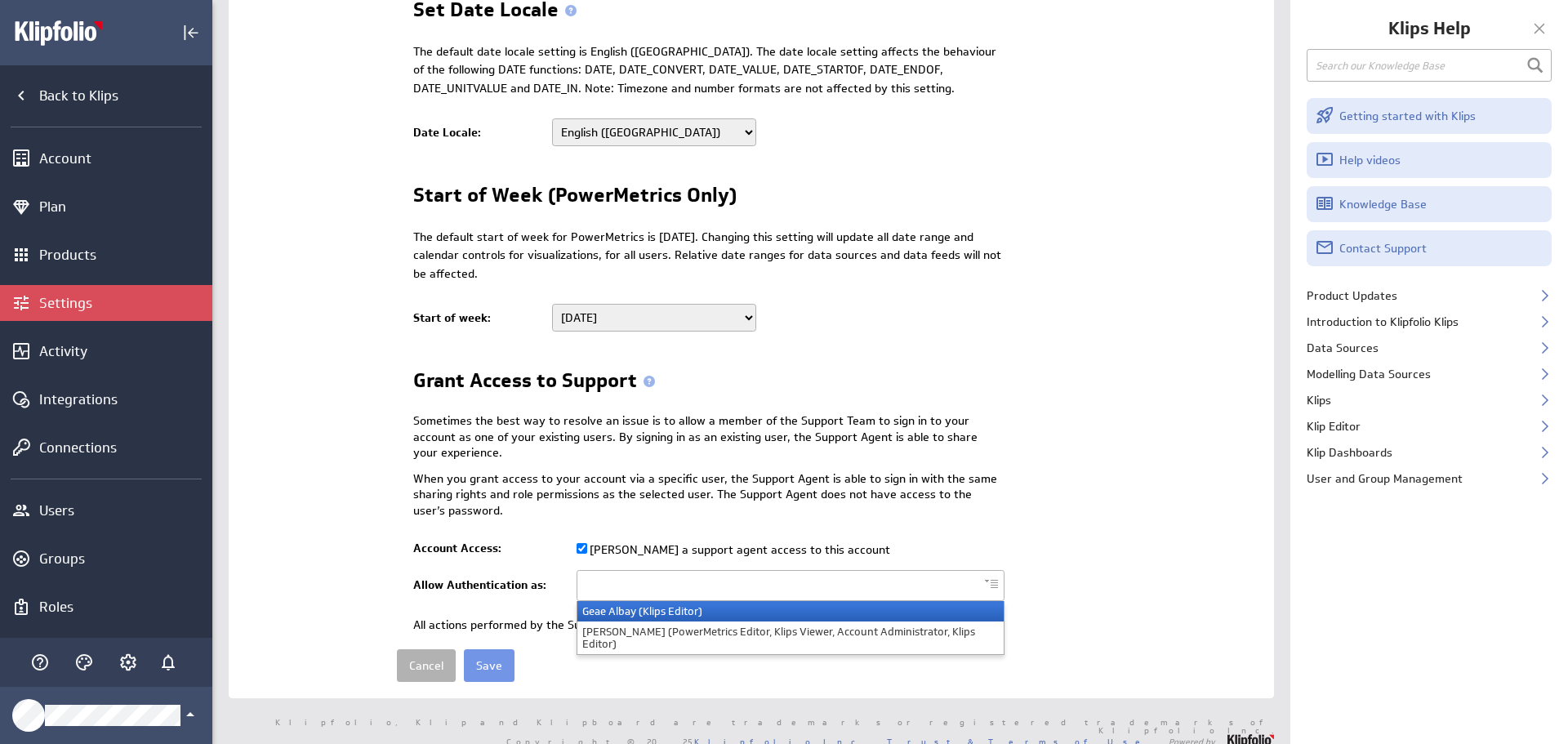
click at [724, 591] on ul at bounding box center [790, 586] width 428 height 31
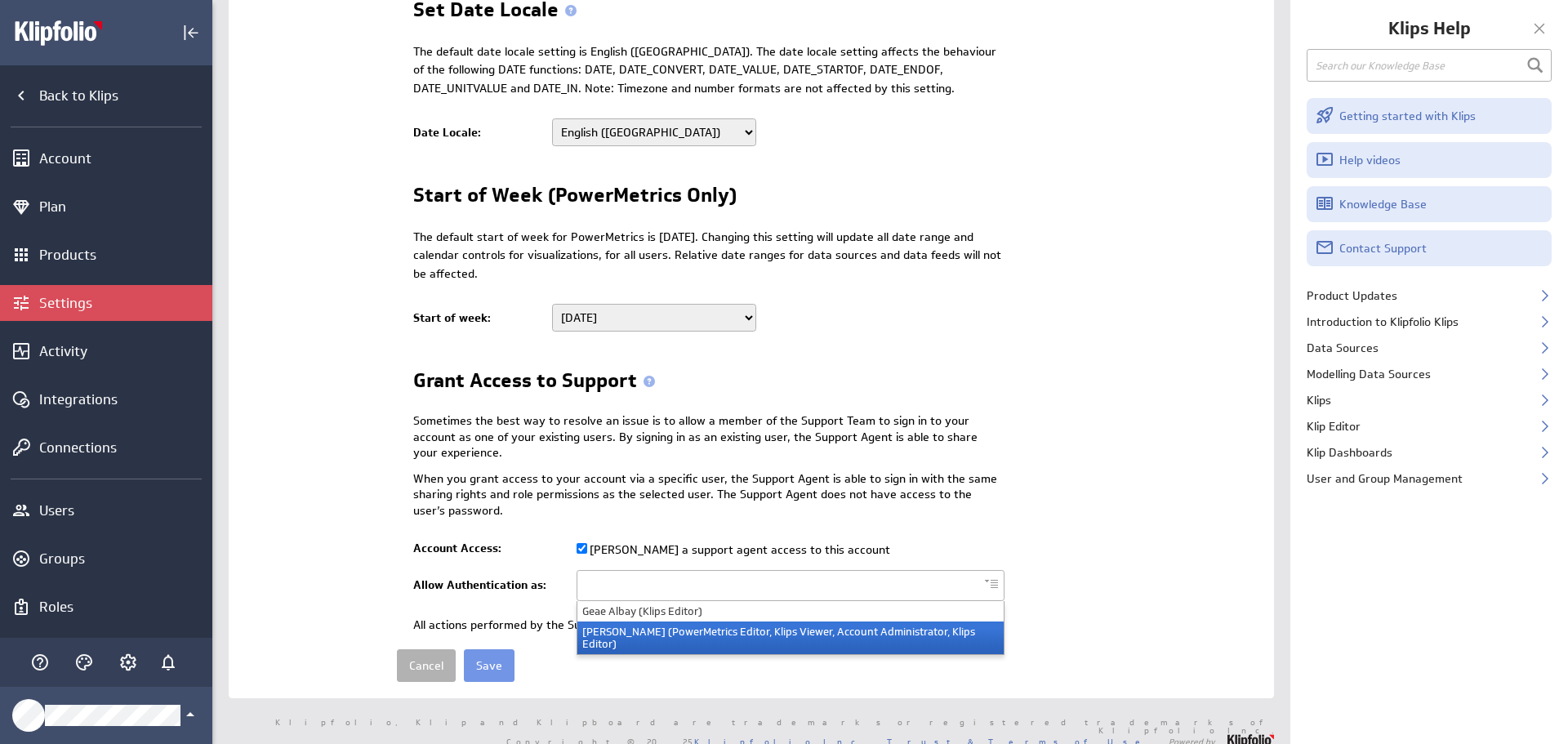
click at [670, 639] on li "Anthony Stretten (PowerMetrics Editor, Klips Viewer, Account Administrator, Kli…" at bounding box center [790, 638] width 426 height 33
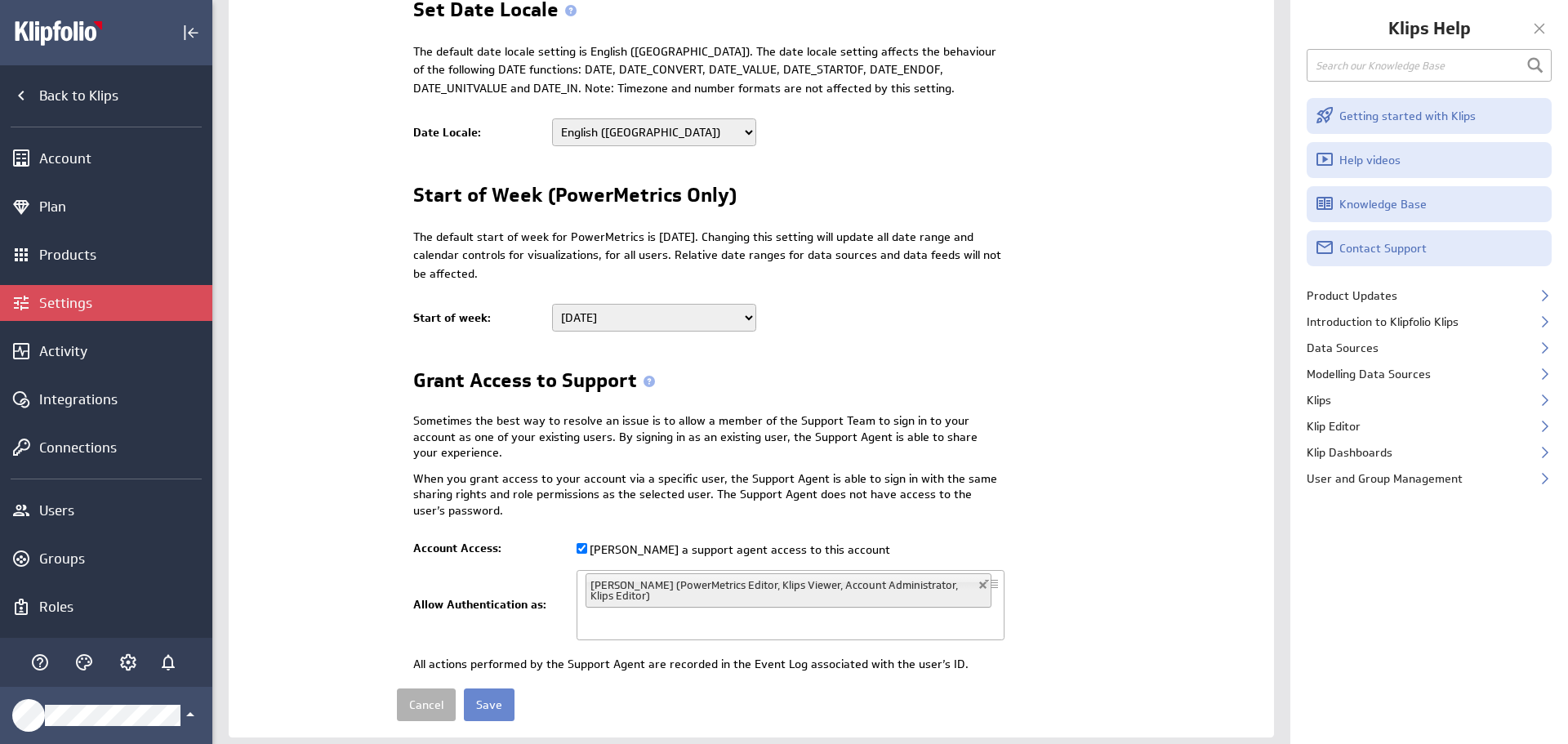
click at [484, 691] on input "Save" at bounding box center [489, 705] width 51 height 33
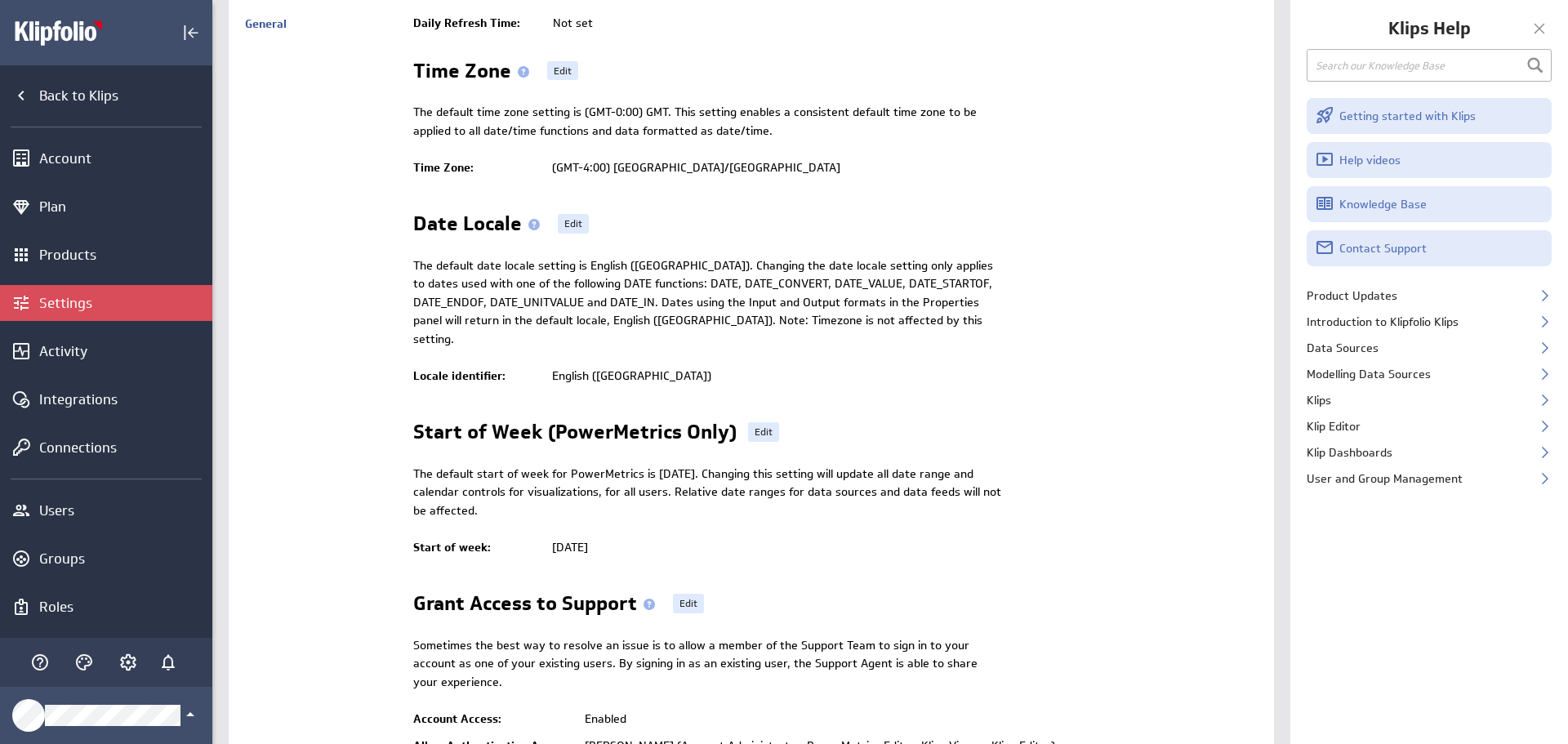
scroll to position [243, 0]
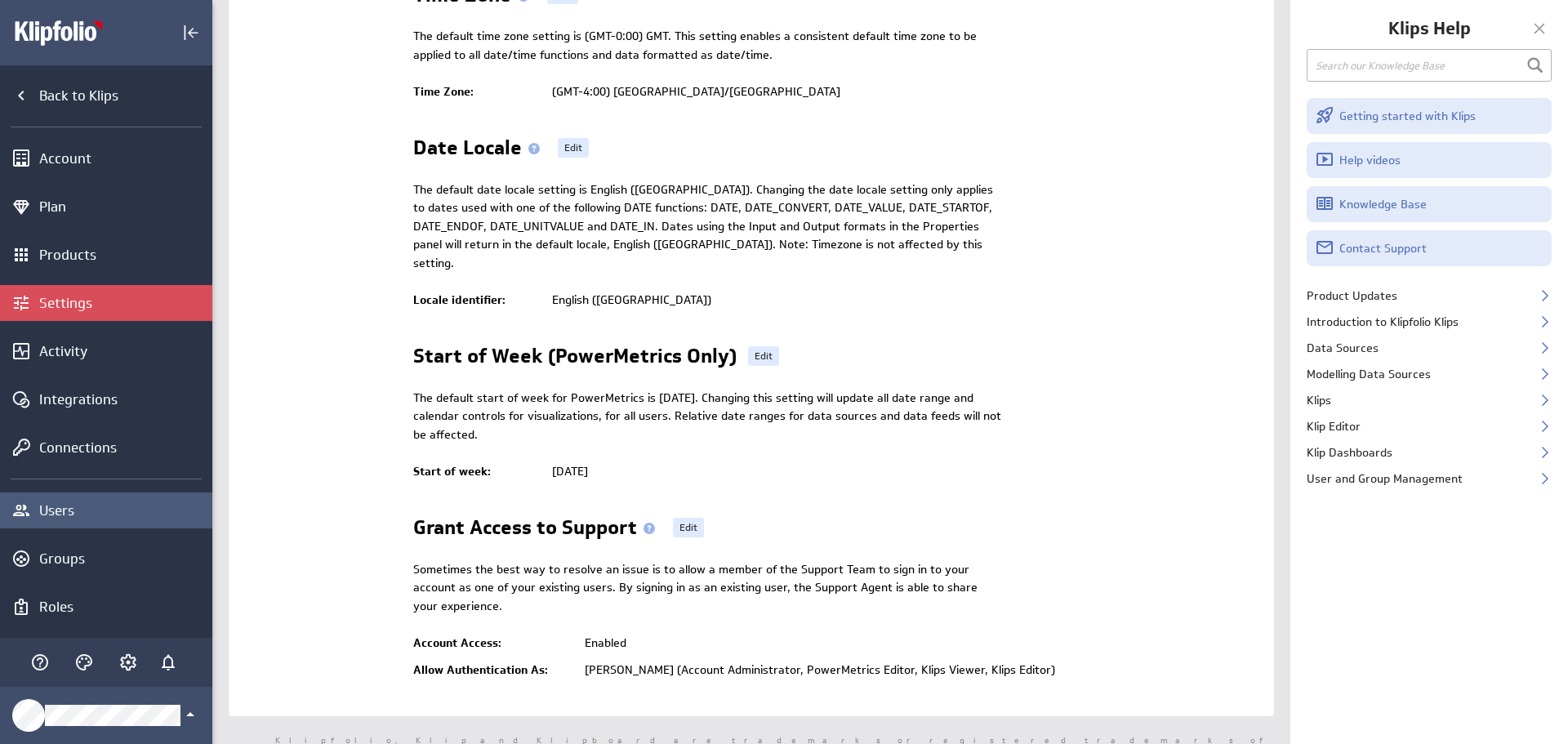
click at [94, 510] on div "Users" at bounding box center [124, 511] width 169 height 18
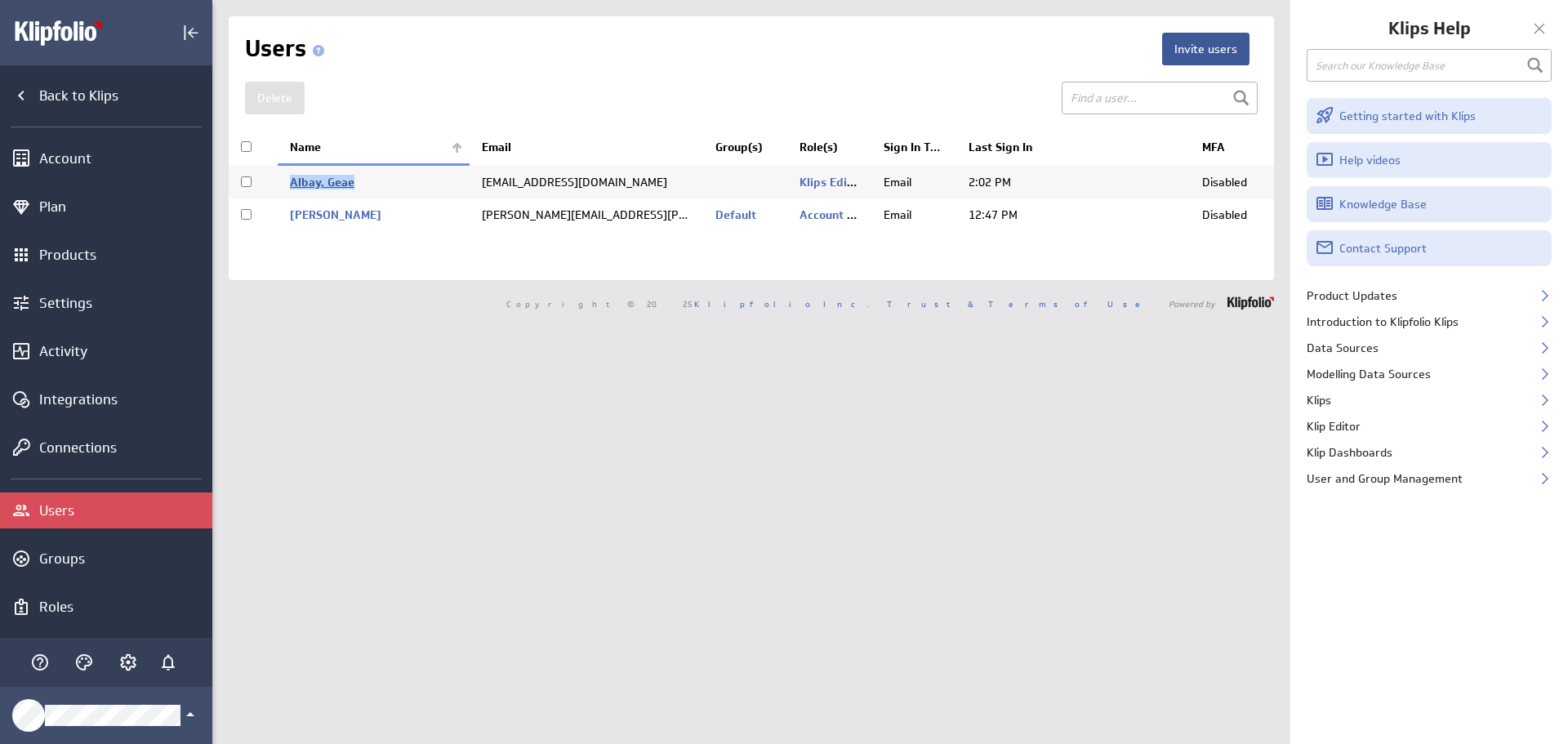
drag, startPoint x: 315, startPoint y: 179, endPoint x: 293, endPoint y: 180, distance: 22.0
click at [293, 180] on td "Albay, Geae" at bounding box center [374, 182] width 192 height 35
checkbox input "true"
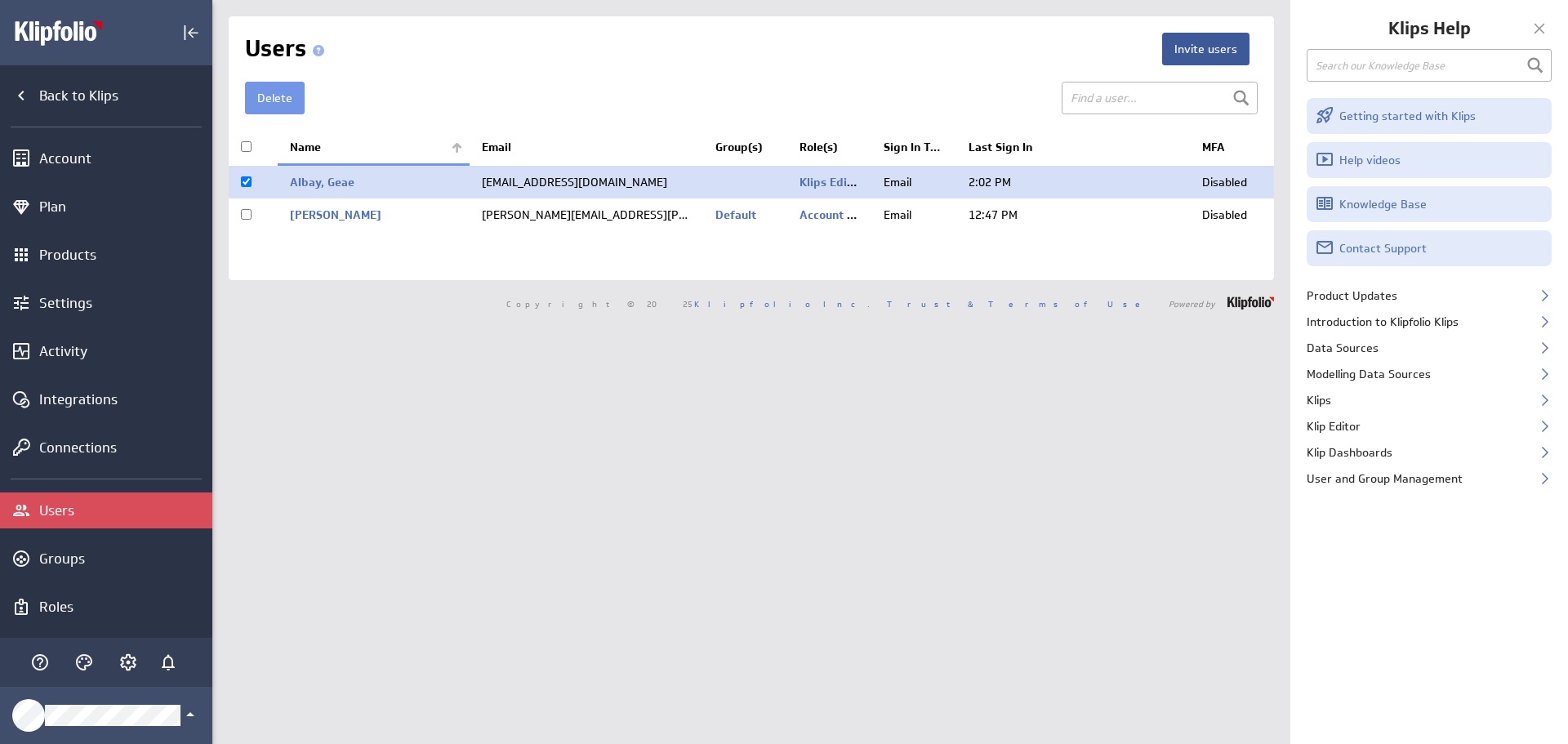
click at [360, 433] on div "Invite users Users [GEOGRAPHIC_DATA] Email" at bounding box center [752, 372] width 1078 height 744
